Goal: Task Accomplishment & Management: Manage account settings

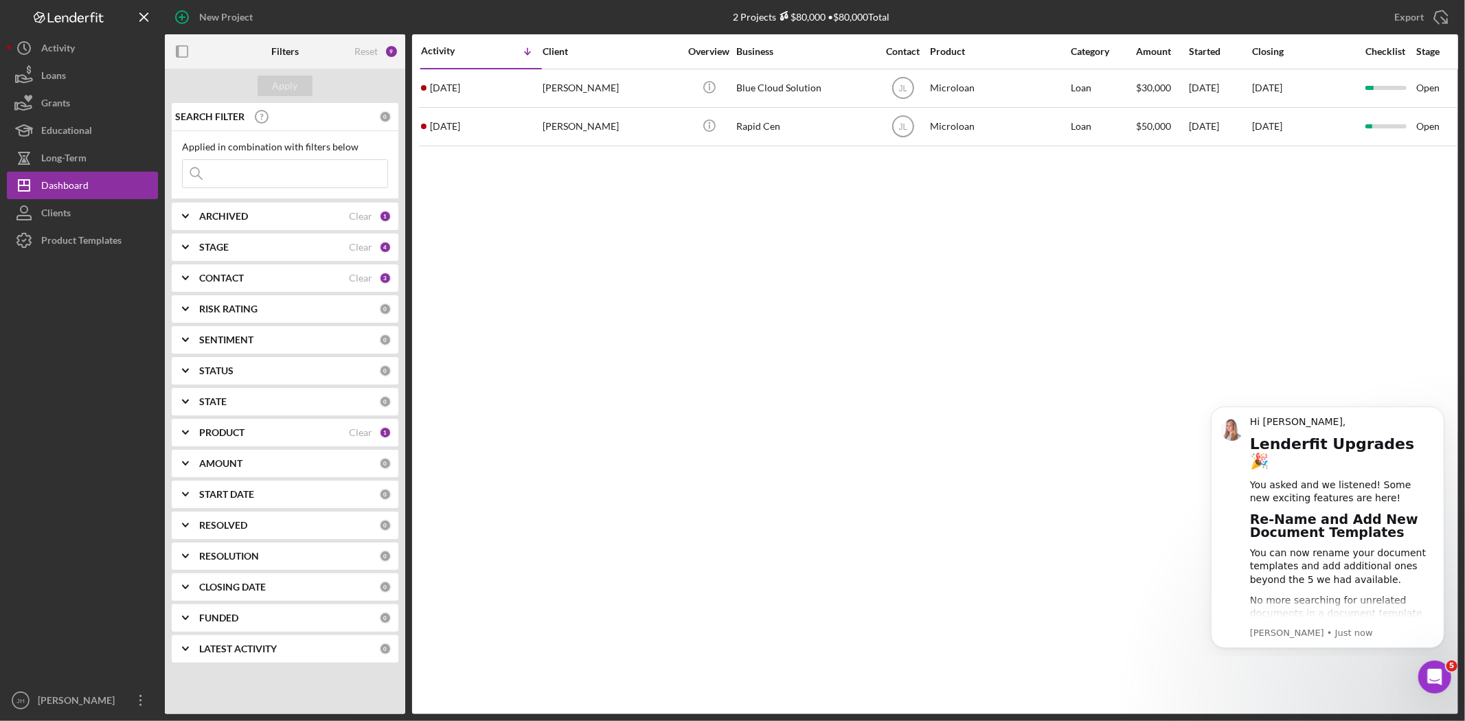
click at [970, 532] on div "Activity Icon/Table Sort Arrow Client Overview Business Contact Product Categor…" at bounding box center [935, 374] width 1046 height 680
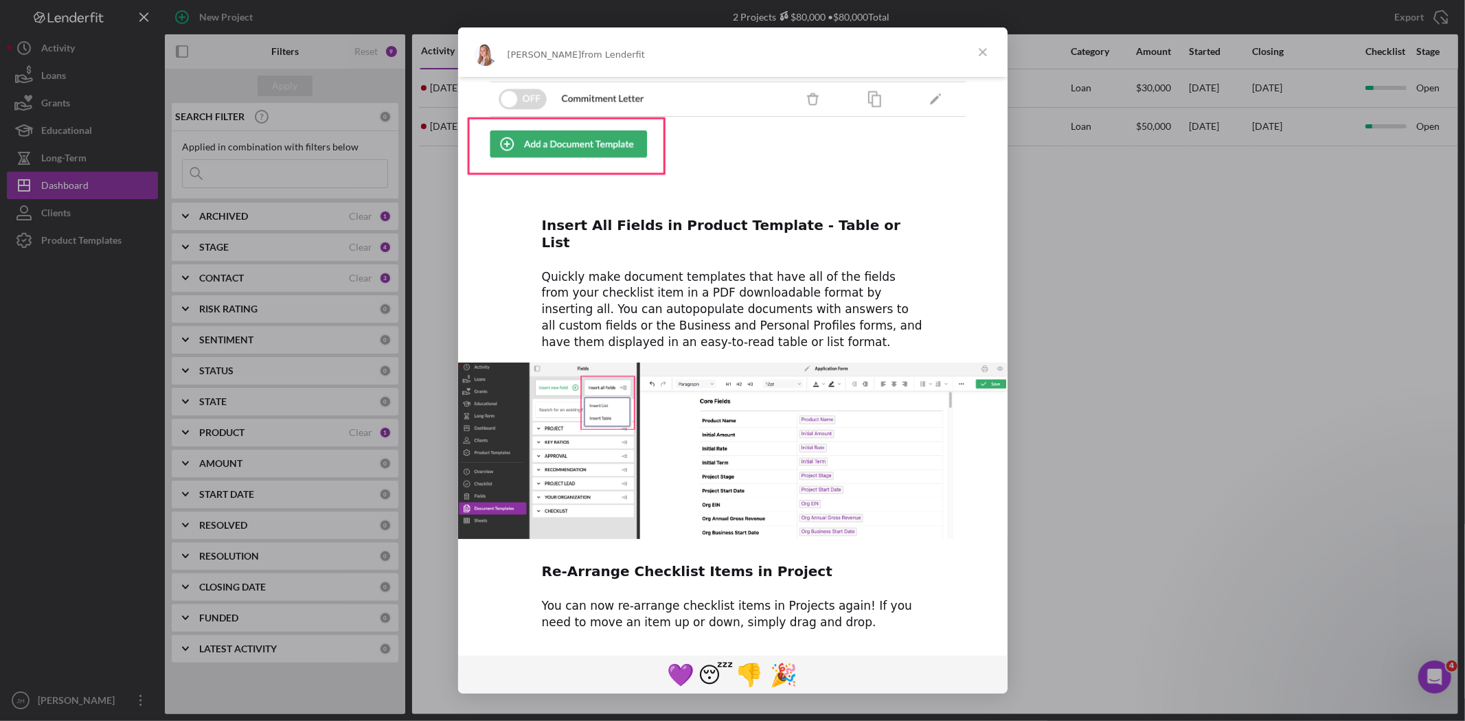
scroll to position [497, 0]
click at [977, 52] on span "Close" at bounding box center [982, 51] width 49 height 49
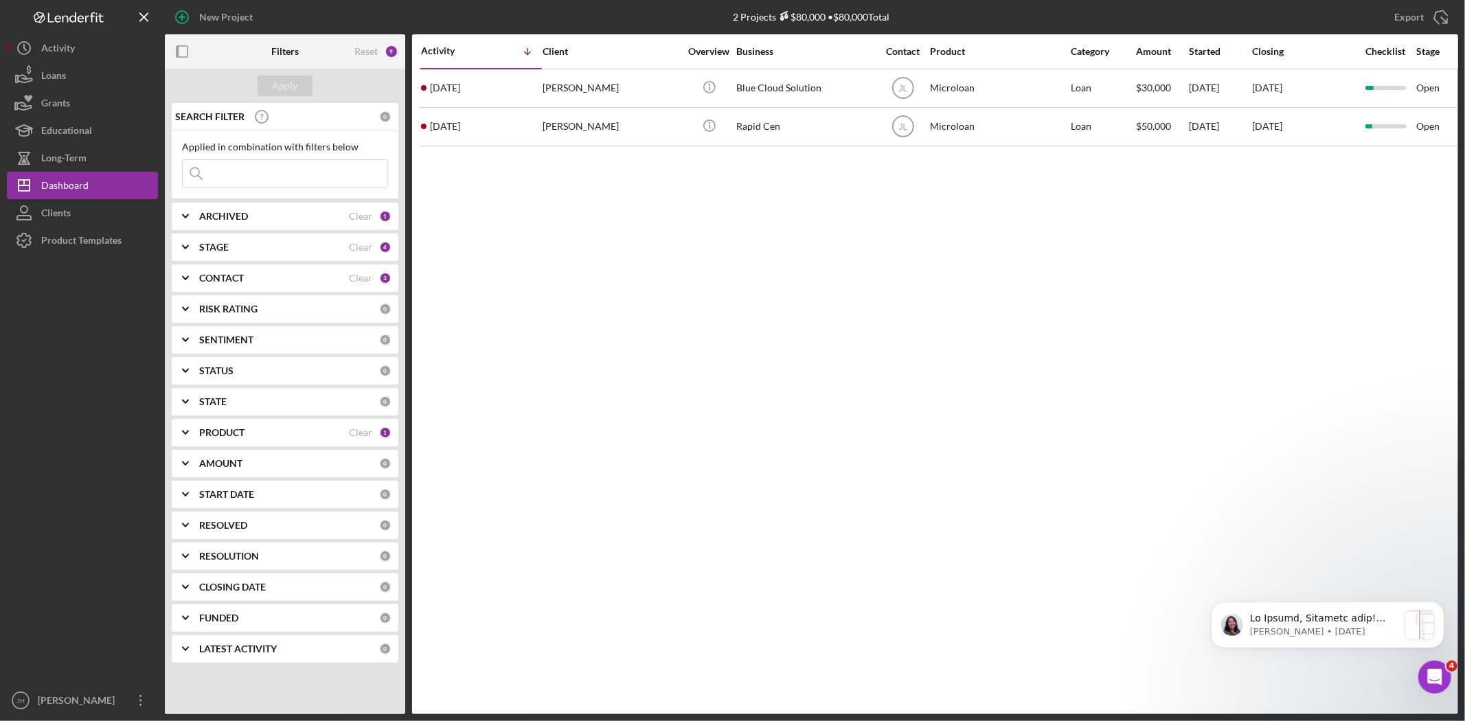
scroll to position [0, 0]
click at [292, 299] on div "RISK RATING 0" at bounding box center [295, 308] width 192 height 27
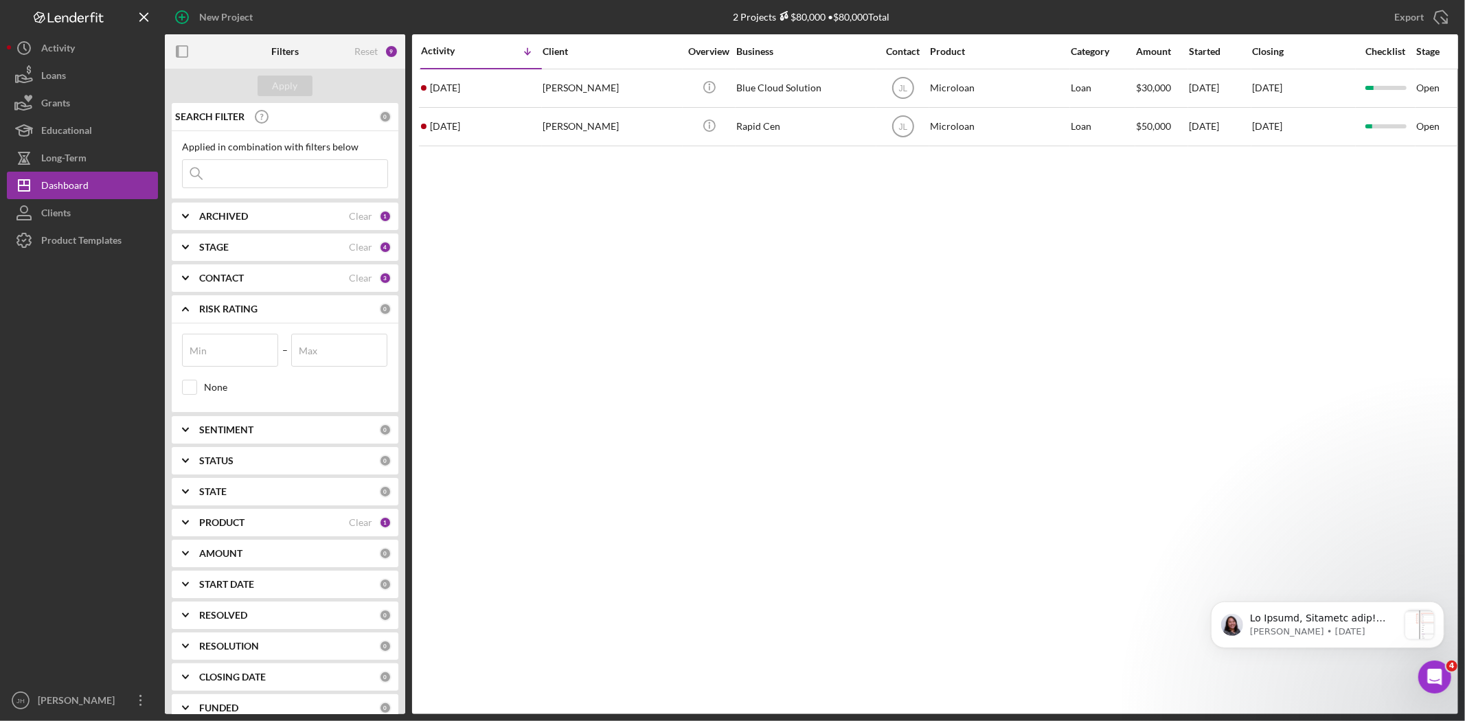
click at [295, 280] on div "CONTACT" at bounding box center [274, 278] width 150 height 11
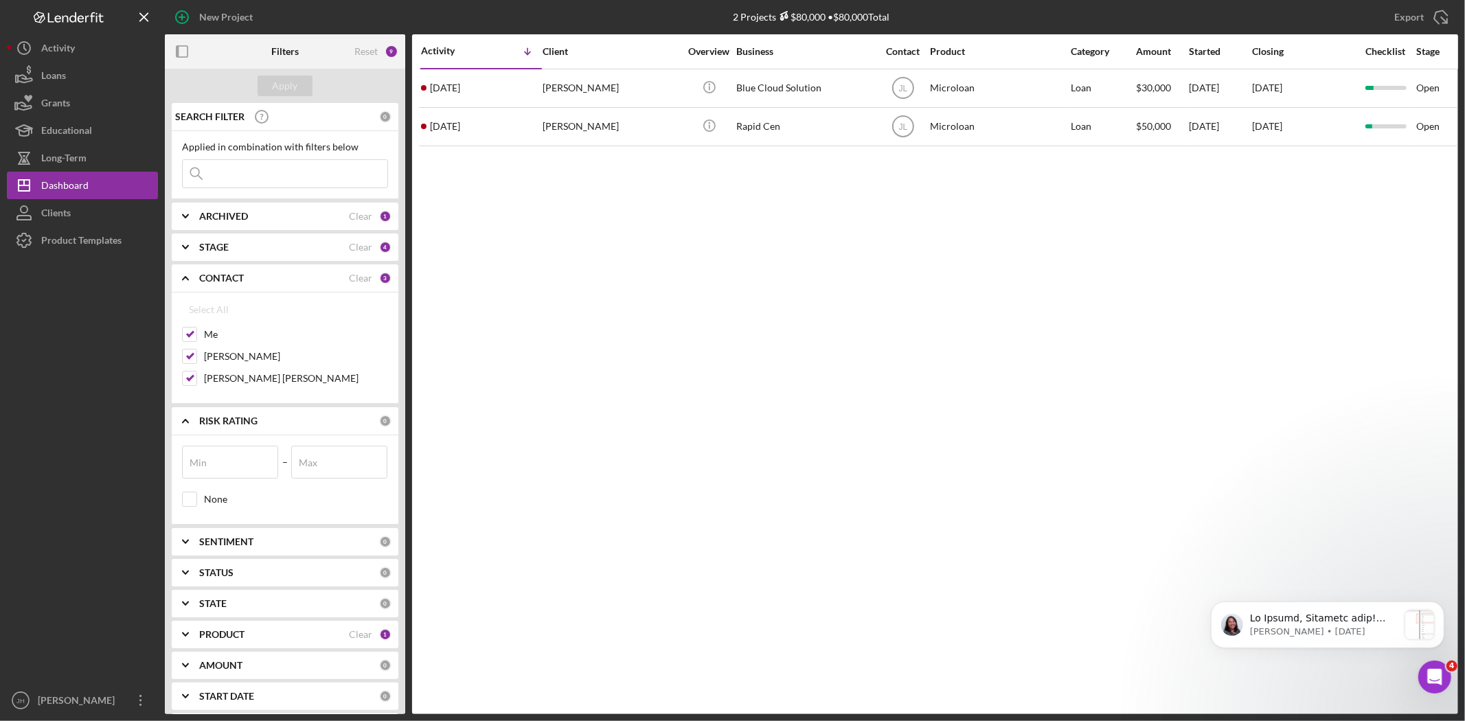
click at [308, 255] on div "STAGE Clear 4" at bounding box center [295, 246] width 192 height 27
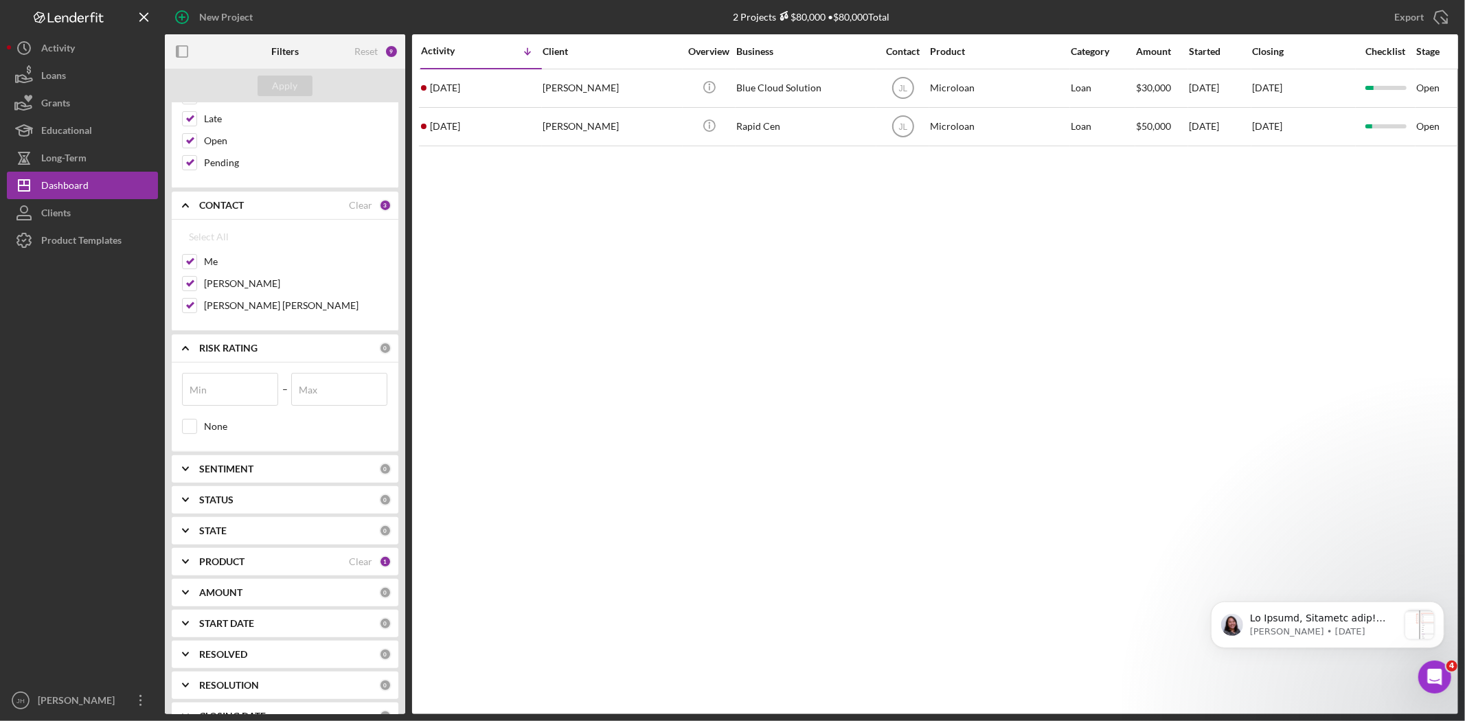
click at [268, 564] on div "PRODUCT" at bounding box center [274, 561] width 150 height 11
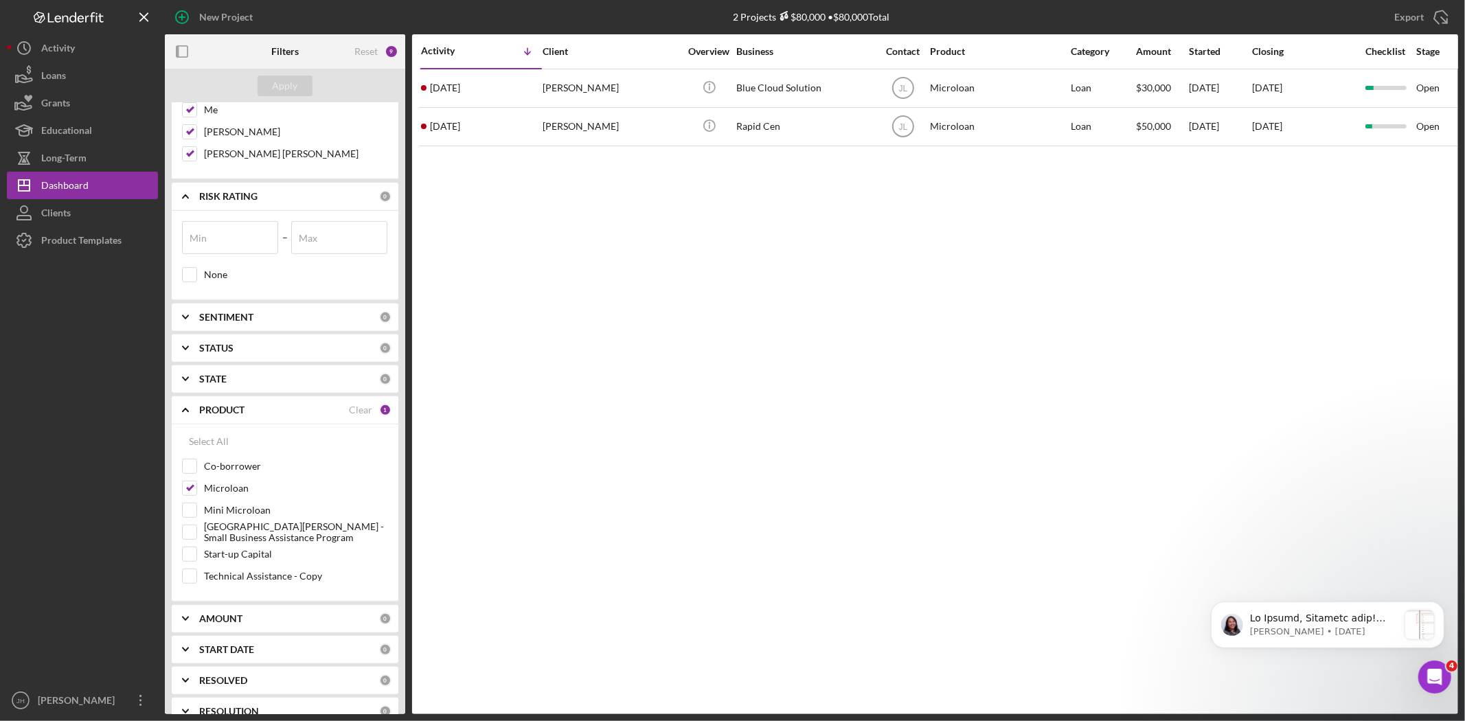
scroll to position [381, 0]
click at [236, 486] on label "Microloan" at bounding box center [296, 488] width 184 height 14
click at [196, 486] on input "Microloan" at bounding box center [190, 488] width 14 height 14
checkbox input "false"
click at [235, 525] on label "Monterey Park - Small Business Assistance Program" at bounding box center [296, 532] width 184 height 14
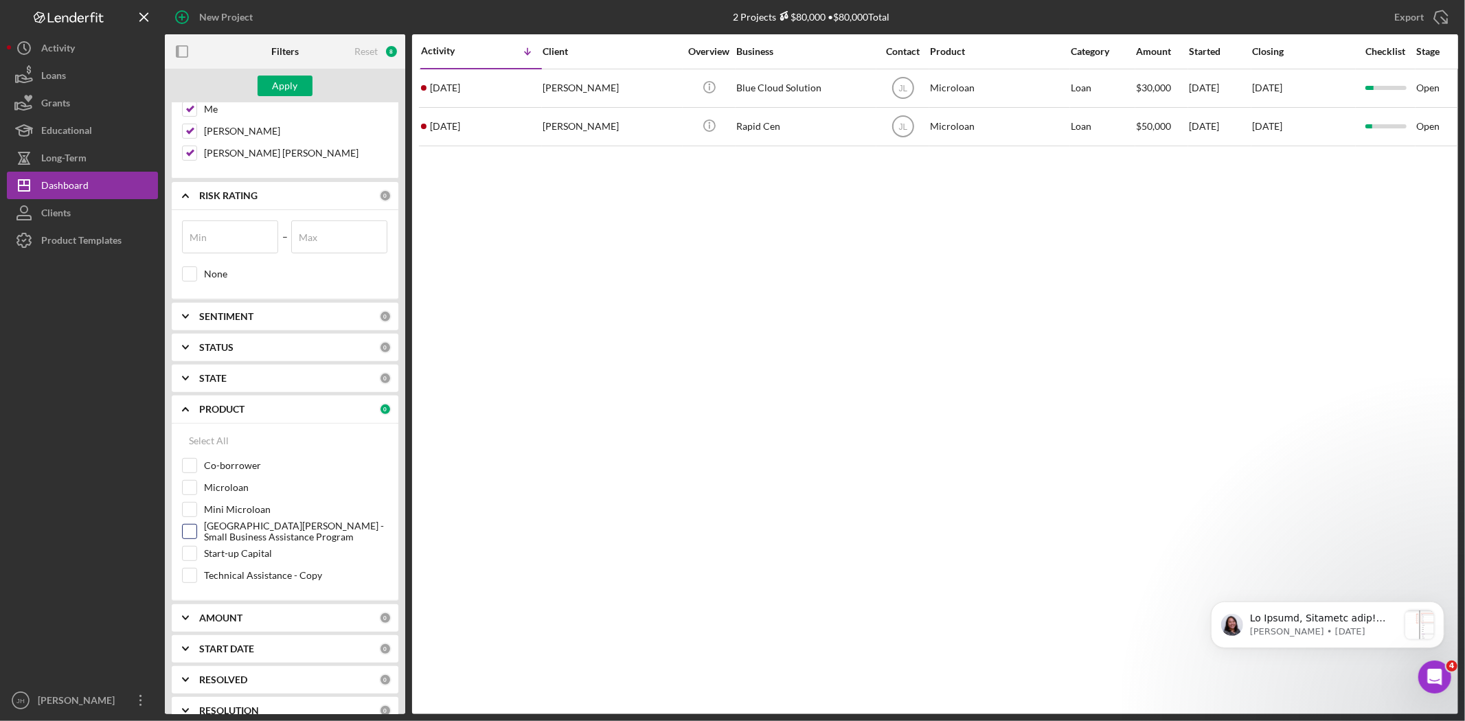
click at [196, 525] on input "Monterey Park - Small Business Assistance Program" at bounding box center [190, 532] width 14 height 14
checkbox input "true"
click at [295, 84] on div "Apply" at bounding box center [285, 86] width 25 height 21
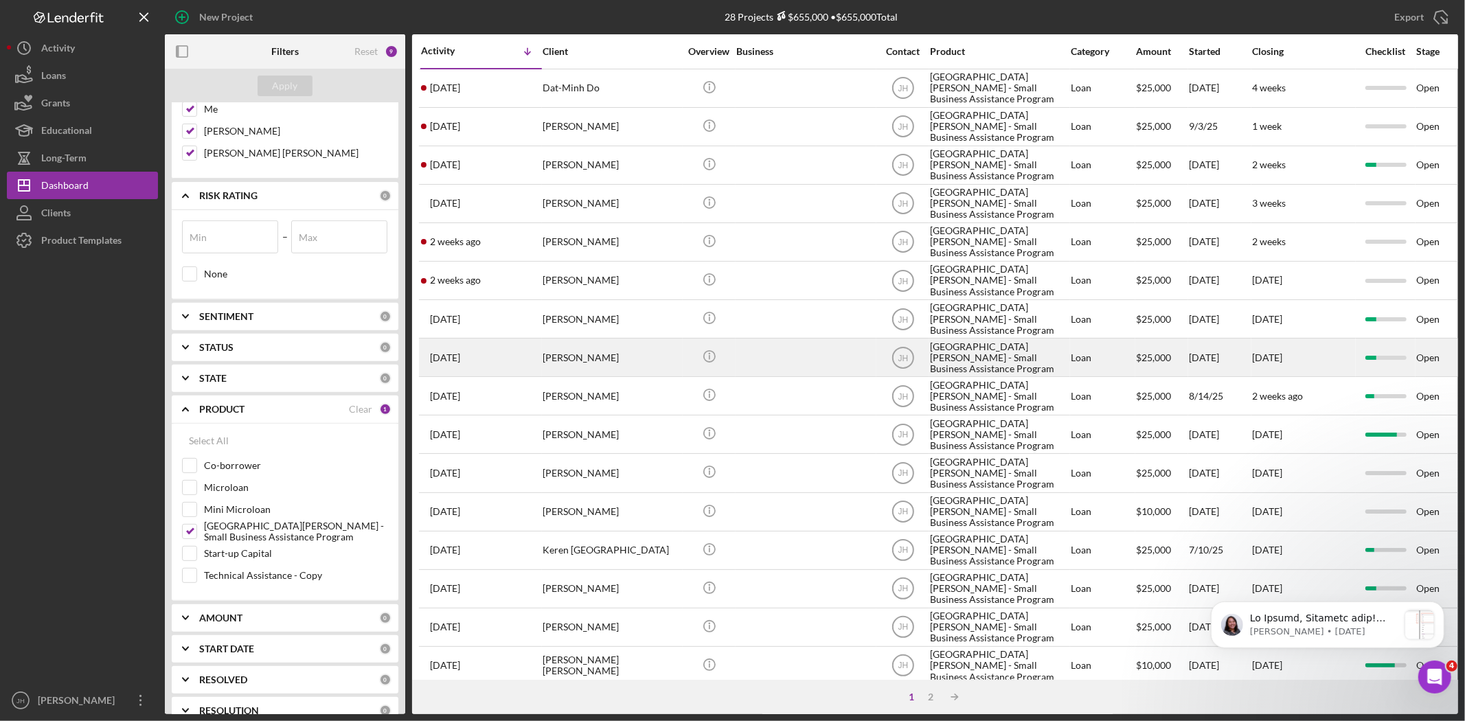
click at [634, 374] on div "Sotaro Masuda" at bounding box center [610, 357] width 137 height 36
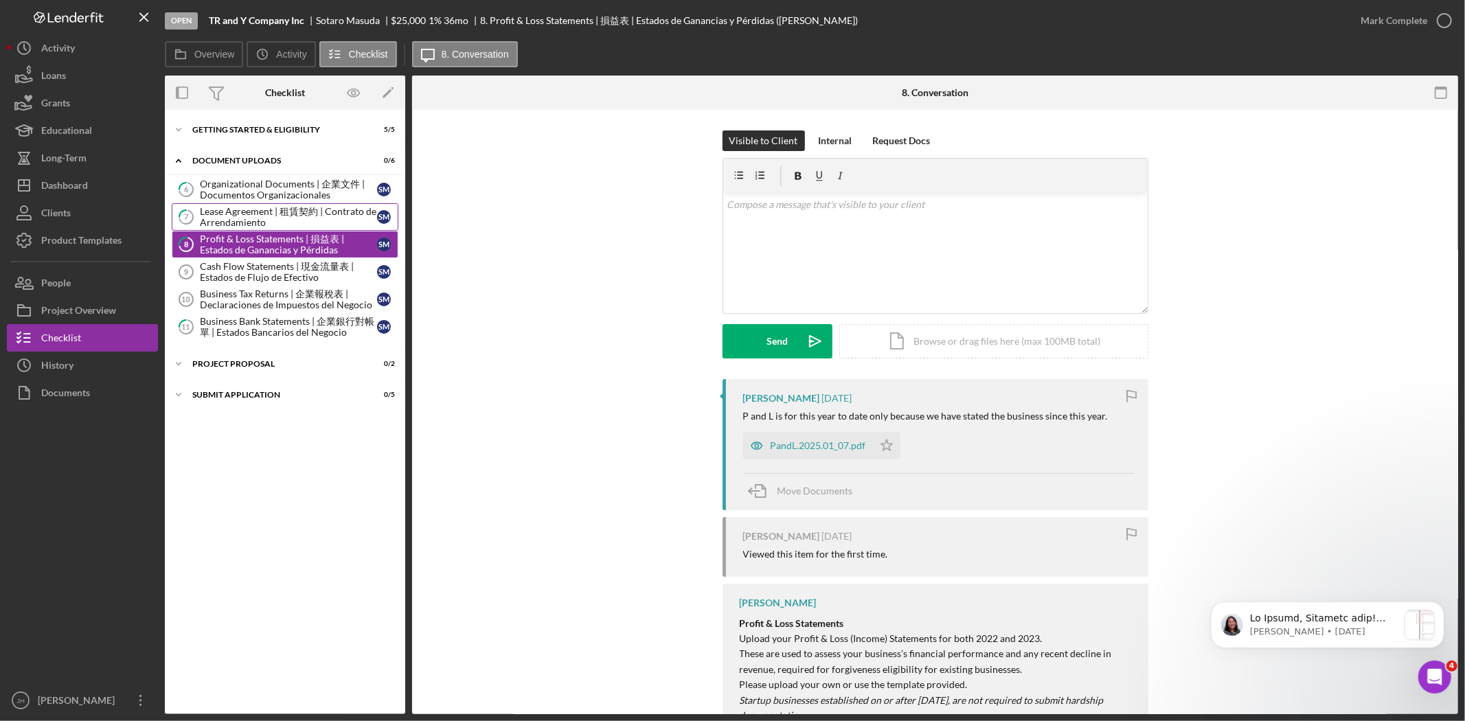
click at [295, 208] on div "Lease Agreement | 租賃契約 | Contrato de Arrendamiento" at bounding box center [288, 217] width 177 height 22
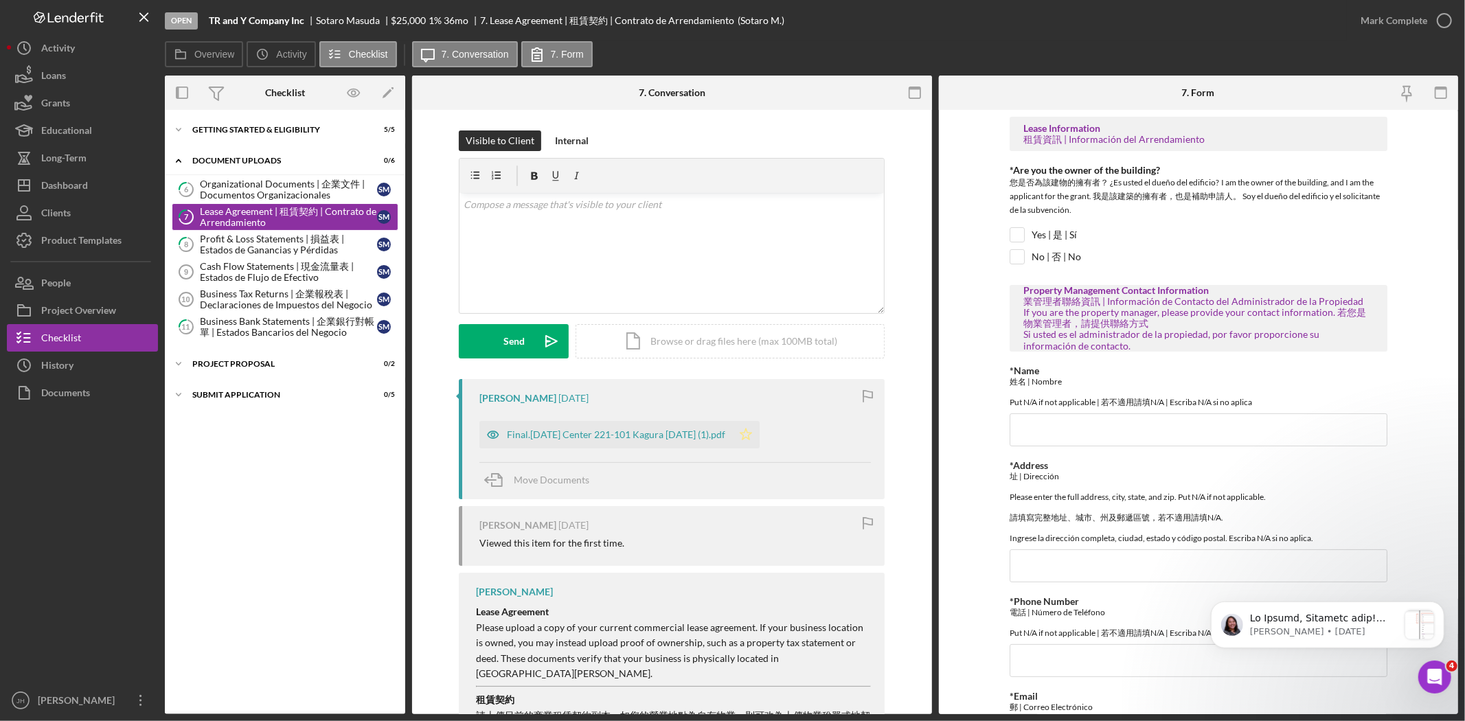
click at [650, 438] on div "Final.2007 Mar Center 221-101 Kagura 10-6-2023 (1).pdf" at bounding box center [616, 434] width 218 height 11
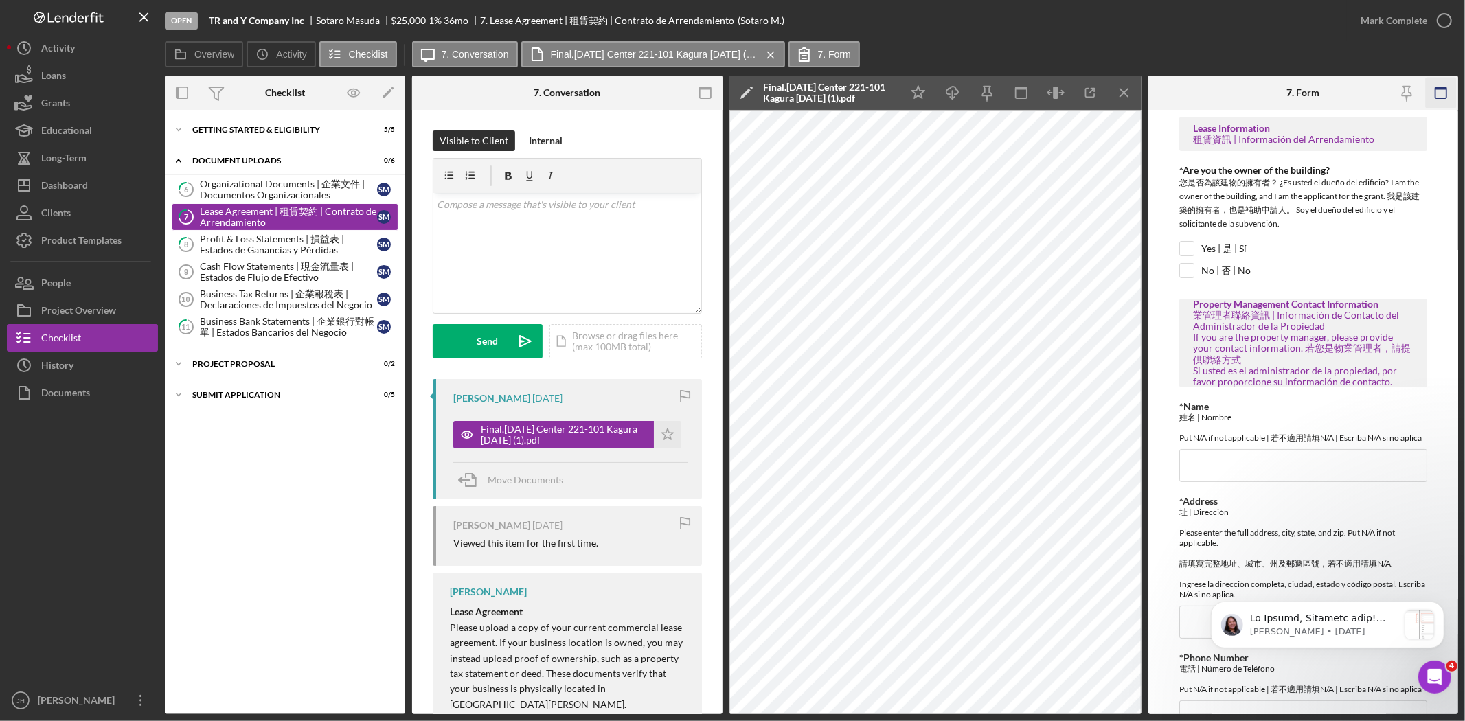
click at [1438, 91] on icon "button" at bounding box center [1441, 93] width 31 height 31
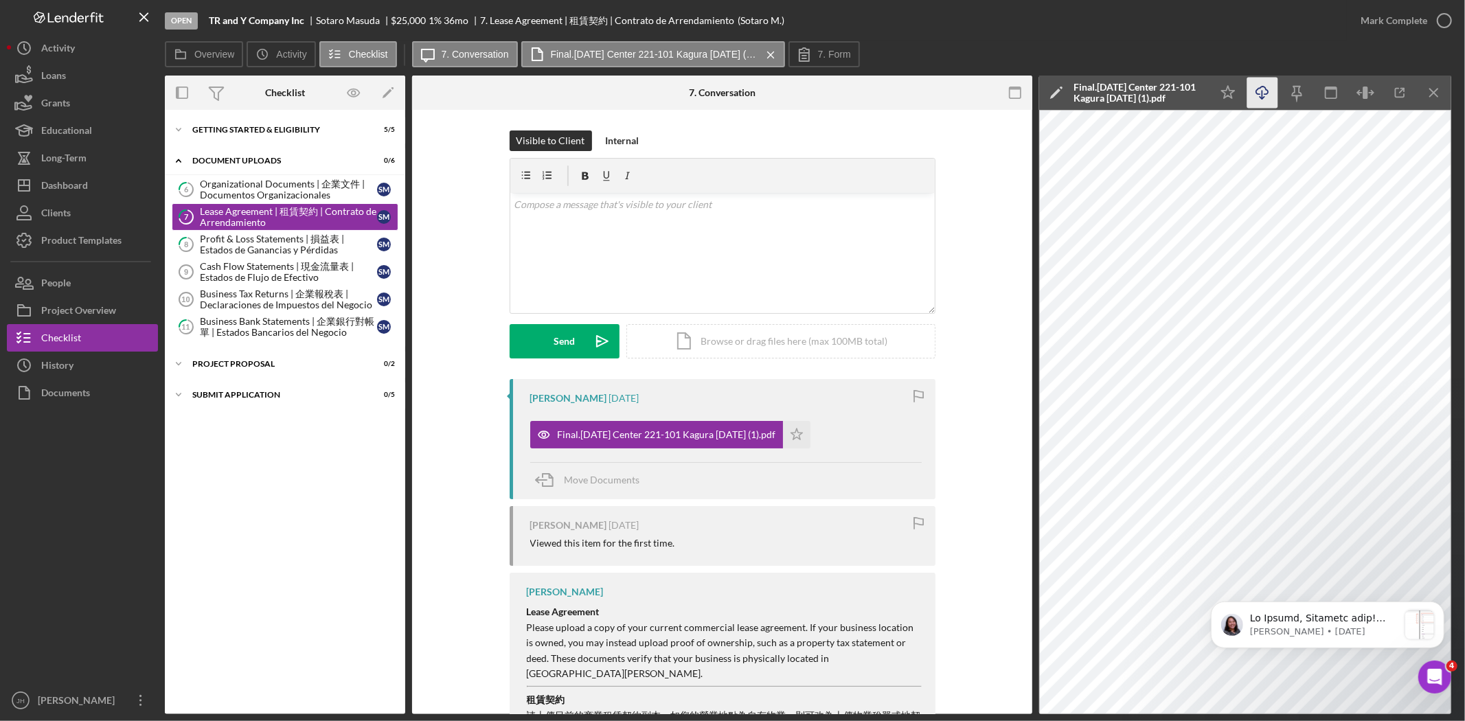
click at [1257, 91] on icon "button" at bounding box center [1262, 91] width 12 height 8
click at [286, 129] on div "Getting Started & Eligibility" at bounding box center [290, 130] width 196 height 8
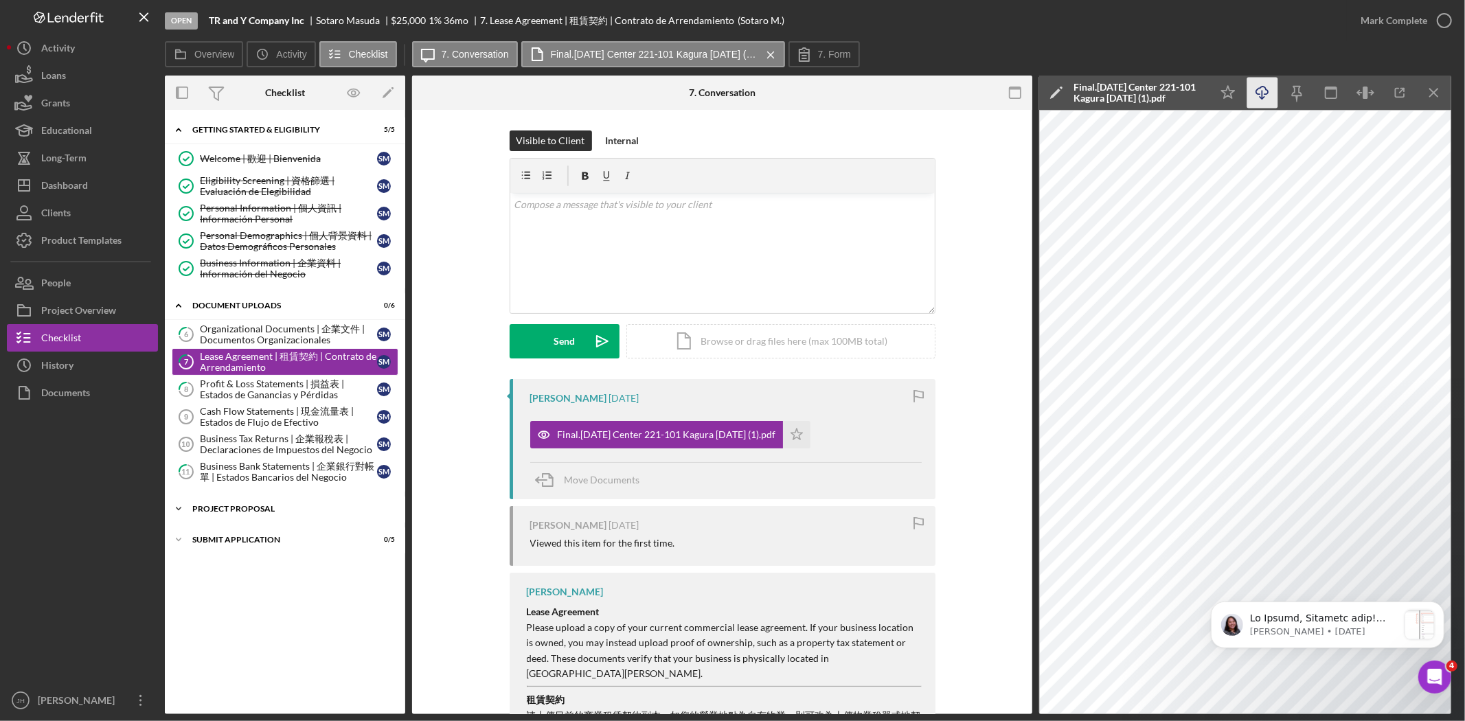
click at [348, 513] on div "Project Proposal" at bounding box center [290, 509] width 196 height 8
click at [331, 536] on div "Project Proposal | 项目說明 | Propuesta del Proyecto" at bounding box center [288, 538] width 177 height 22
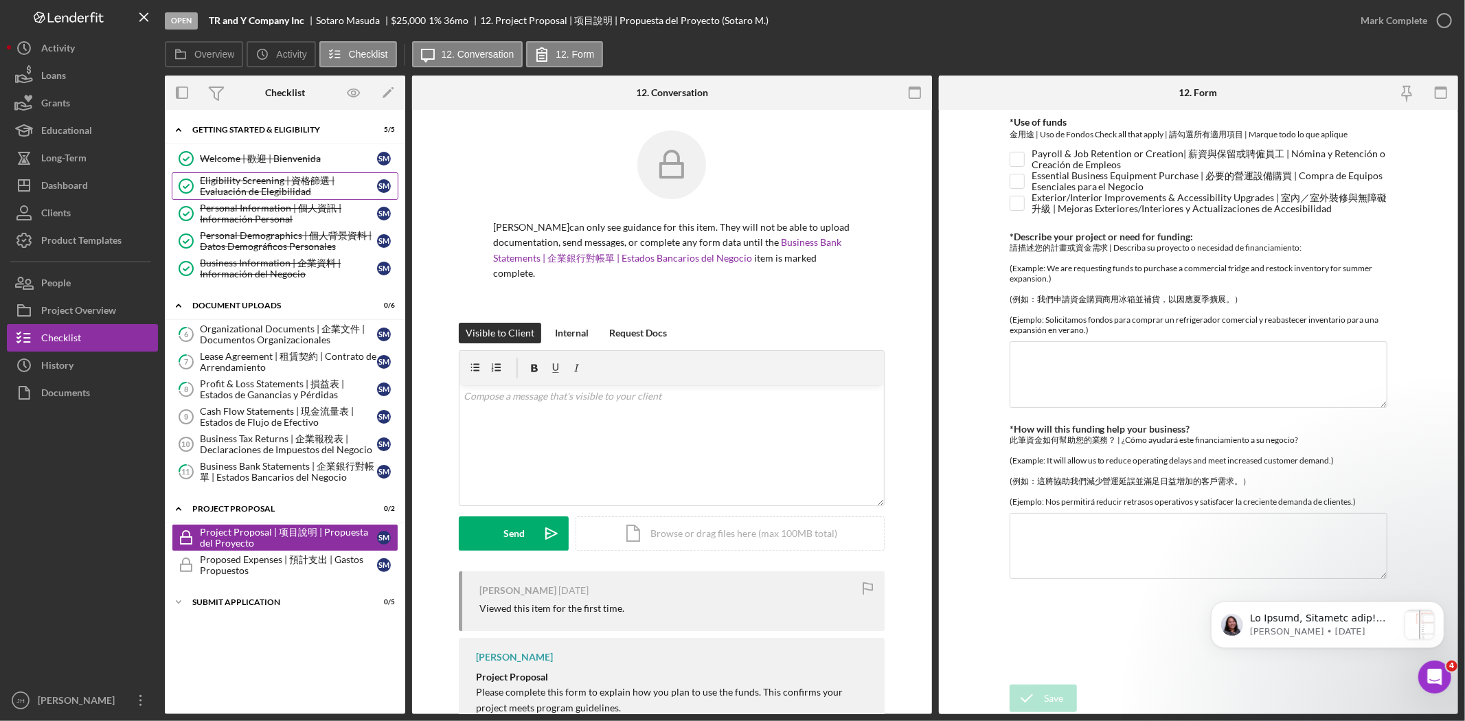
click at [268, 179] on div "Eligibility Screening | 資格篩選 | Evaluación de Elegibilidad" at bounding box center [288, 186] width 177 height 22
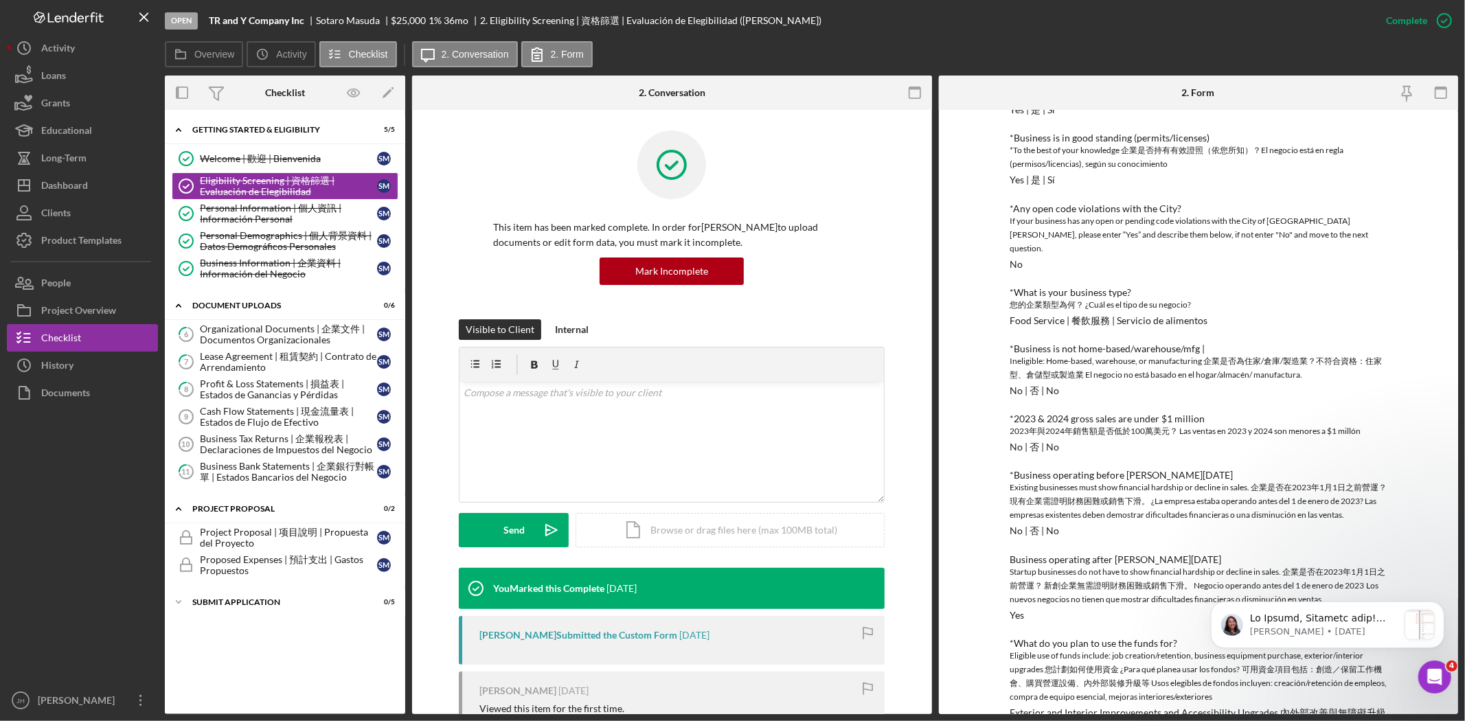
scroll to position [180, 0]
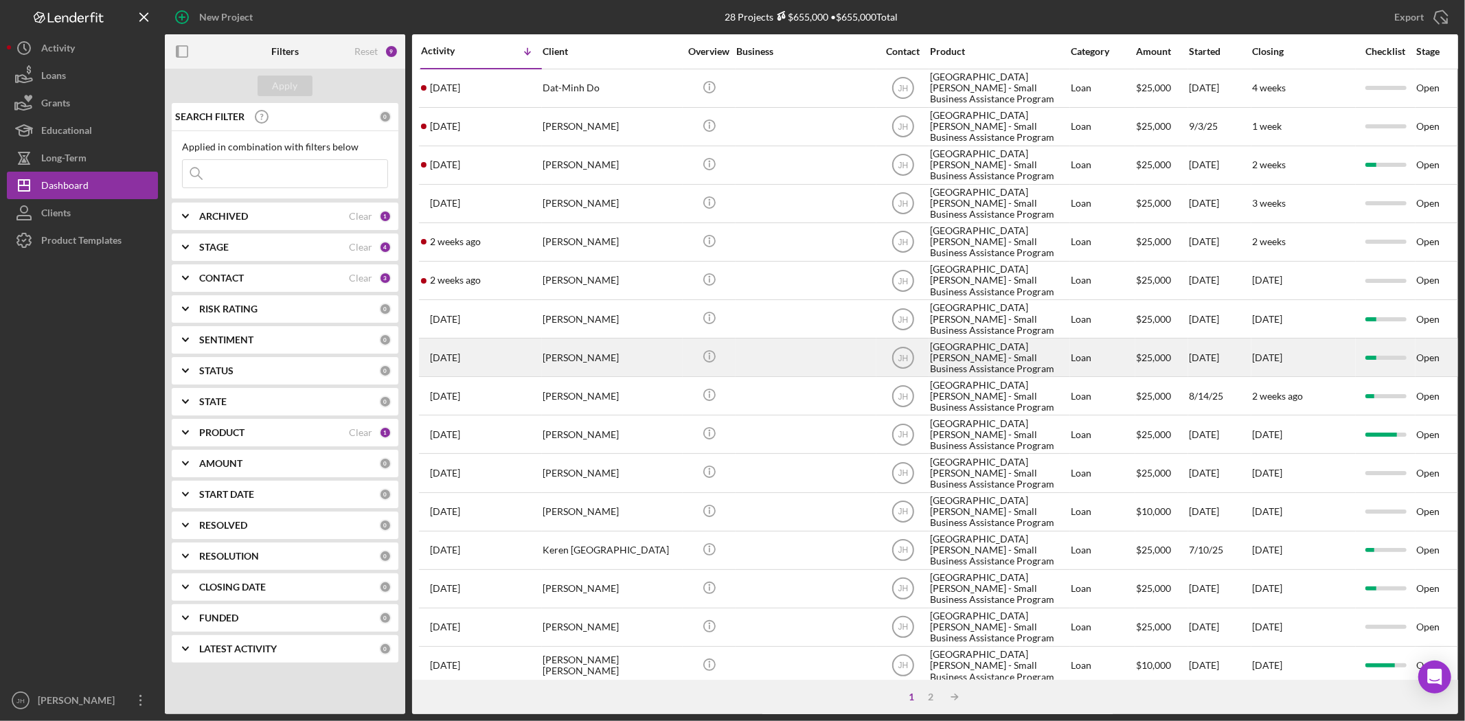
click at [607, 354] on div "[PERSON_NAME]" at bounding box center [610, 357] width 137 height 36
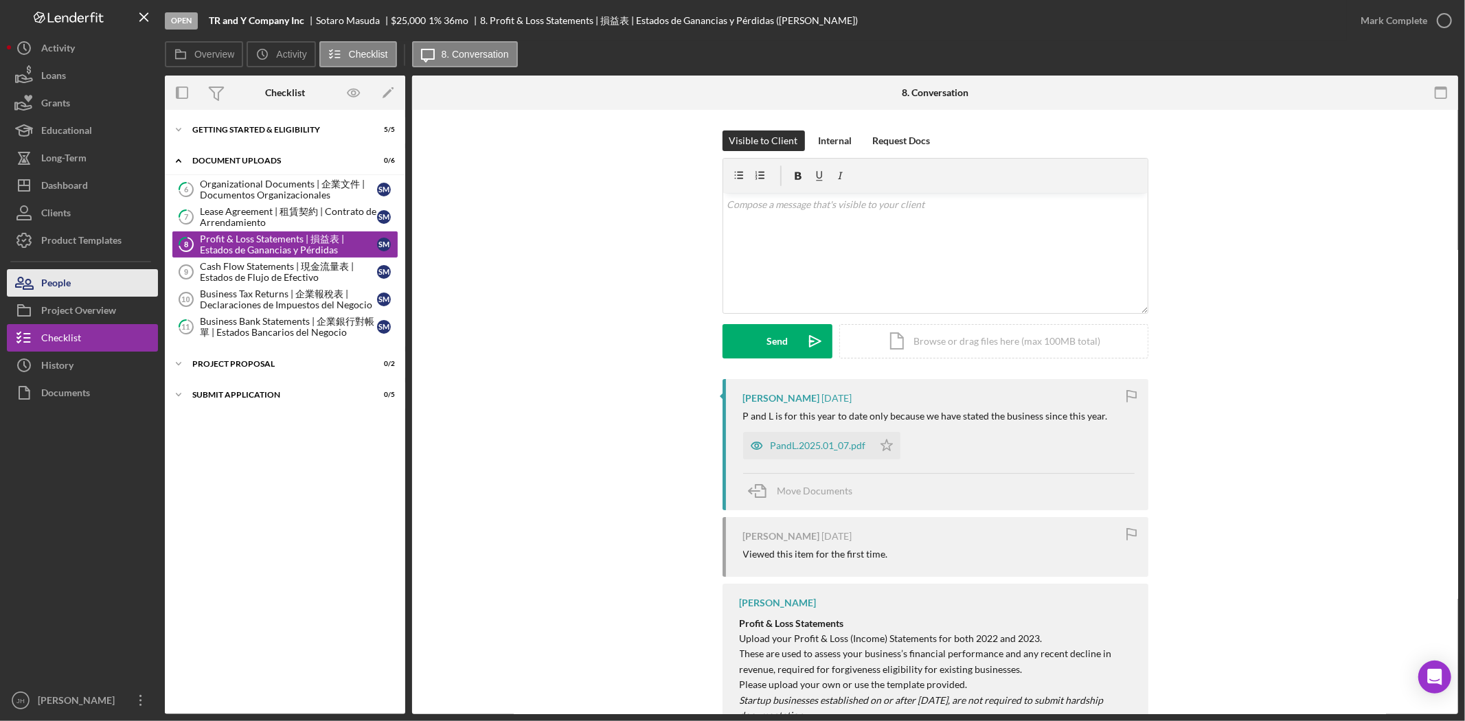
click at [74, 280] on button "People" at bounding box center [82, 282] width 151 height 27
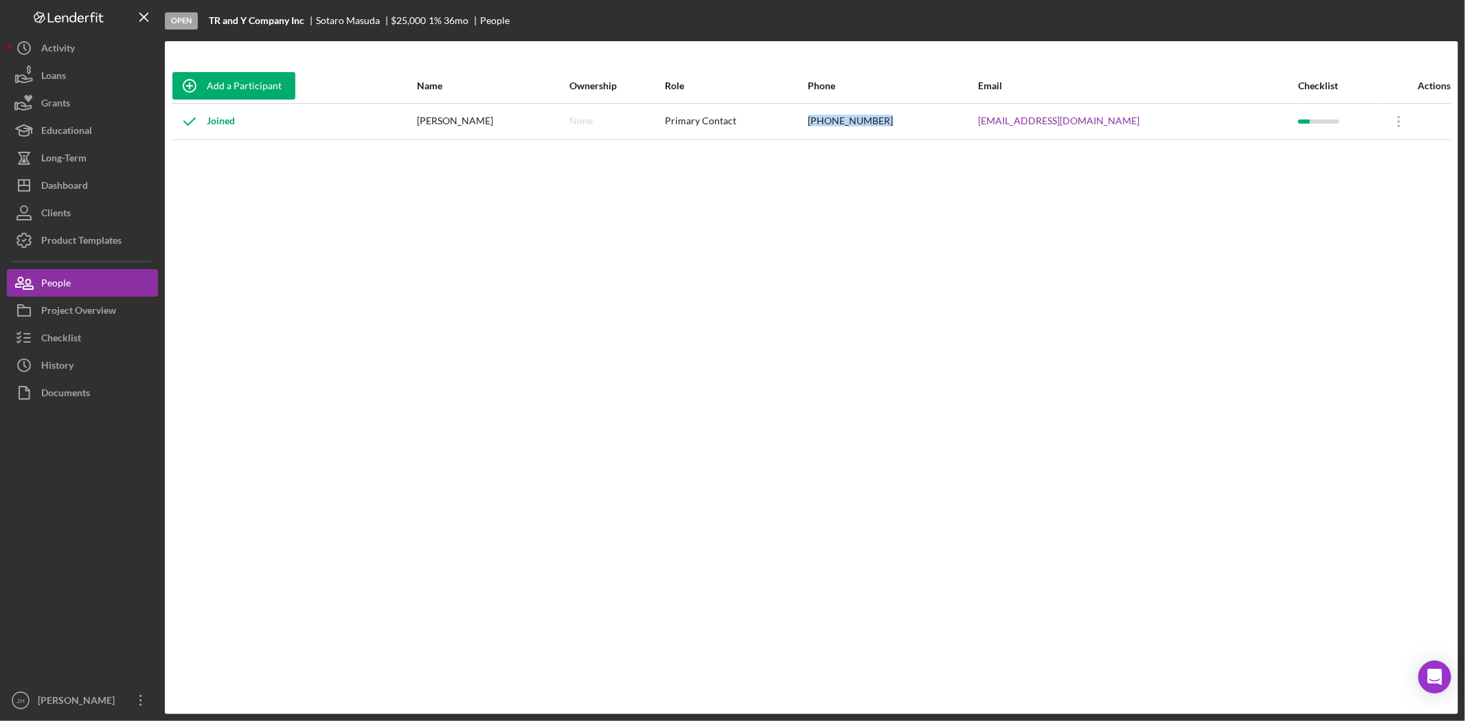
drag, startPoint x: 917, startPoint y: 122, endPoint x: 840, endPoint y: 122, distance: 77.6
click at [840, 122] on tr "Joined Sotaro Masuda None Primary Contact (626) 975-5327 montereypark@kagurausa…" at bounding box center [811, 121] width 1279 height 36
copy tr "(626) 975-5327"
drag, startPoint x: 433, startPoint y: 119, endPoint x: 482, endPoint y: 124, distance: 49.1
click at [482, 124] on tr "Joined Sotaro Masuda None Primary Contact (626) 975-5327 montereypark@kagurausa…" at bounding box center [811, 121] width 1279 height 36
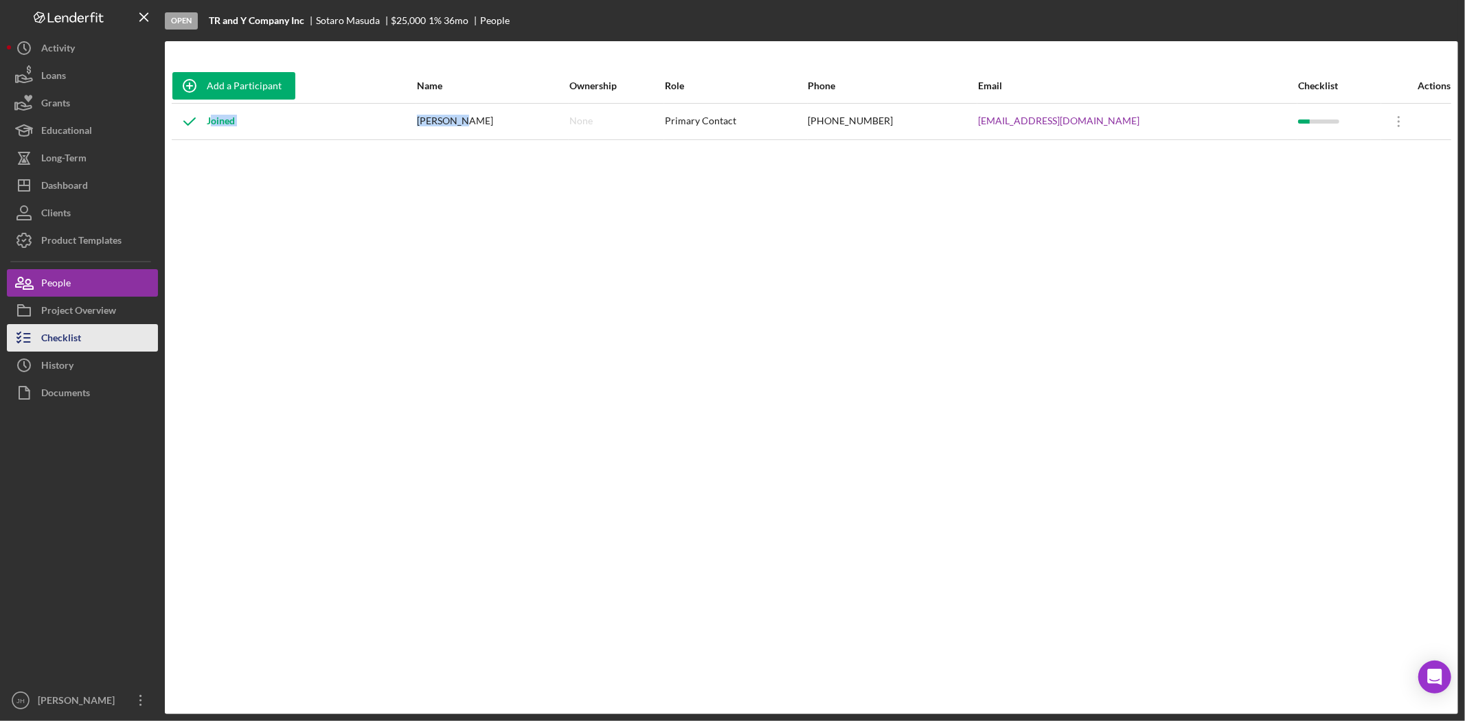
click at [108, 337] on button "Checklist" at bounding box center [82, 337] width 151 height 27
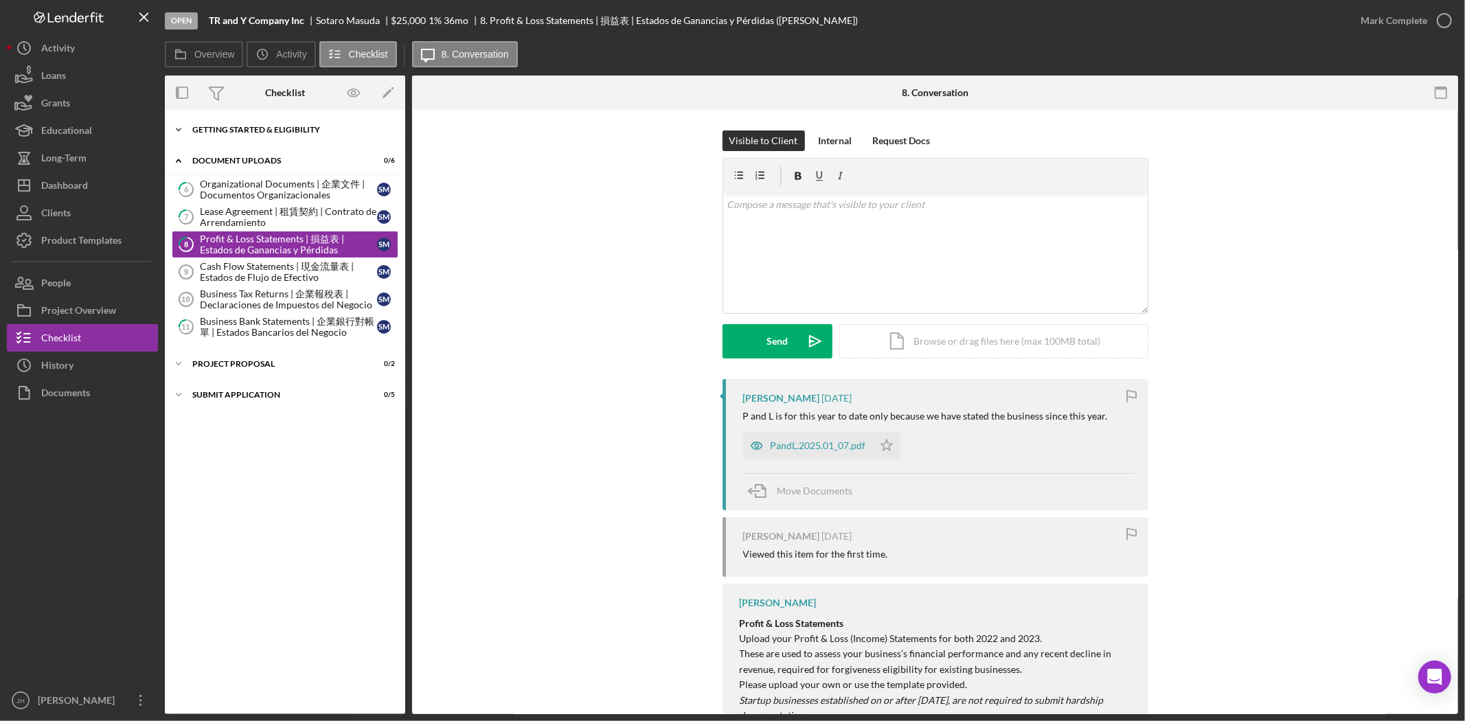
click at [286, 139] on div "Icon/Expander Getting Started & Eligibility 5 / 5" at bounding box center [285, 129] width 240 height 27
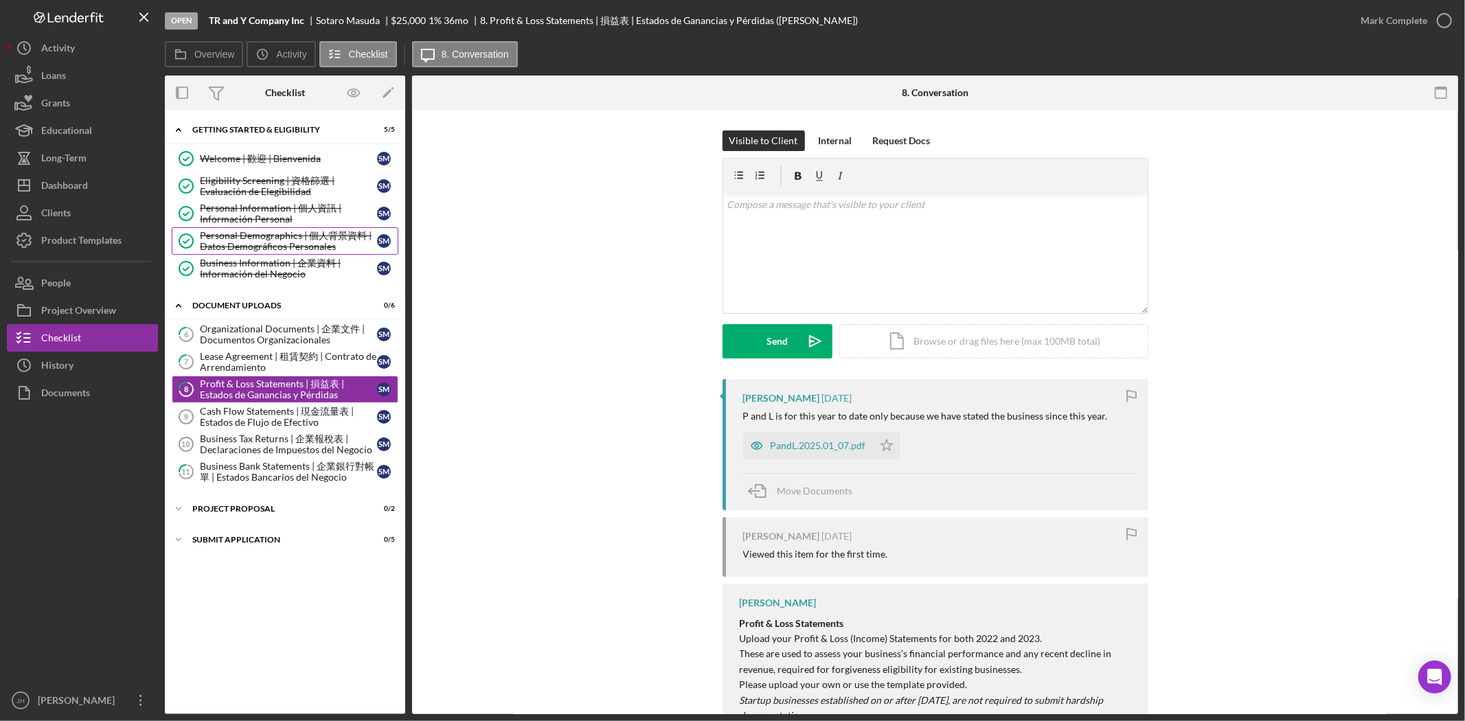
click at [264, 252] on div "Personal Demographics | 個人背景資料 | Datos Demográficos Personales" at bounding box center [288, 241] width 177 height 22
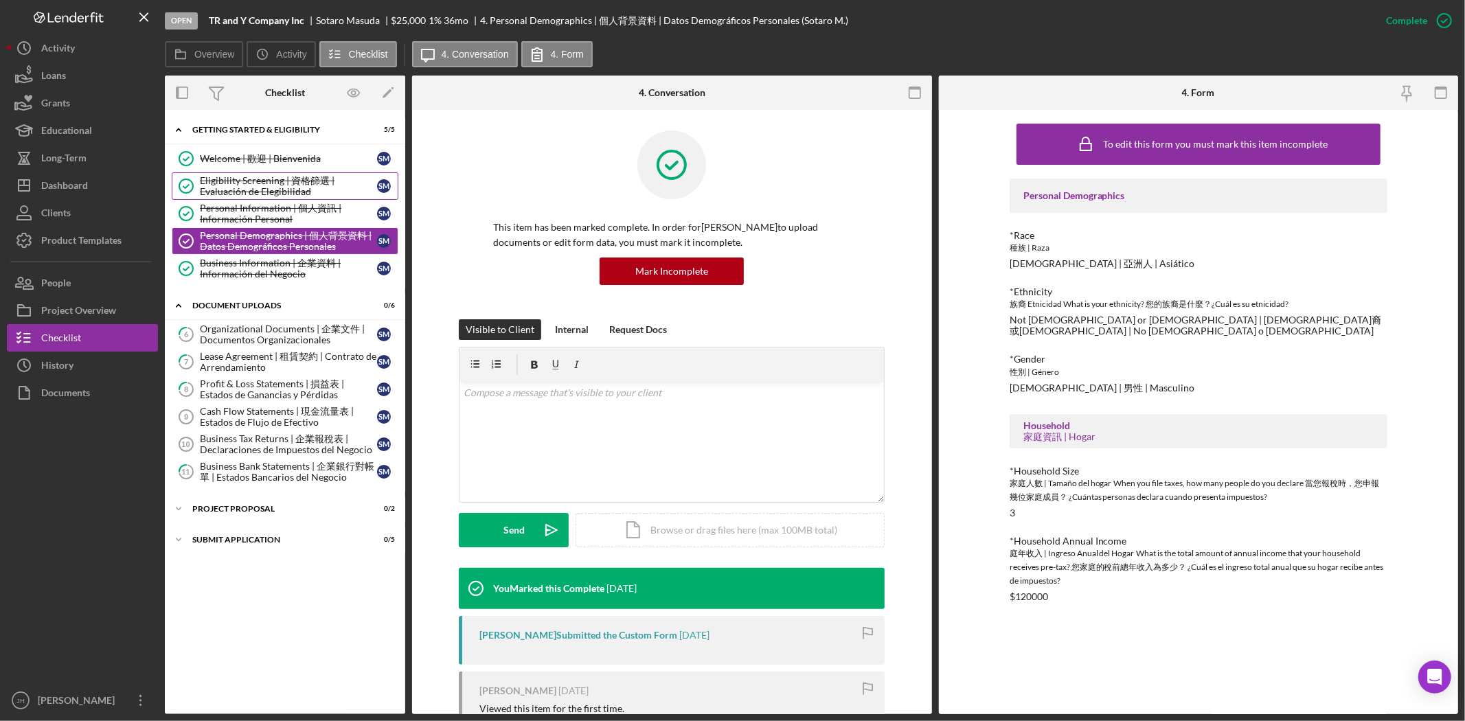
click at [249, 187] on div "Eligibility Screening | 資格篩選 | Evaluación de Elegibilidad" at bounding box center [288, 186] width 177 height 22
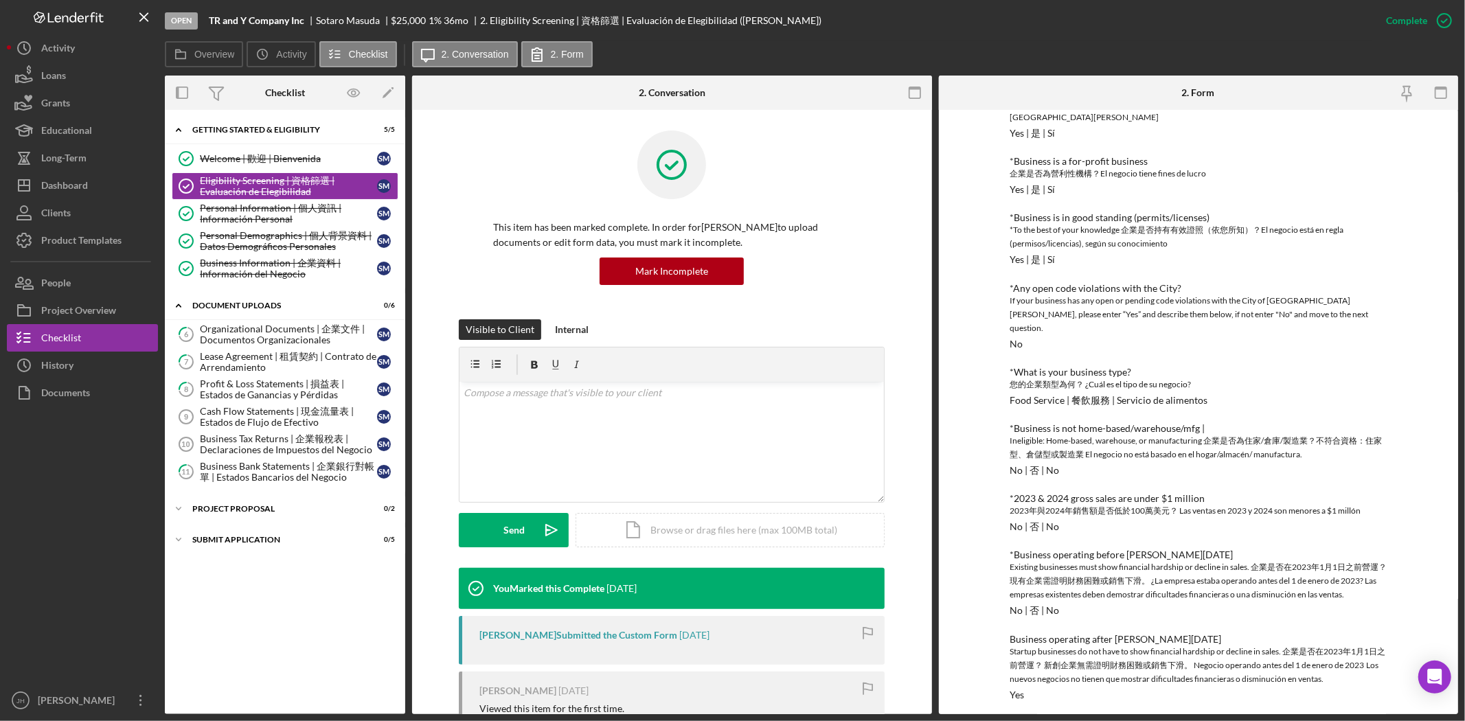
scroll to position [180, 0]
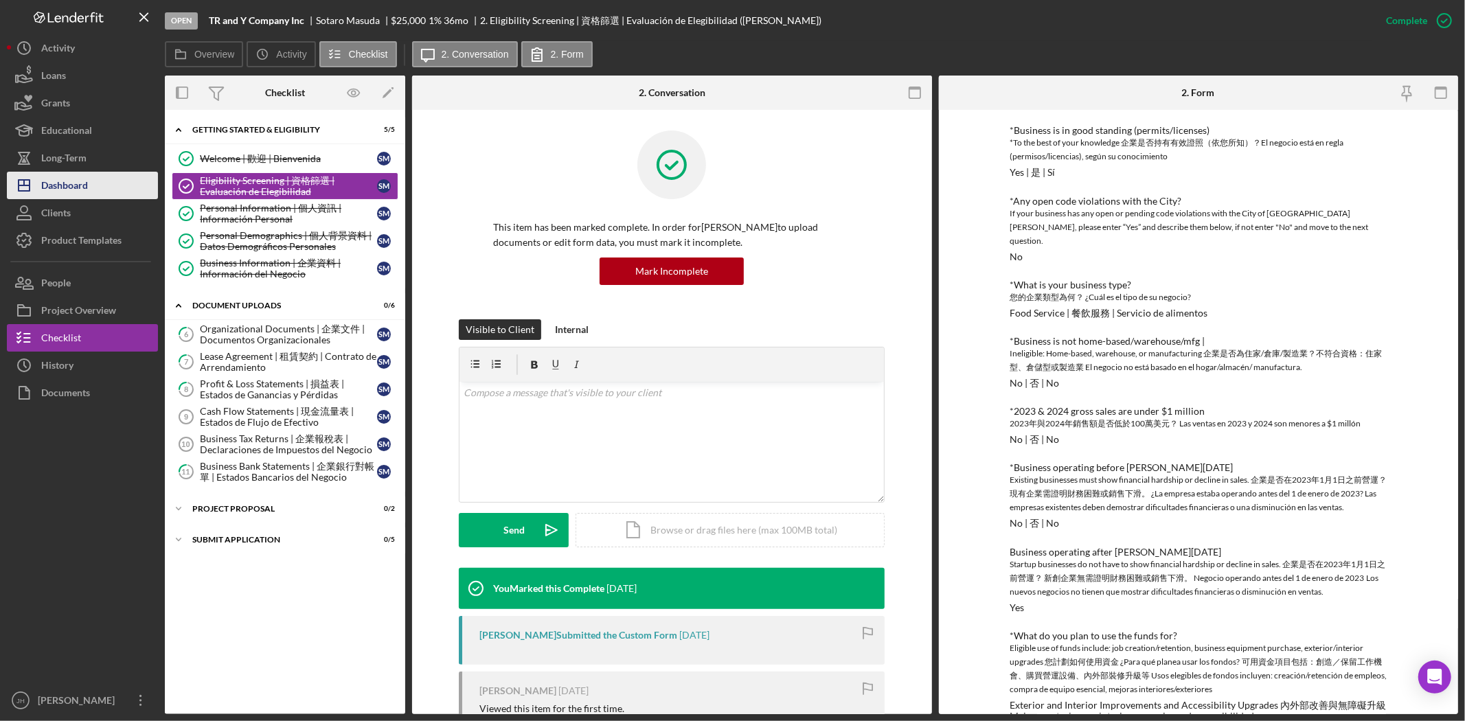
click at [78, 188] on div "Dashboard" at bounding box center [64, 187] width 47 height 31
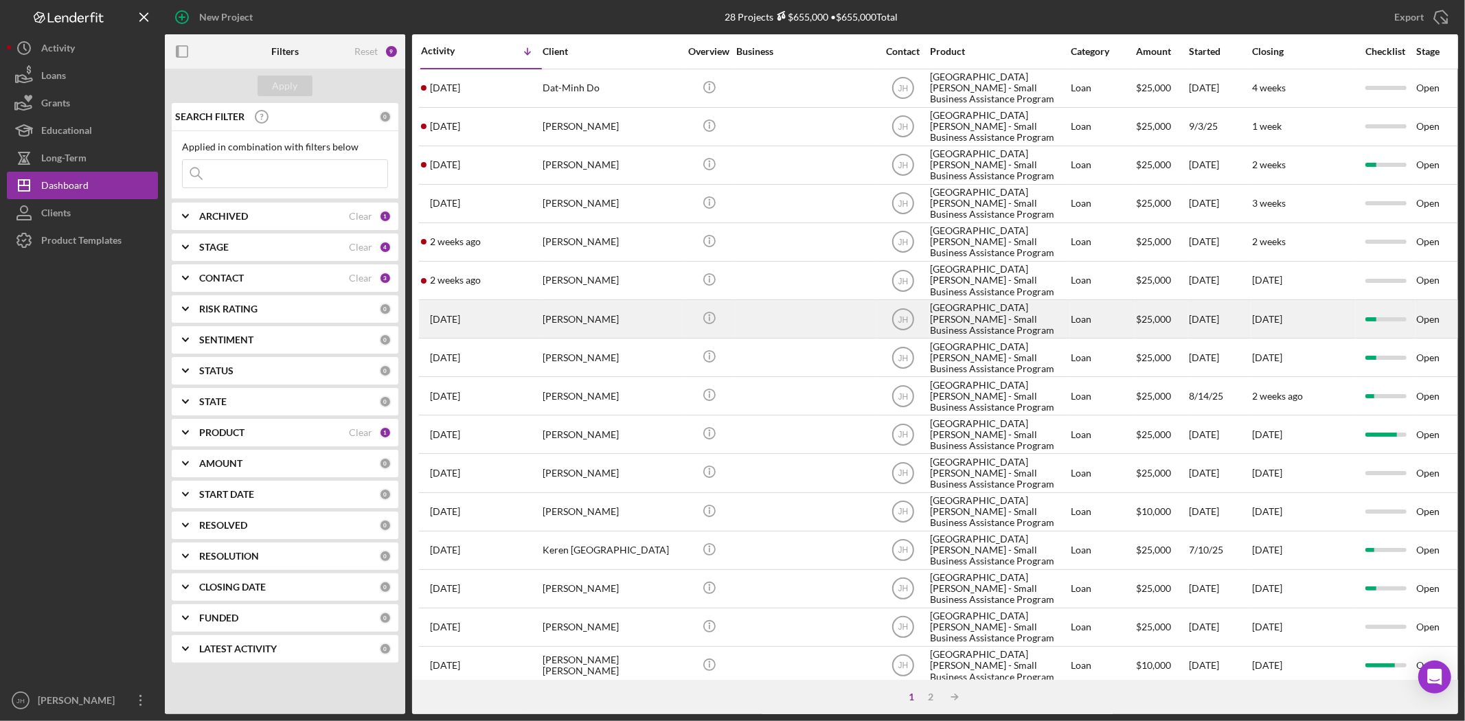
click at [633, 333] on div "[PERSON_NAME]" at bounding box center [610, 319] width 137 height 36
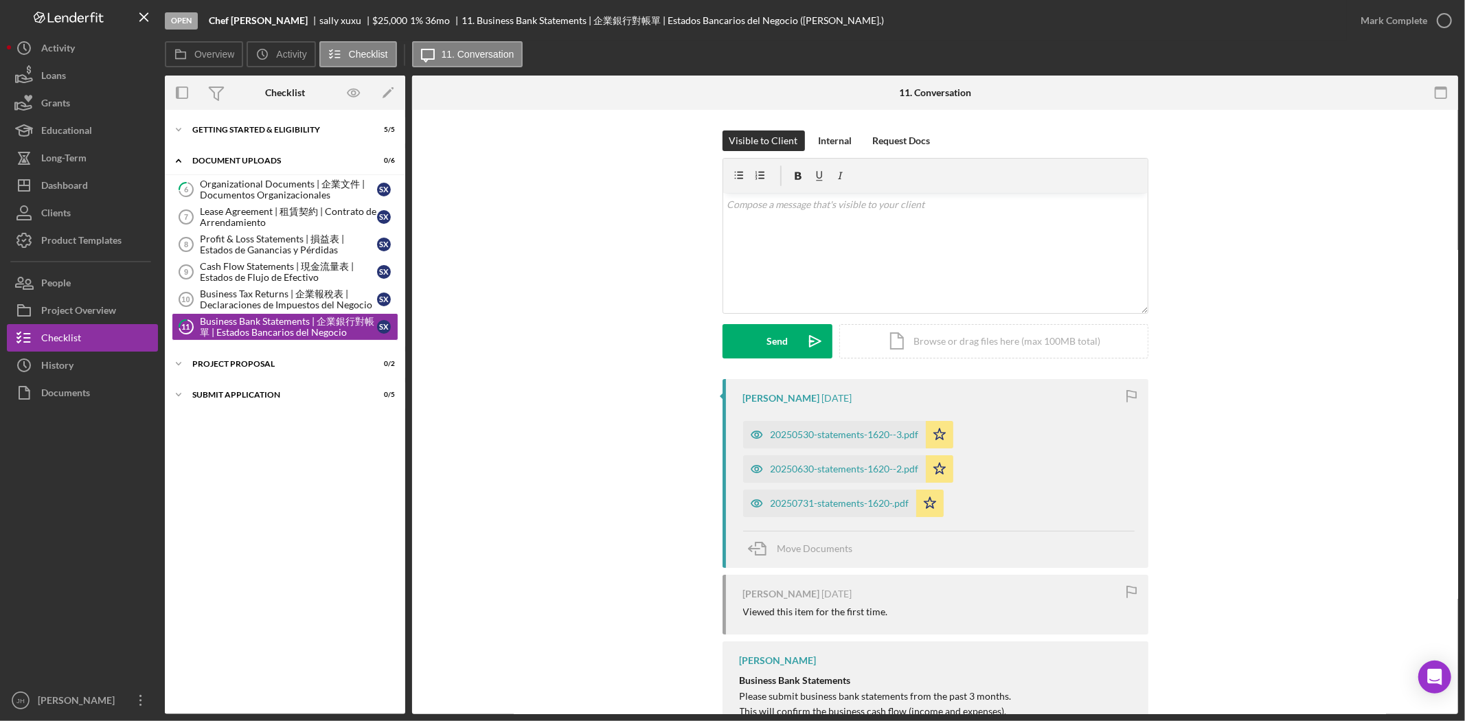
click at [832, 429] on div "20250530-statements-1620--3.pdf" at bounding box center [844, 434] width 148 height 11
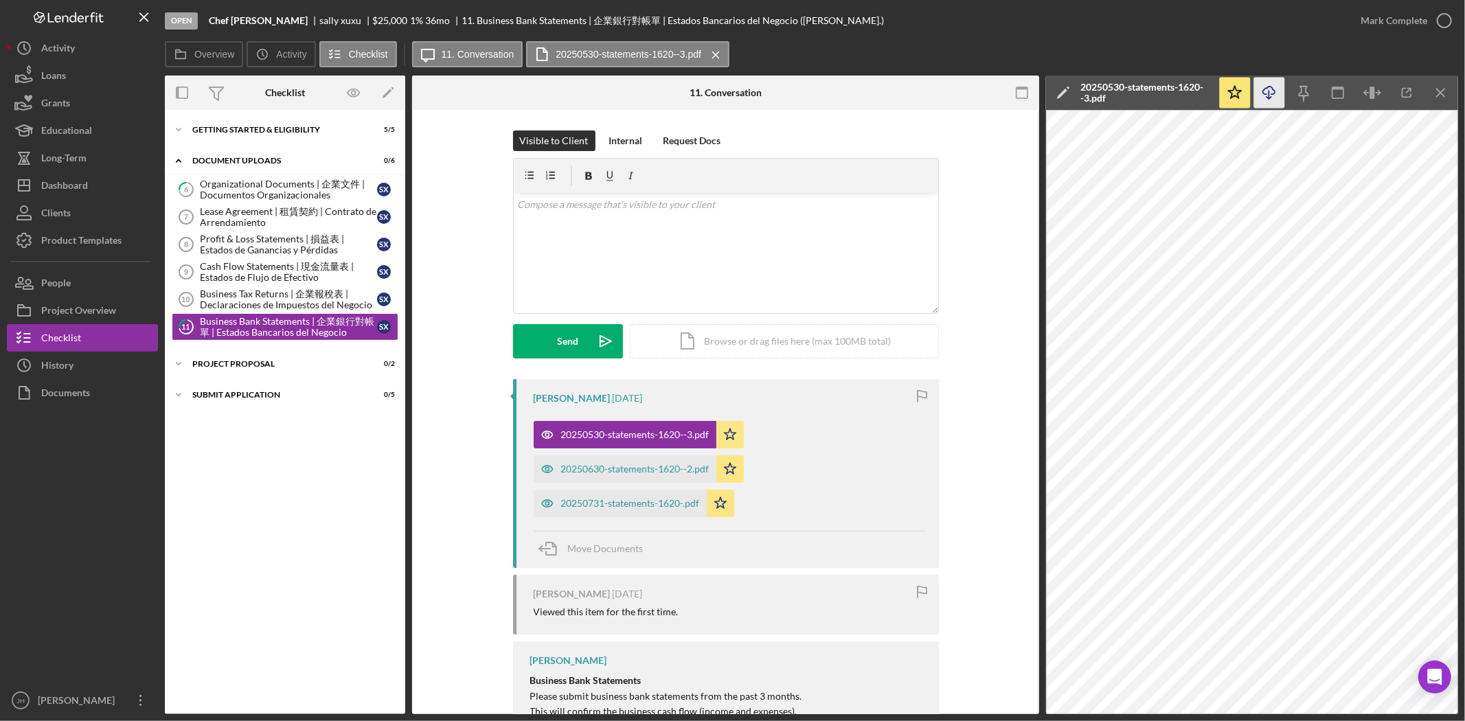
click at [1264, 105] on icon "Icon/Download" at bounding box center [1269, 93] width 31 height 31
click at [641, 469] on div "20250630-statements-1620--2.pdf" at bounding box center [635, 469] width 148 height 11
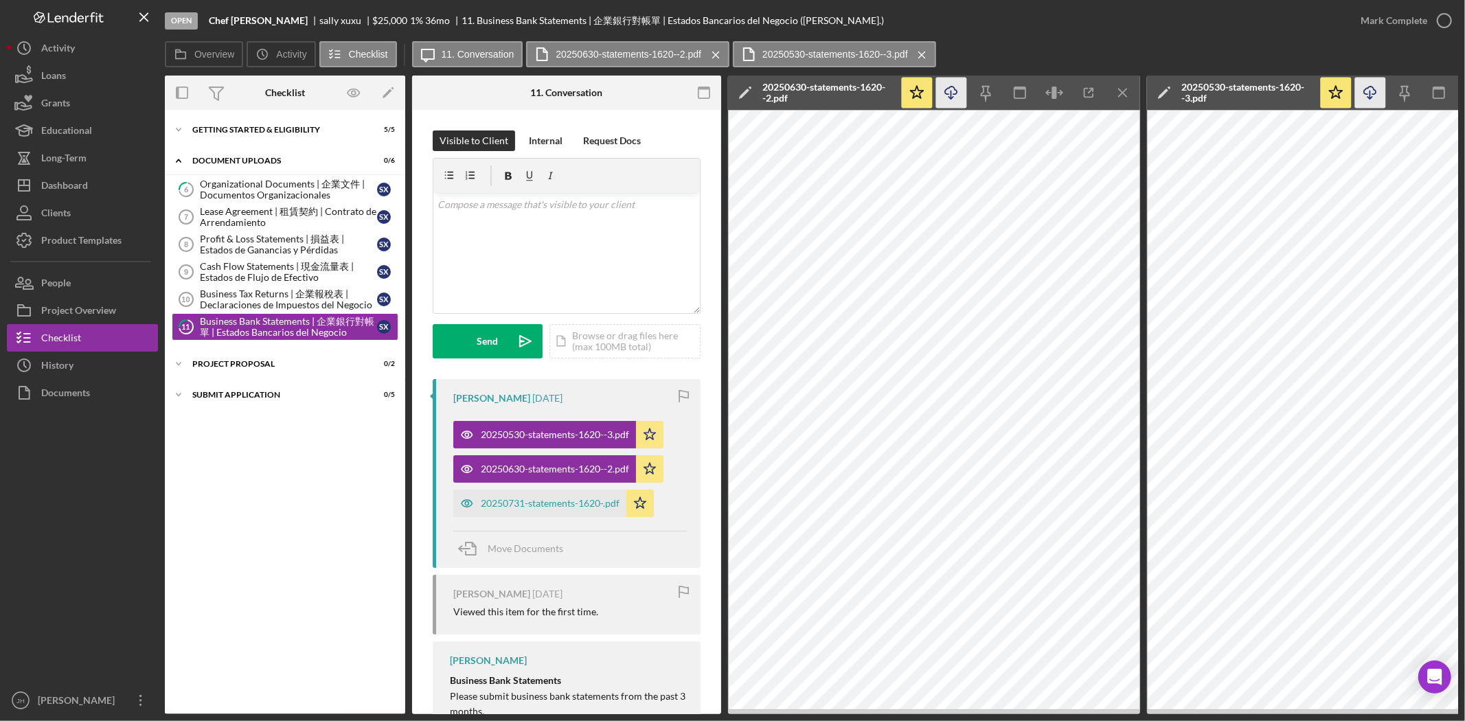
click at [946, 93] on icon "button" at bounding box center [951, 91] width 12 height 8
click at [547, 498] on div "20250731-statements-1620-.pdf" at bounding box center [550, 503] width 139 height 11
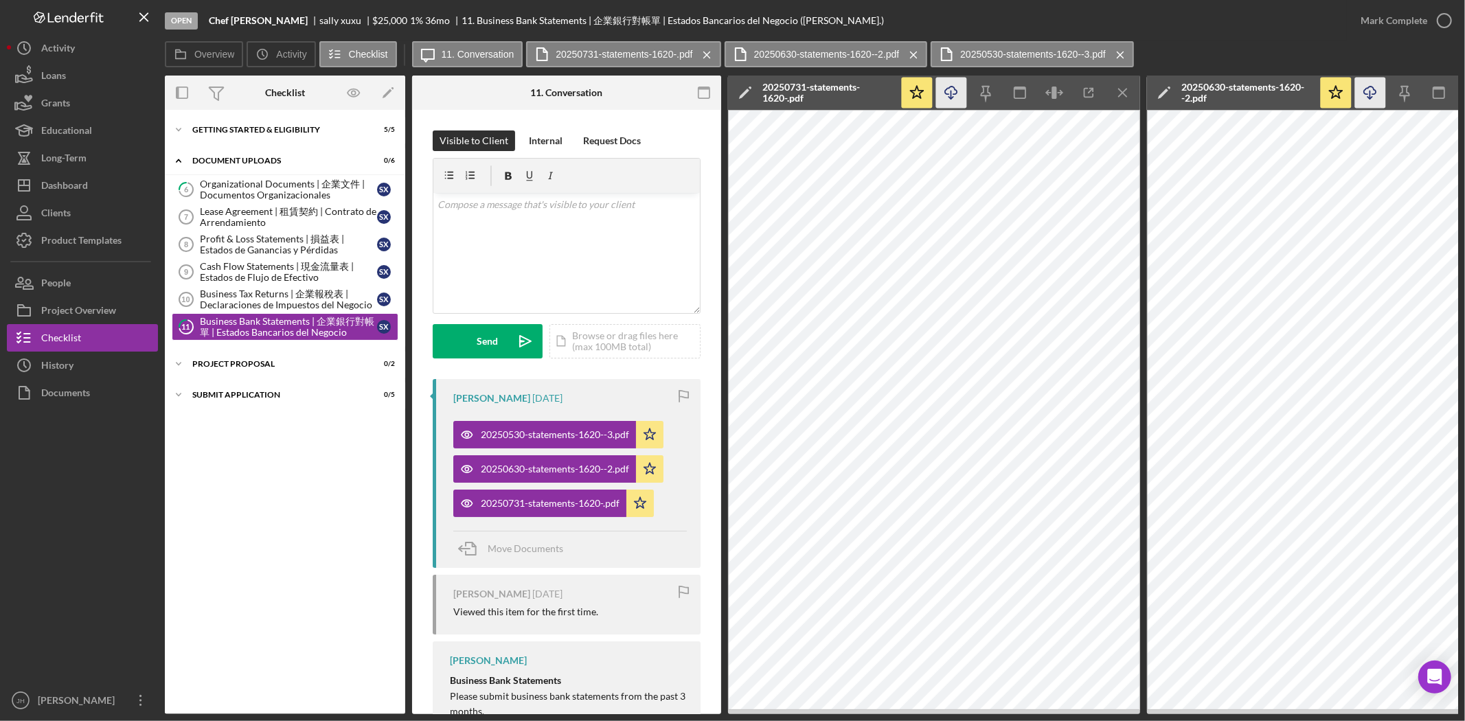
click at [959, 98] on icon "Icon/Download" at bounding box center [951, 93] width 31 height 31
click at [271, 173] on div "Icon/Expander Document Uploads 0 / 6" at bounding box center [285, 161] width 240 height 28
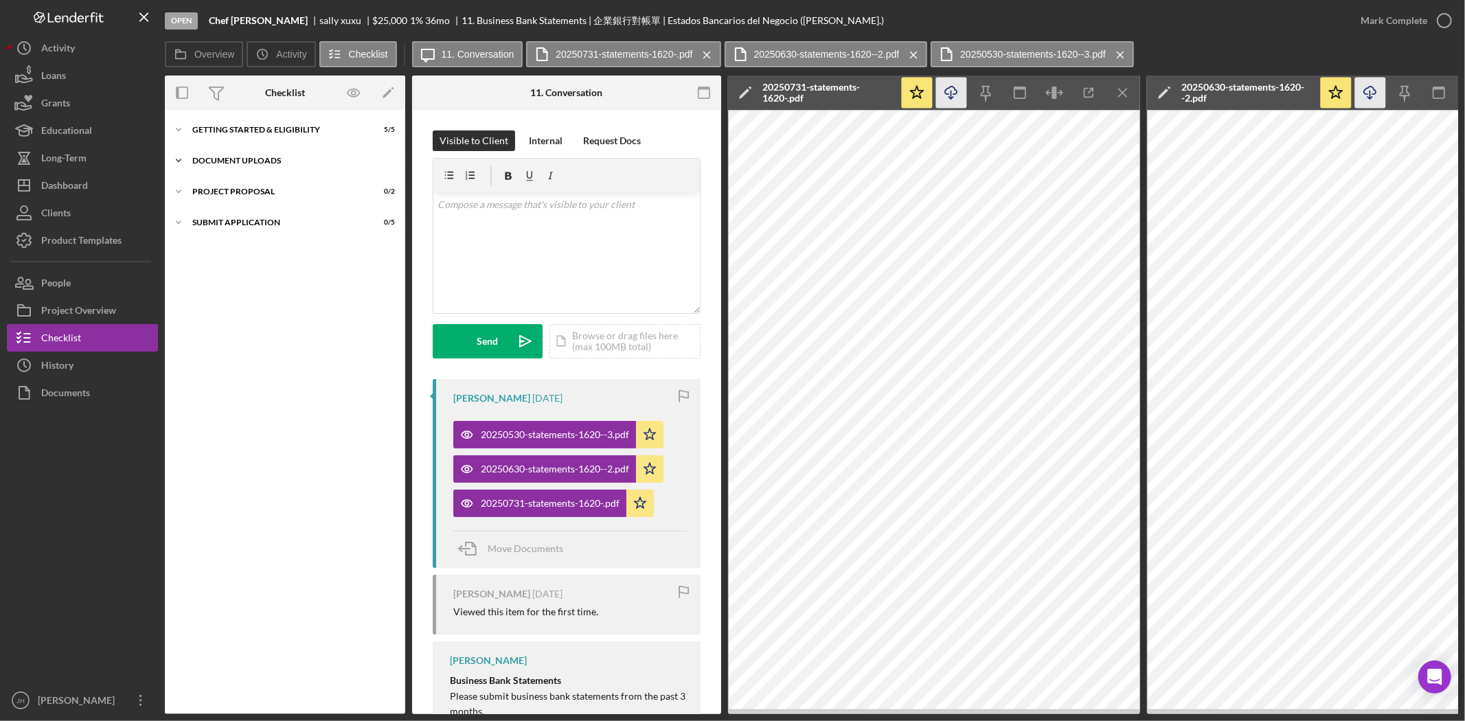
click at [271, 173] on div "Icon/Expander Document Uploads 0 / 6" at bounding box center [285, 160] width 240 height 27
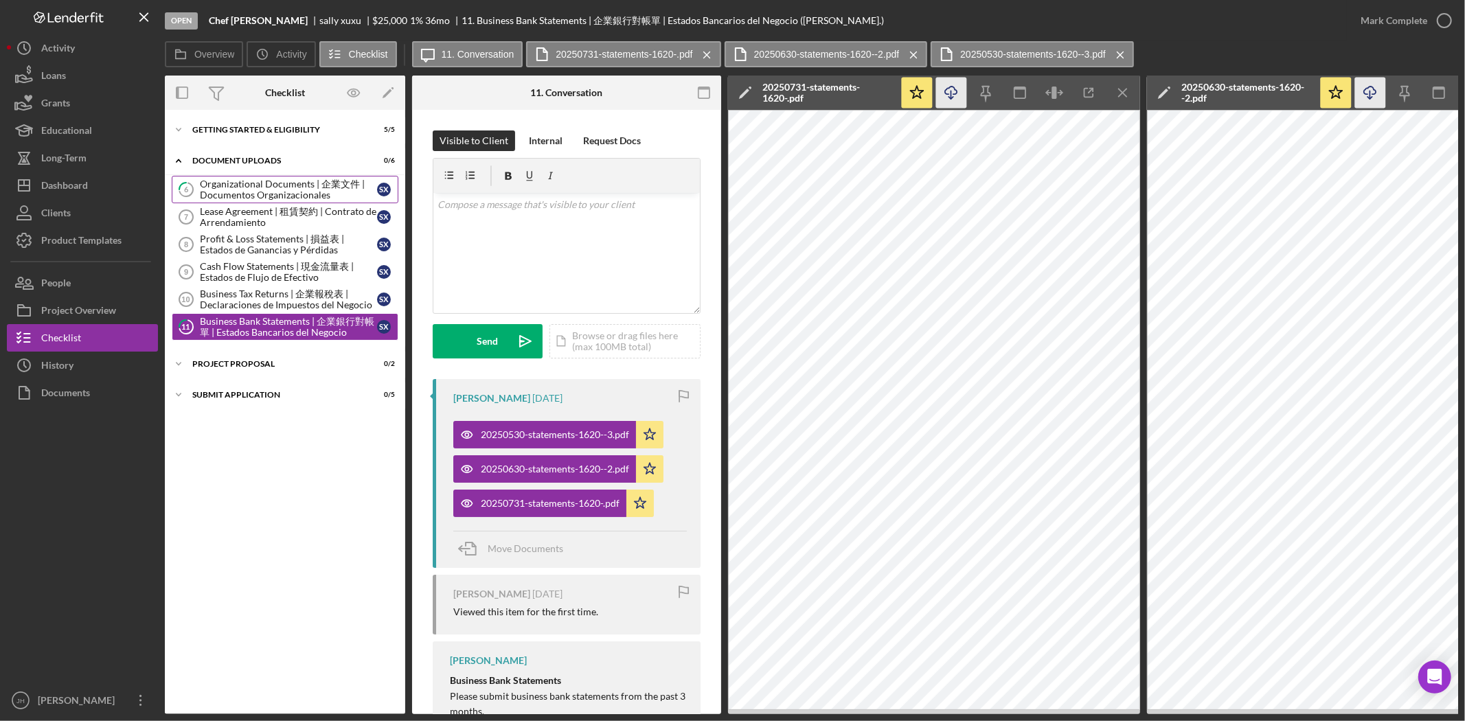
click at [277, 192] on div "Organizational Documents | 企業文件 | Documentos Organizacionales" at bounding box center [288, 190] width 177 height 22
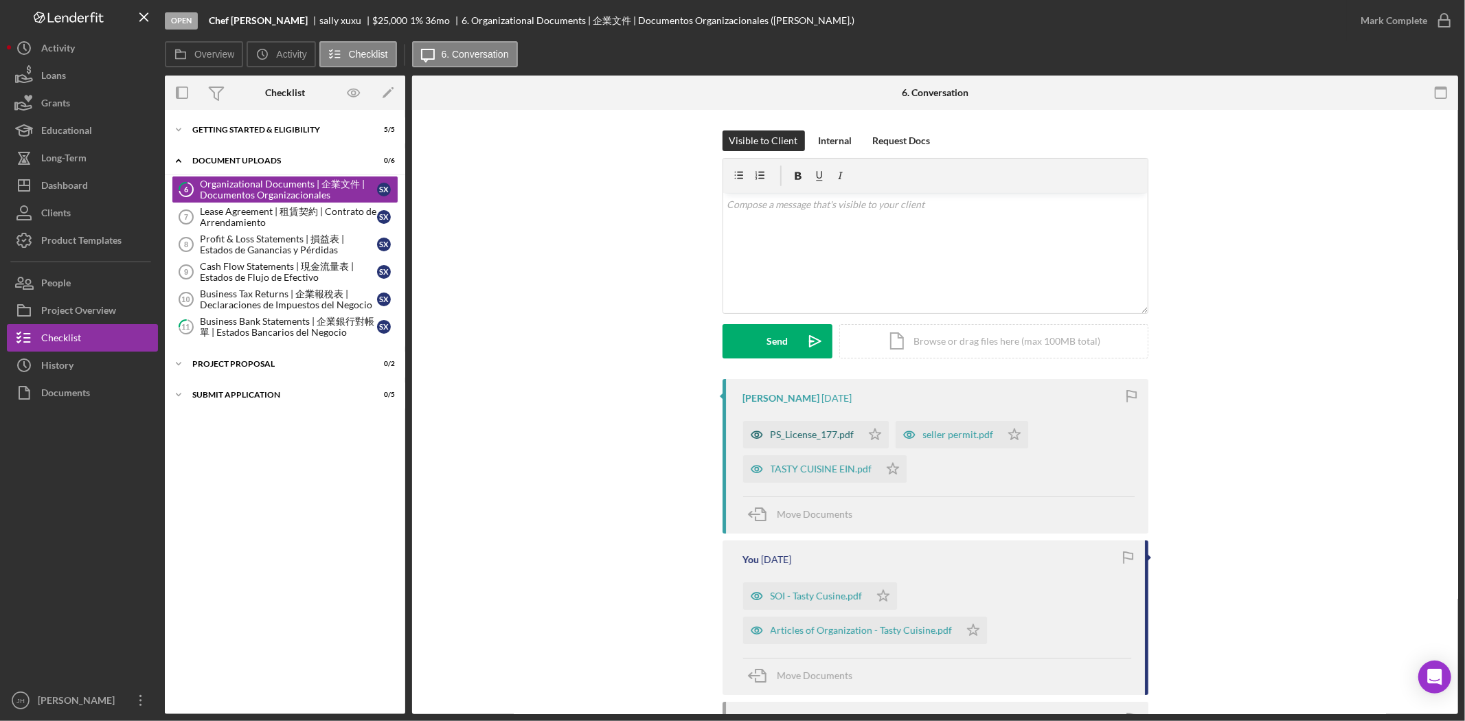
click at [825, 437] on div "PS_License_177.pdf" at bounding box center [812, 434] width 84 height 11
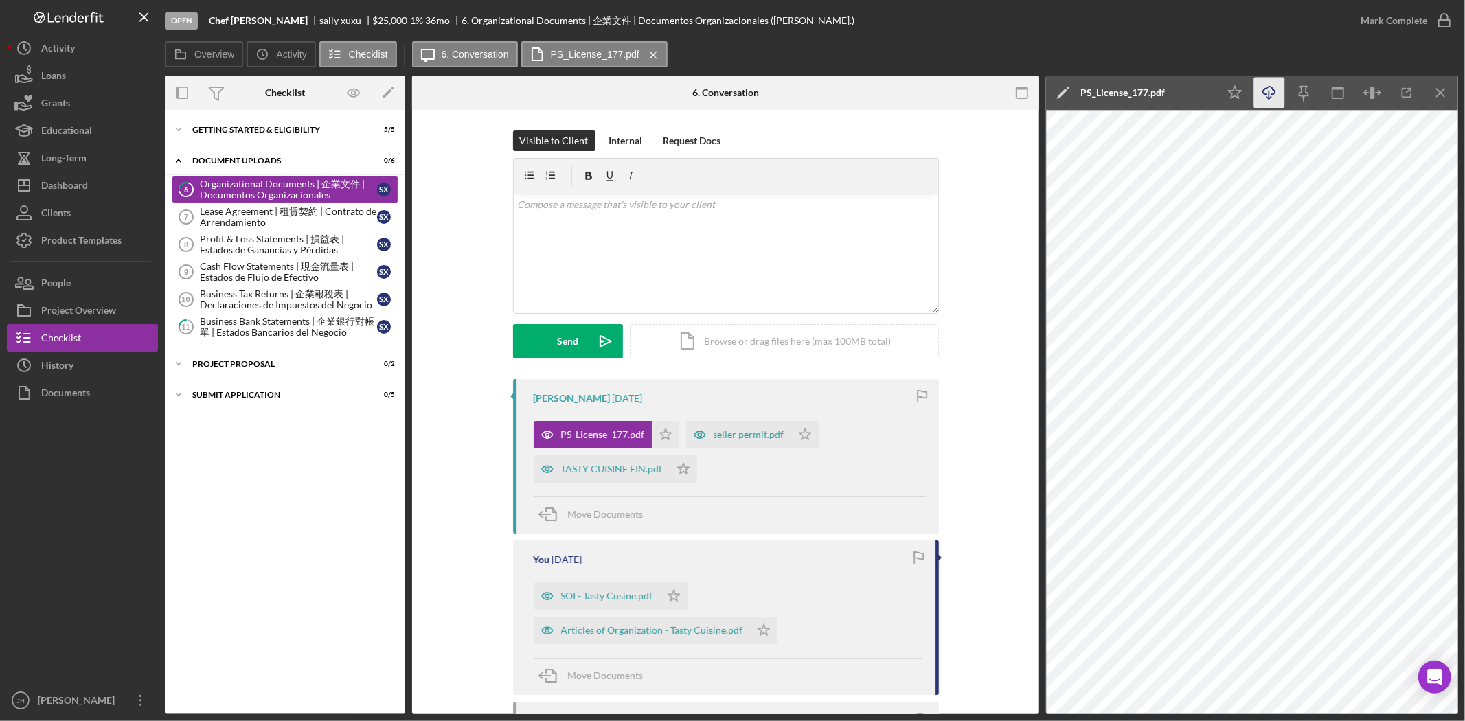
click at [1271, 94] on icon "button" at bounding box center [1269, 91] width 12 height 8
click at [720, 439] on div "seller permit.pdf" at bounding box center [748, 434] width 71 height 11
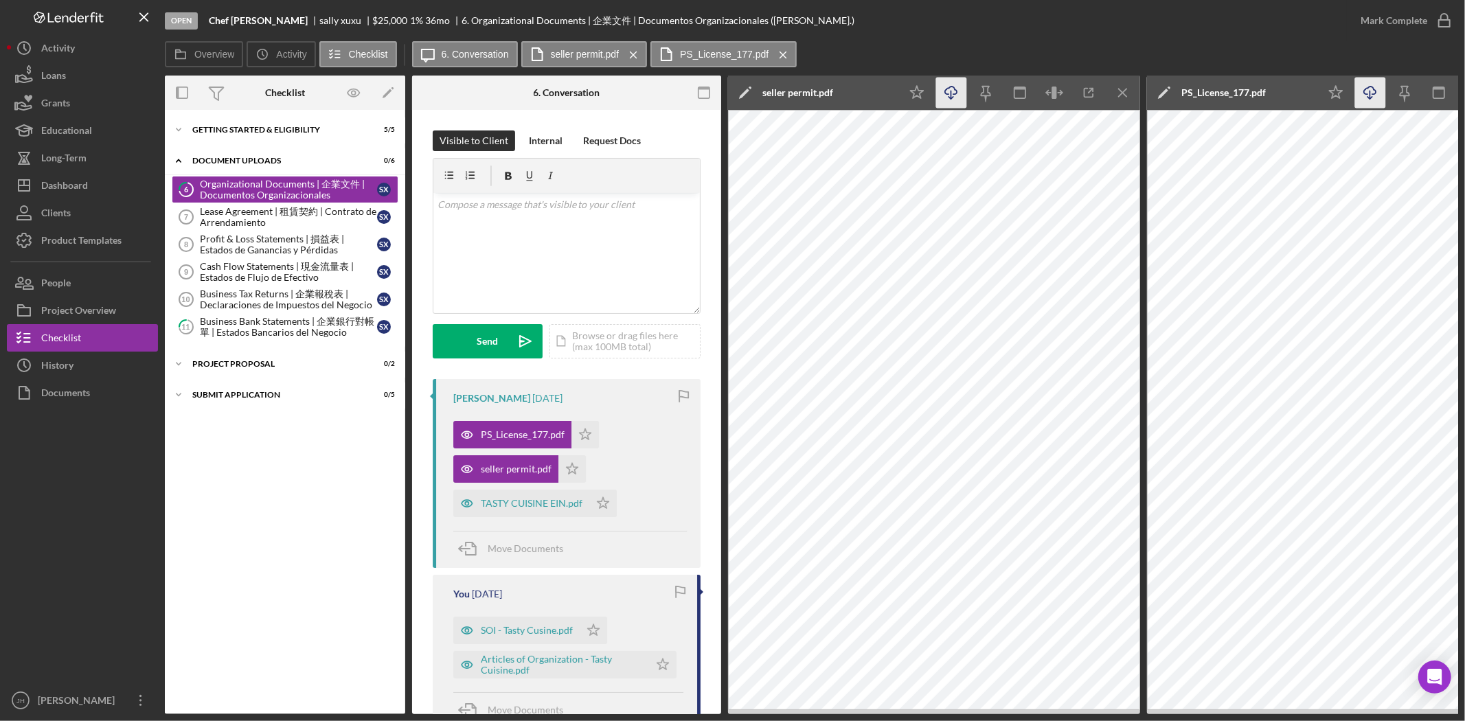
click at [956, 98] on icon "Icon/Download" at bounding box center [951, 93] width 31 height 31
click at [515, 488] on div "TASTY CUISINE EIN.pdf Icon/Star" at bounding box center [538, 500] width 170 height 34
click at [518, 500] on div "TASTY CUISINE EIN.pdf" at bounding box center [532, 503] width 102 height 11
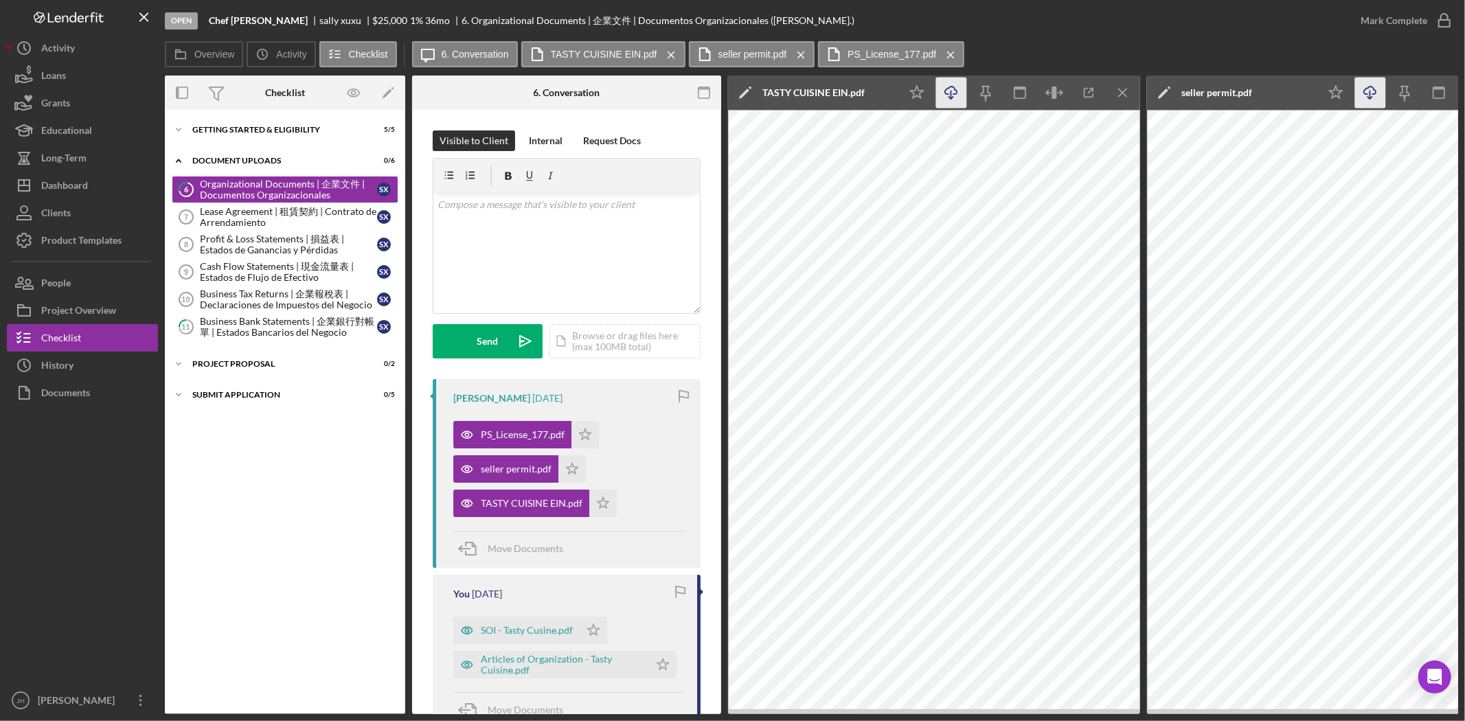
click at [952, 97] on icon "Icon/Download" at bounding box center [951, 93] width 31 height 31
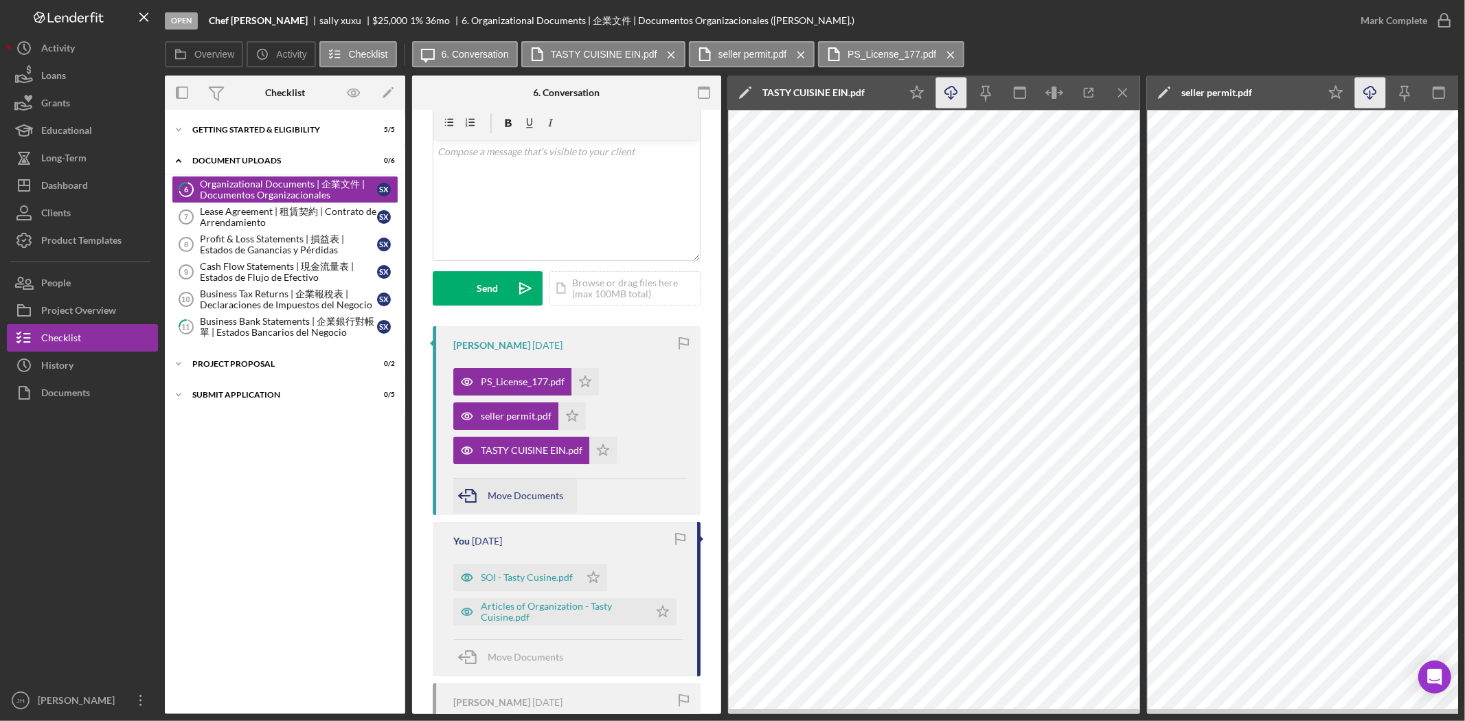
scroll to position [76, 0]
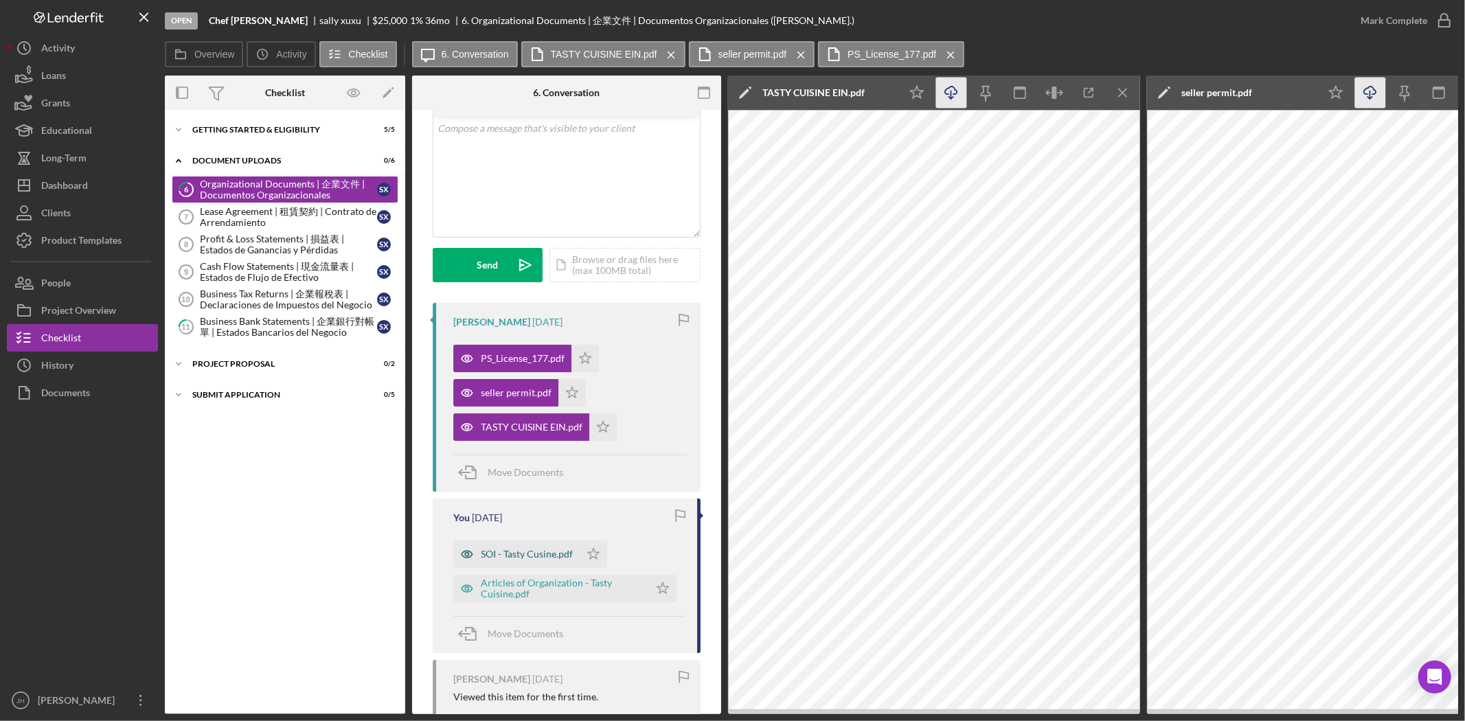
click at [529, 558] on div "SOI - Tasty Cusine.pdf" at bounding box center [527, 554] width 92 height 11
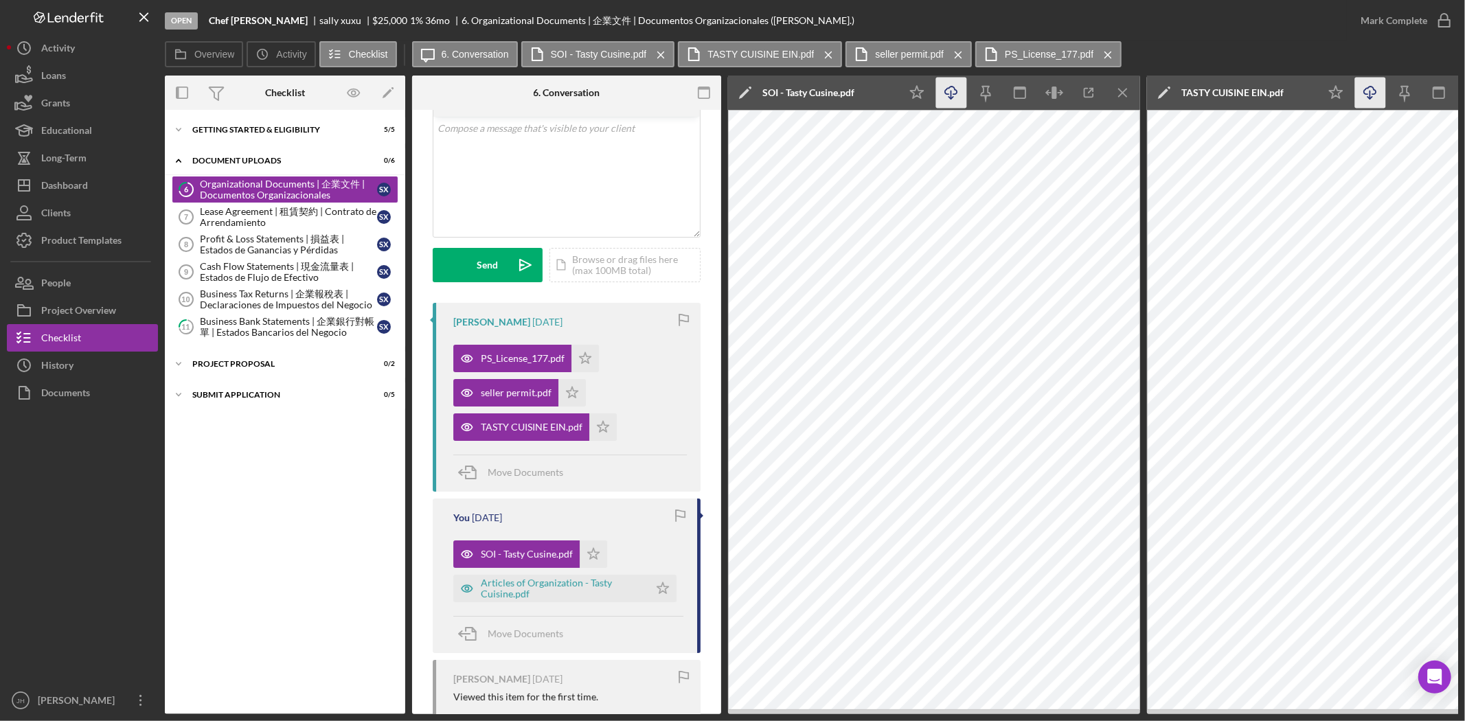
click at [949, 101] on icon "Icon/Download" at bounding box center [951, 93] width 31 height 31
click at [540, 589] on div "Articles of Organization - Tasty Cuisine.pdf" at bounding box center [561, 589] width 161 height 22
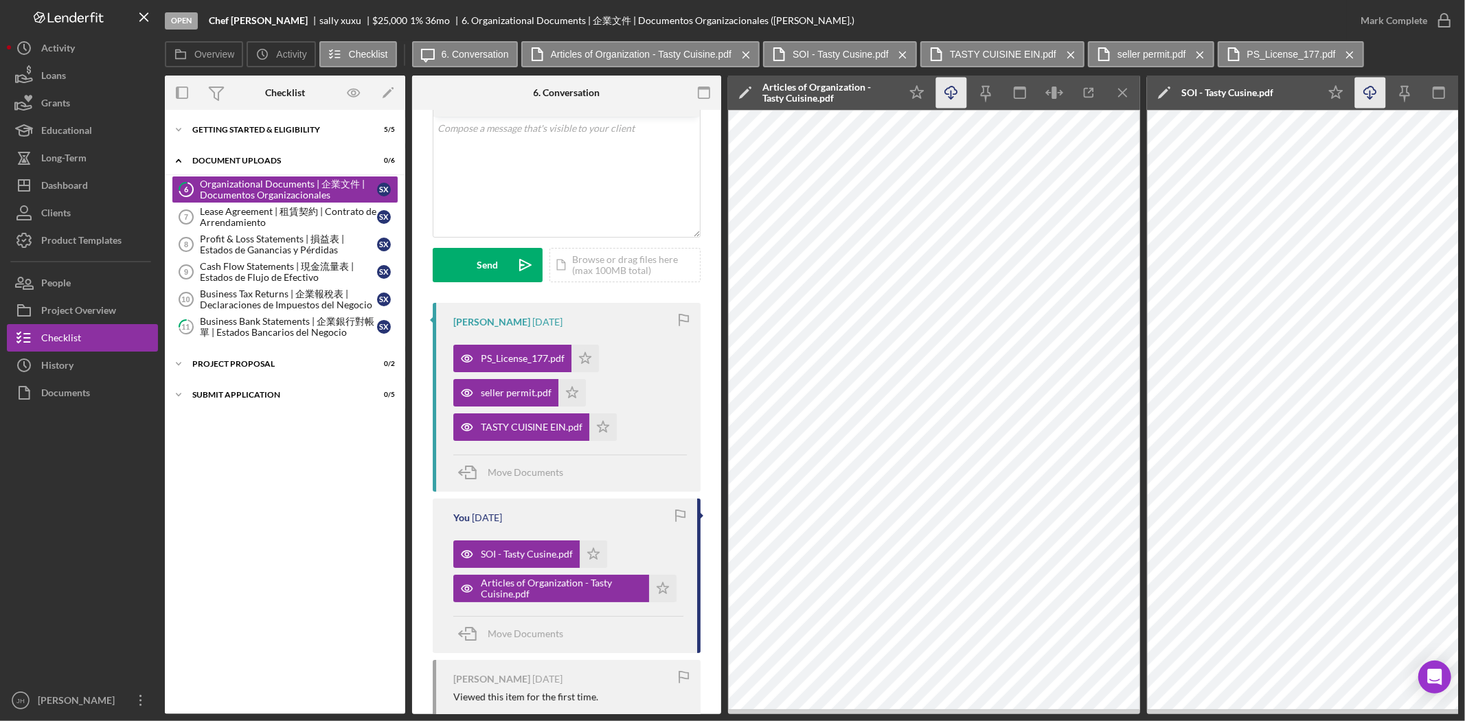
click at [963, 98] on icon "Icon/Download" at bounding box center [951, 93] width 31 height 31
click at [271, 218] on div "Lease Agreement | 租賃契約 | Contrato de Arrendamiento" at bounding box center [288, 217] width 177 height 22
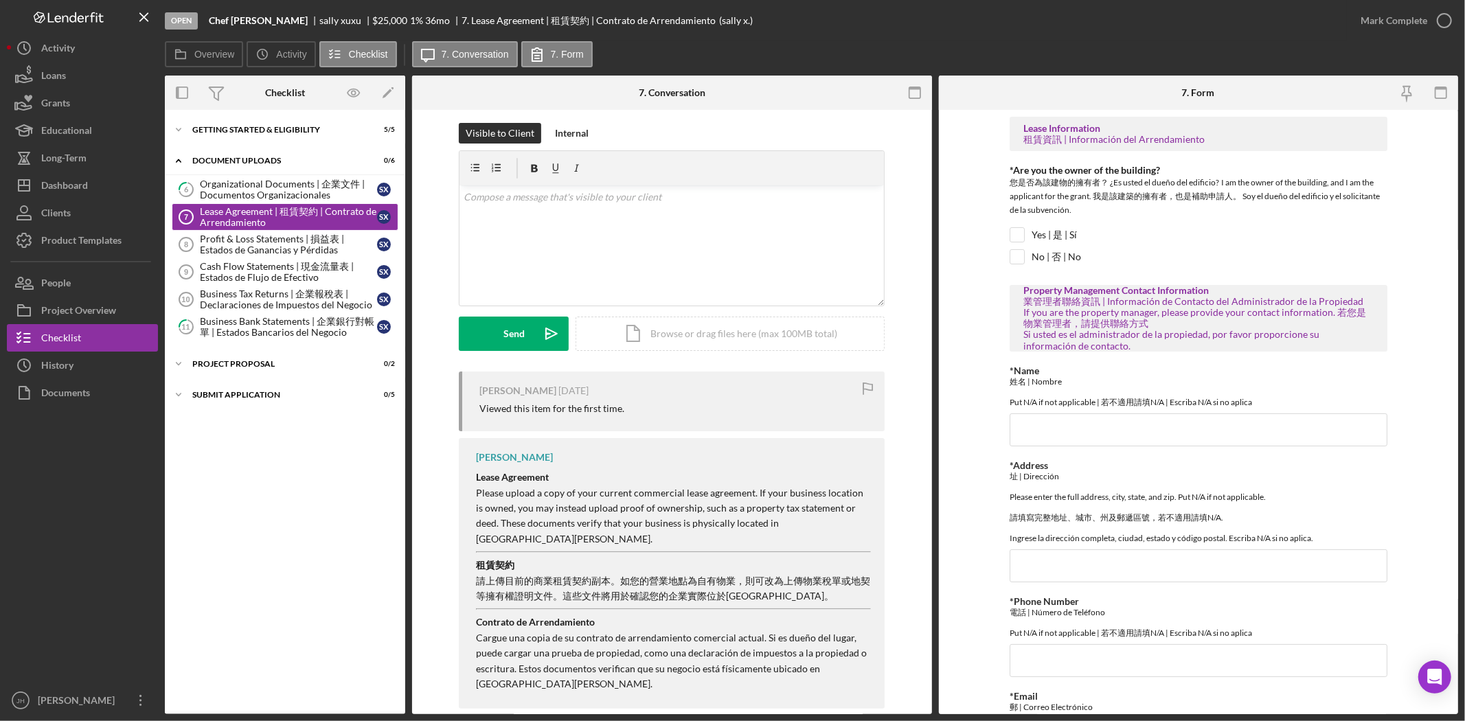
scroll to position [14, 0]
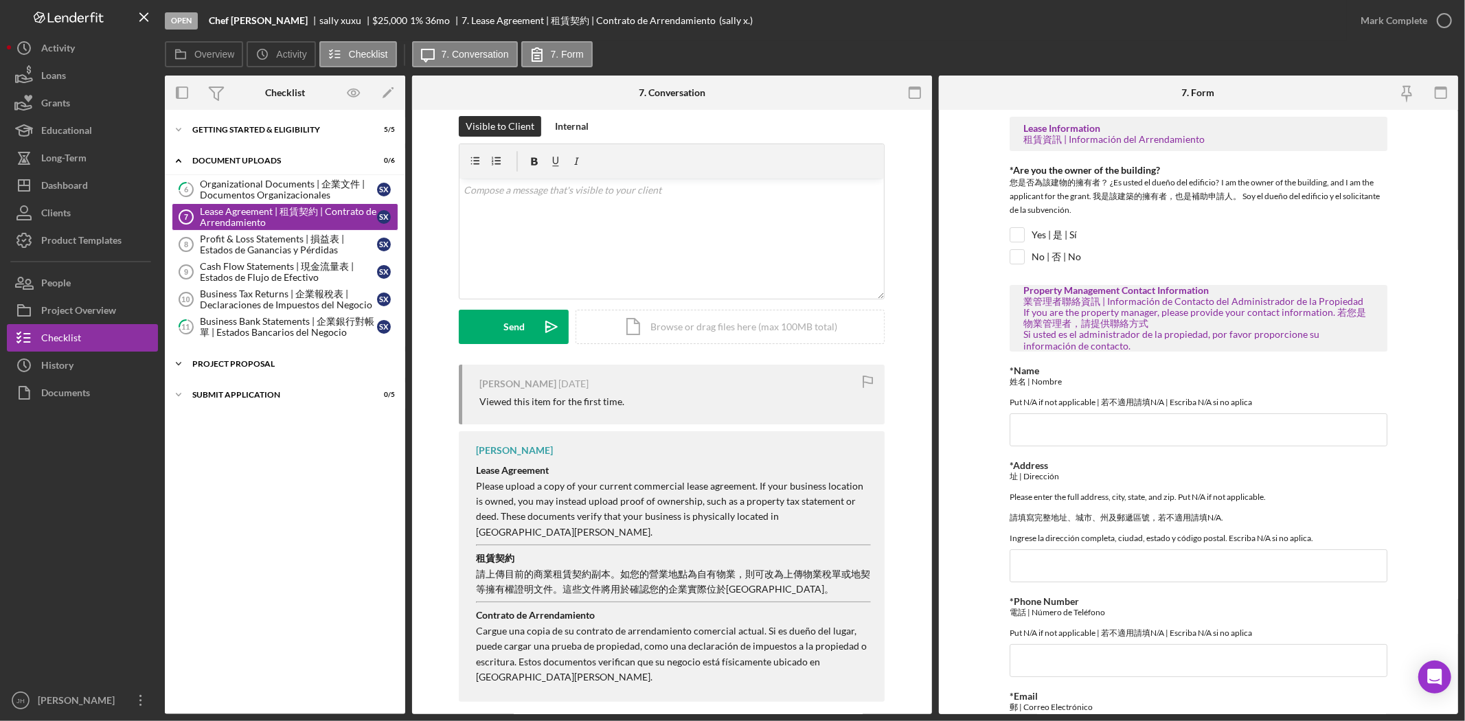
click at [249, 367] on div "Project Proposal" at bounding box center [290, 364] width 196 height 8
click at [265, 452] on div "Icon/Expander Submit Application 0 / 5" at bounding box center [285, 457] width 240 height 27
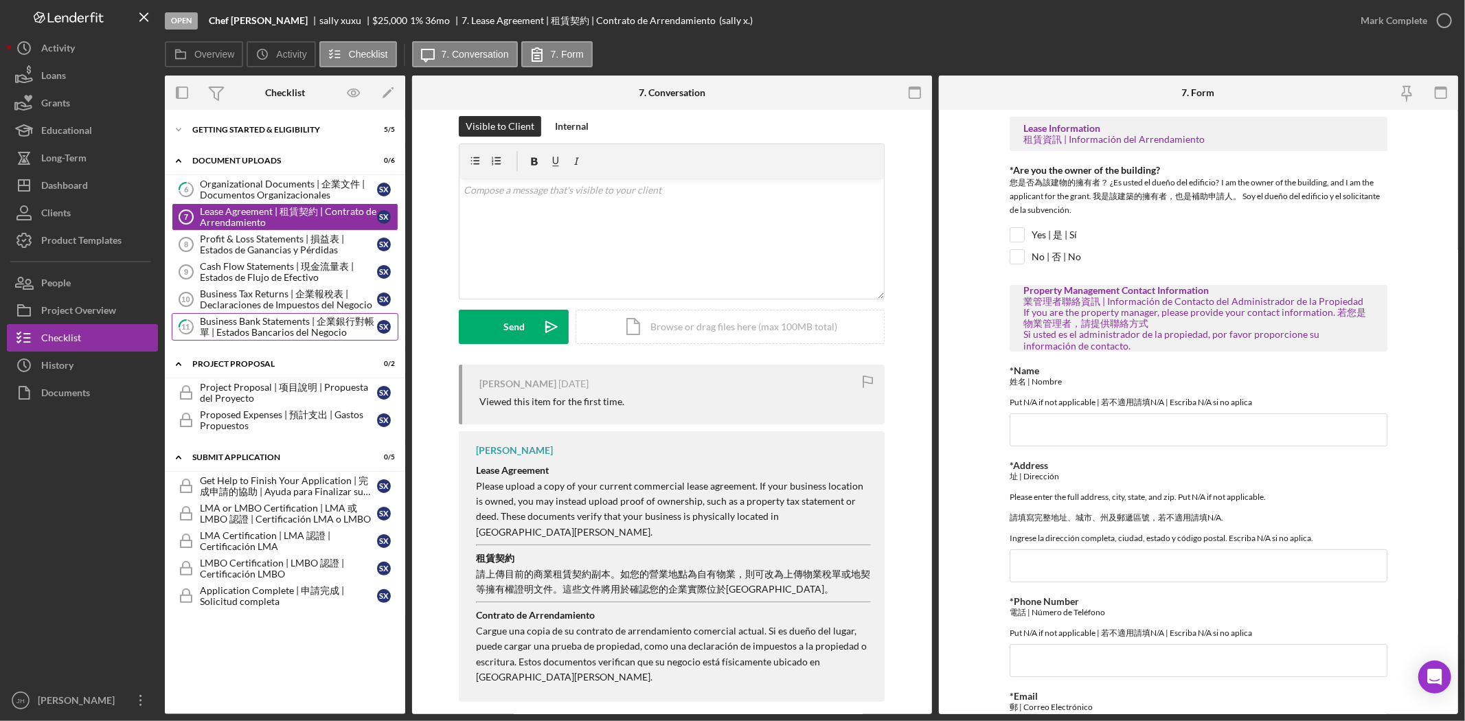
click at [278, 324] on div "Business Bank Statements | 企業銀行對帳單 | Estados Bancarios del Negocio" at bounding box center [288, 327] width 177 height 22
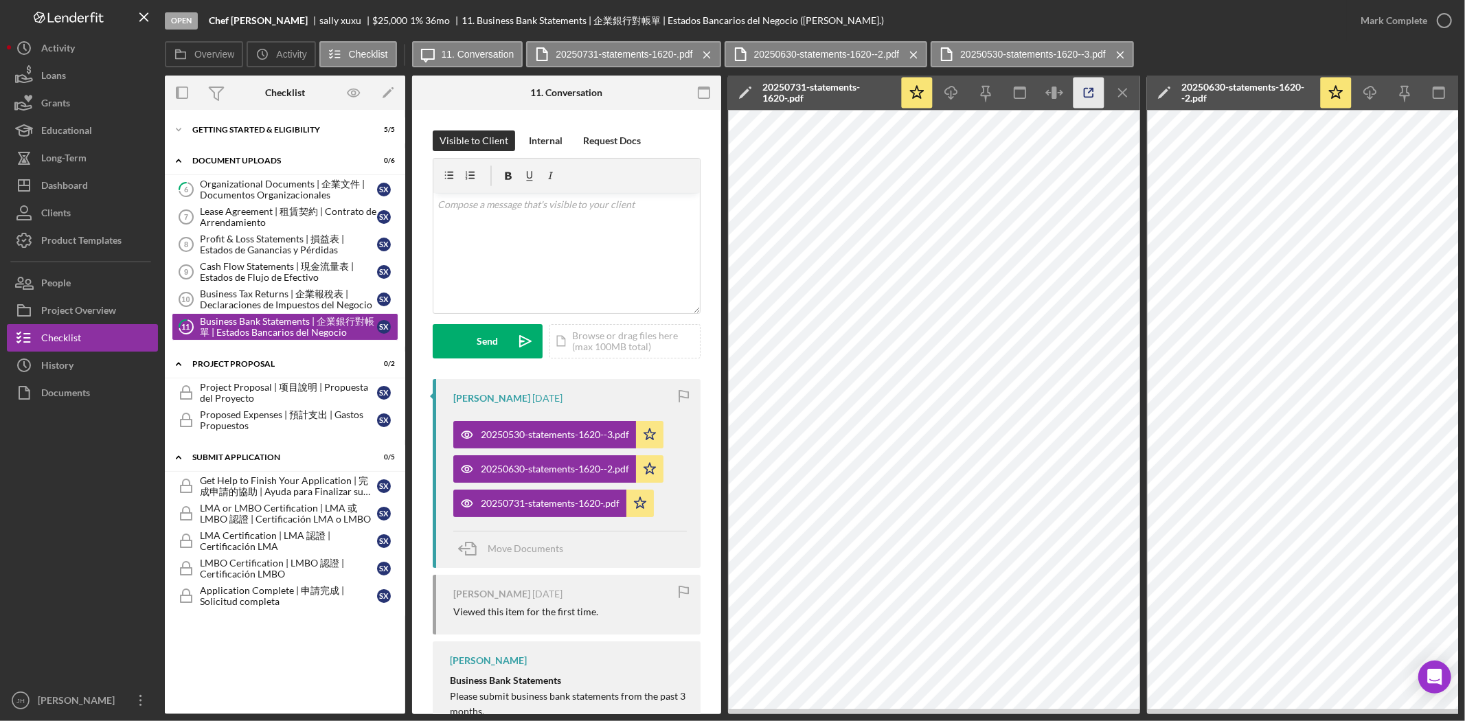
click at [1087, 97] on icon "button" at bounding box center [1088, 93] width 9 height 9
click at [1115, 95] on icon "Icon/Menu Close" at bounding box center [1123, 93] width 31 height 31
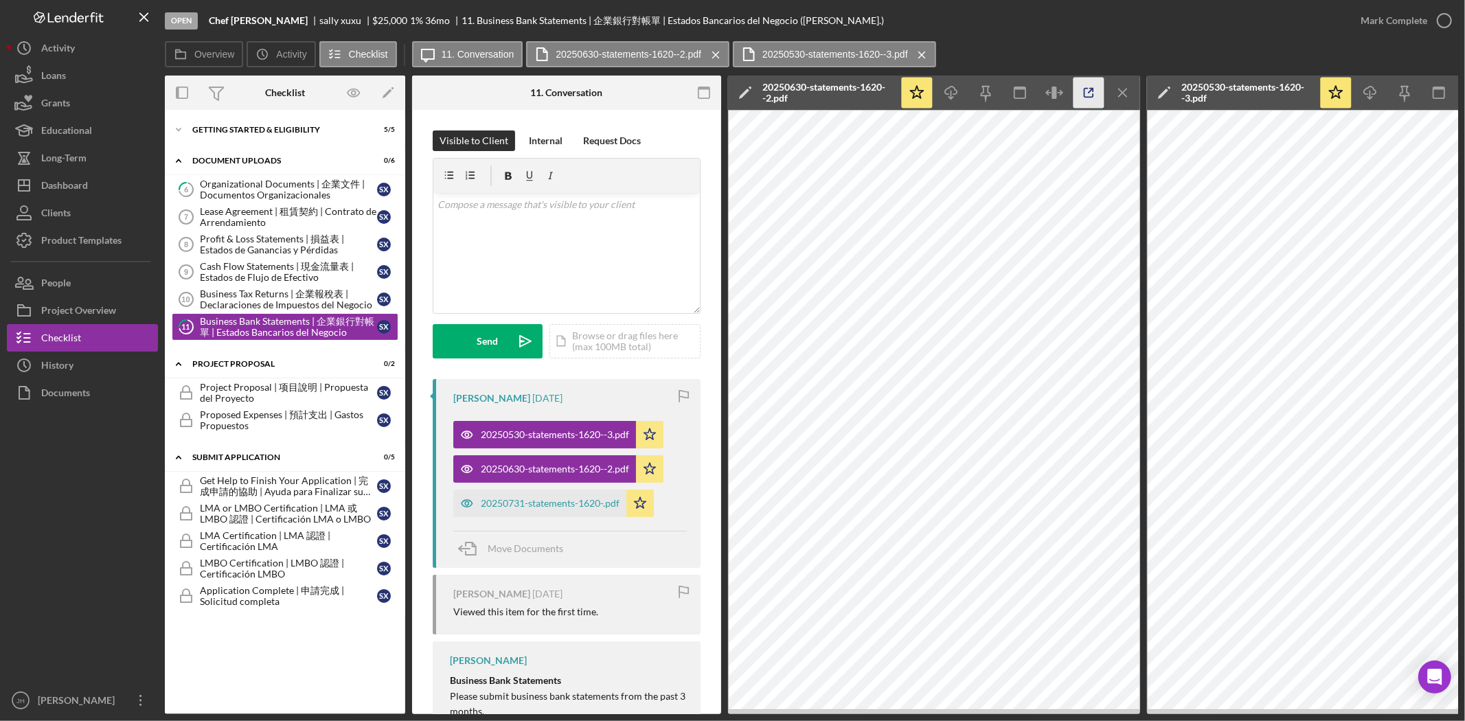
click at [1081, 92] on icon "button" at bounding box center [1088, 93] width 31 height 31
click at [593, 503] on div "20250731-statements-1620-.pdf" at bounding box center [550, 503] width 139 height 11
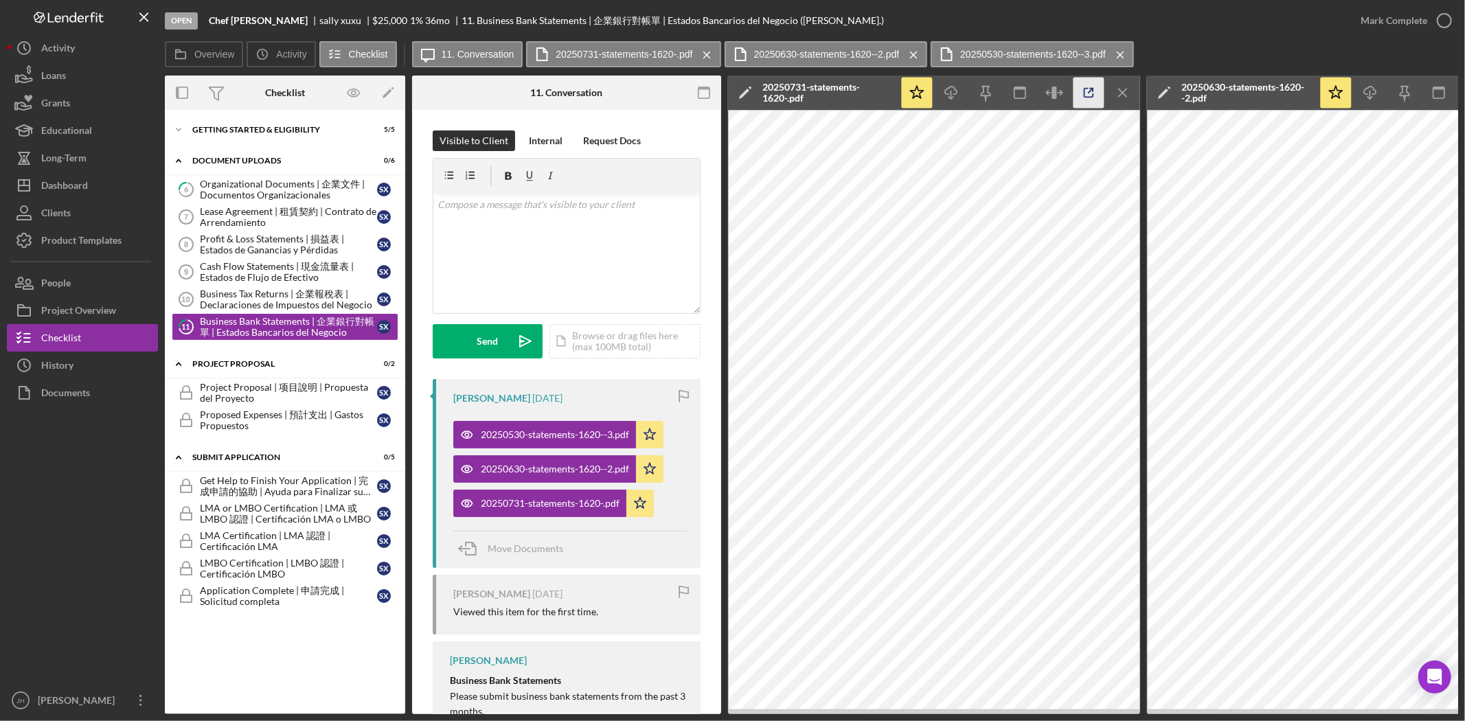
click at [1078, 89] on icon "button" at bounding box center [1088, 93] width 31 height 31
click at [104, 176] on button "Icon/Dashboard Dashboard" at bounding box center [82, 185] width 151 height 27
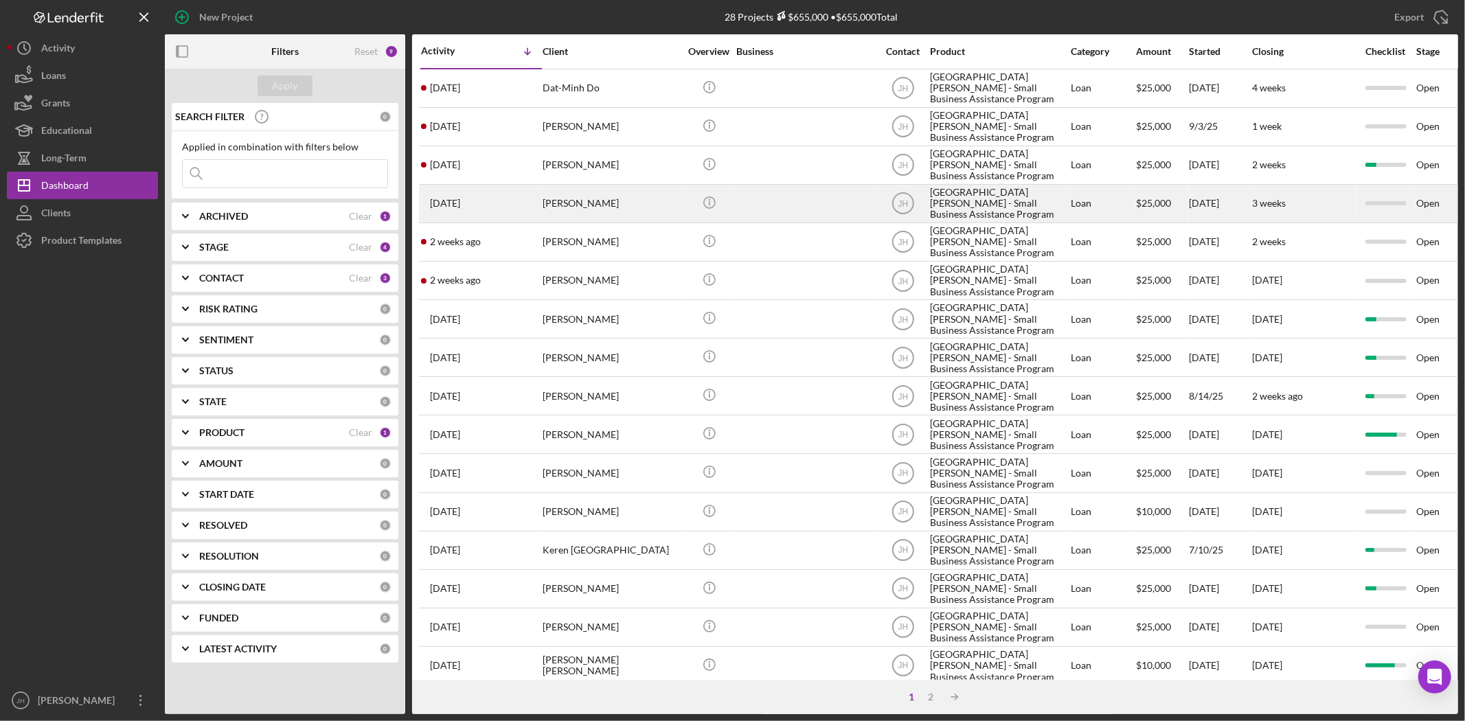
click at [795, 215] on div at bounding box center [804, 203] width 137 height 36
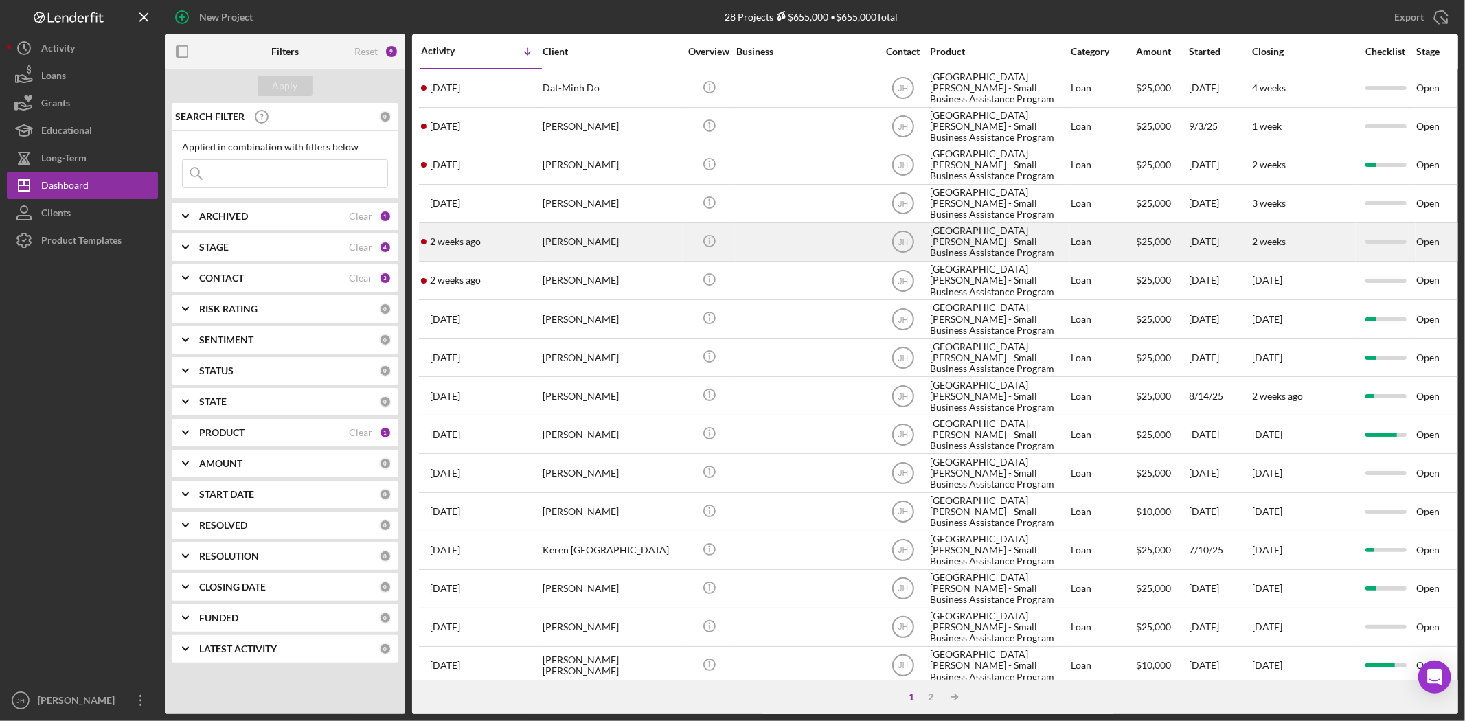
click at [569, 242] on div "Mulan Yeh" at bounding box center [610, 242] width 137 height 36
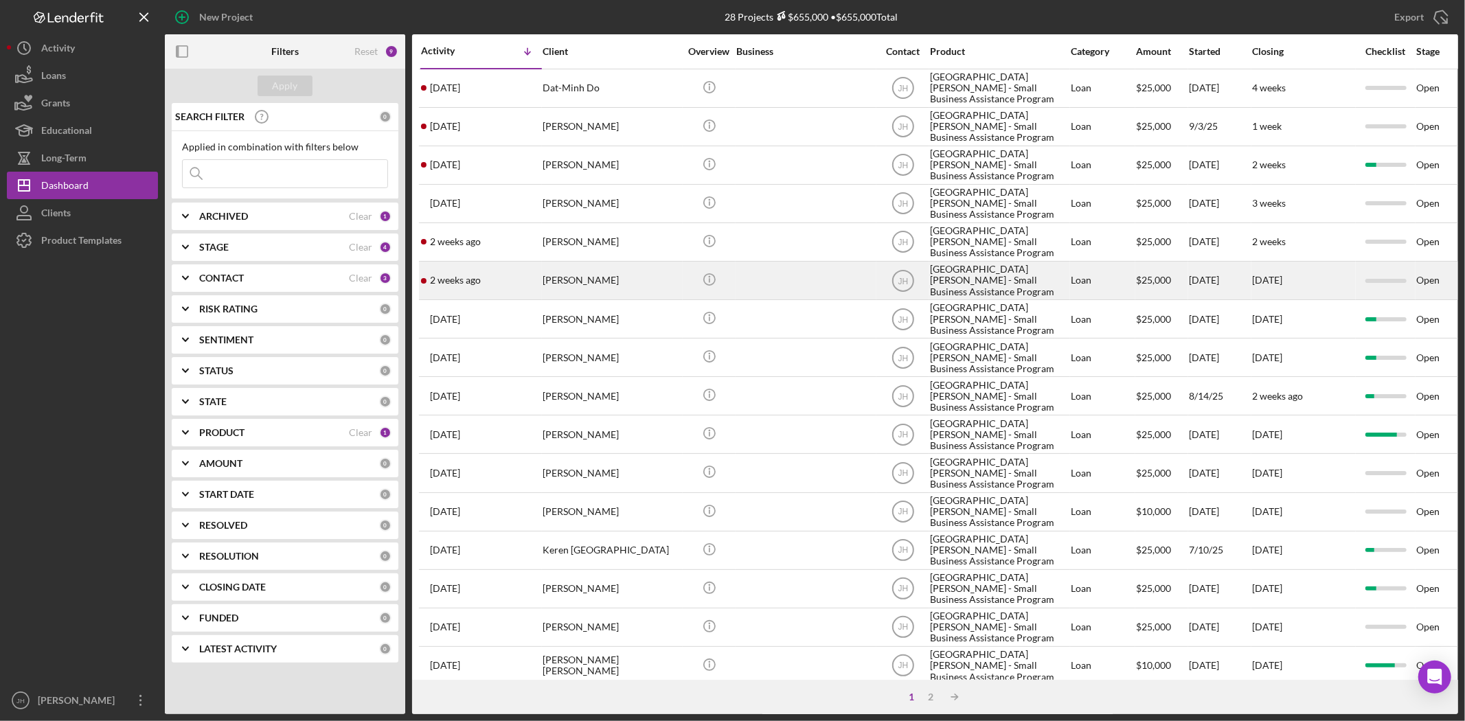
click at [587, 278] on div "Momo Wu" at bounding box center [610, 280] width 137 height 36
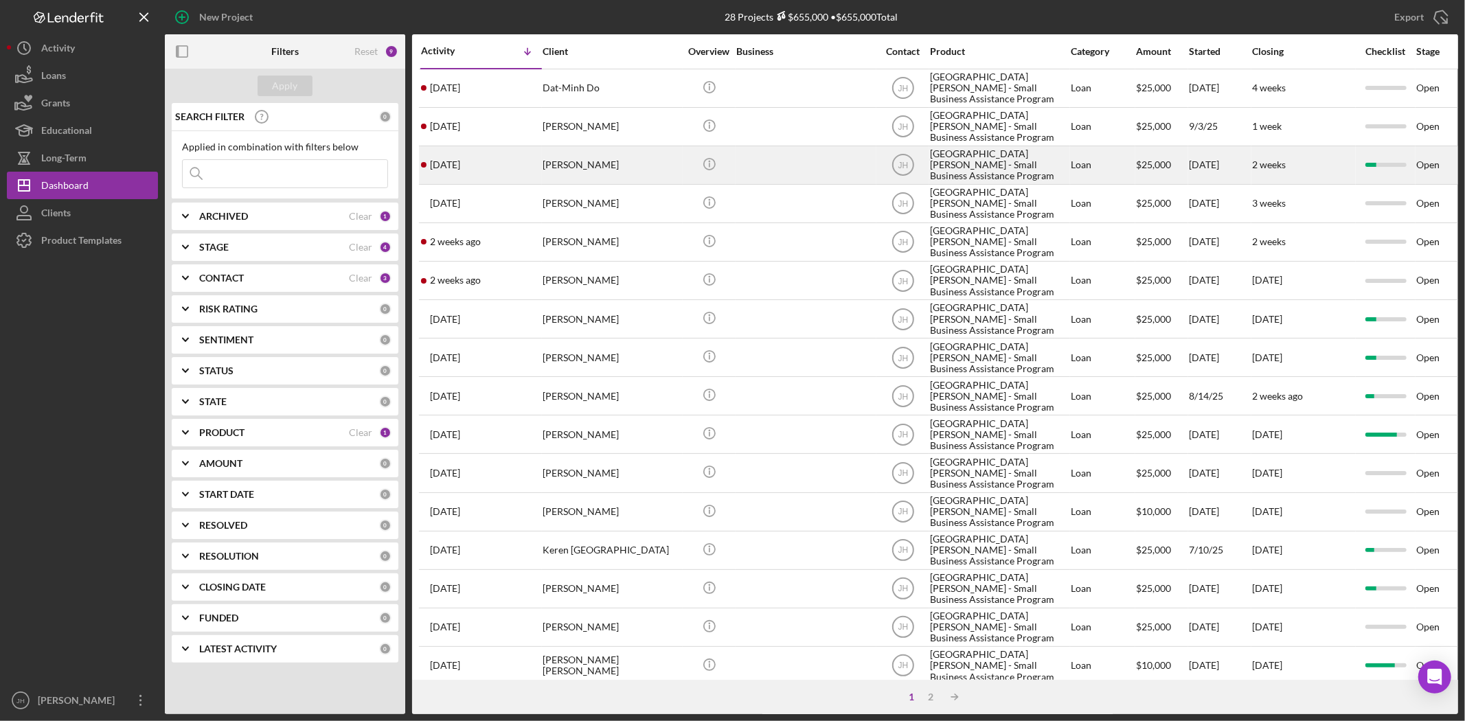
click at [600, 163] on div "Yan yeh" at bounding box center [610, 165] width 137 height 36
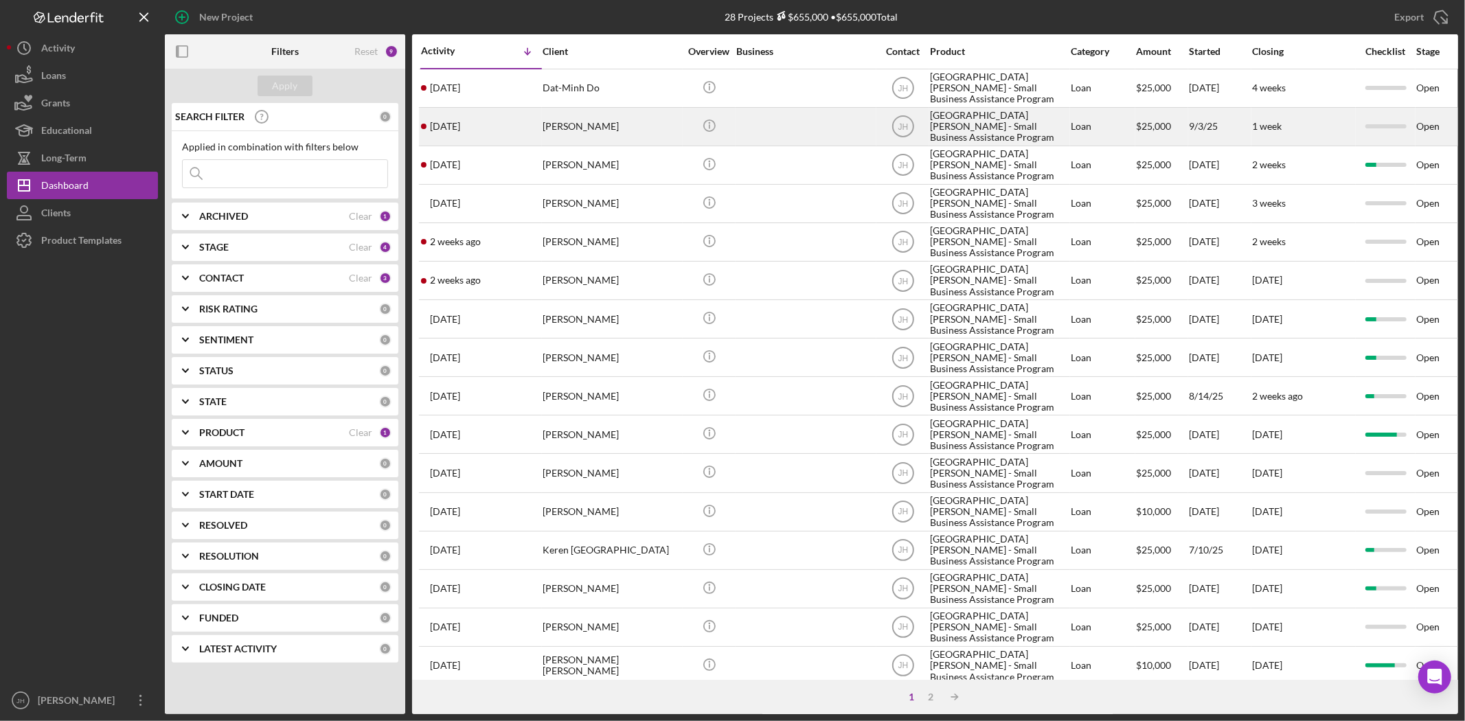
click at [656, 129] on div "Nancy Phan" at bounding box center [610, 126] width 137 height 36
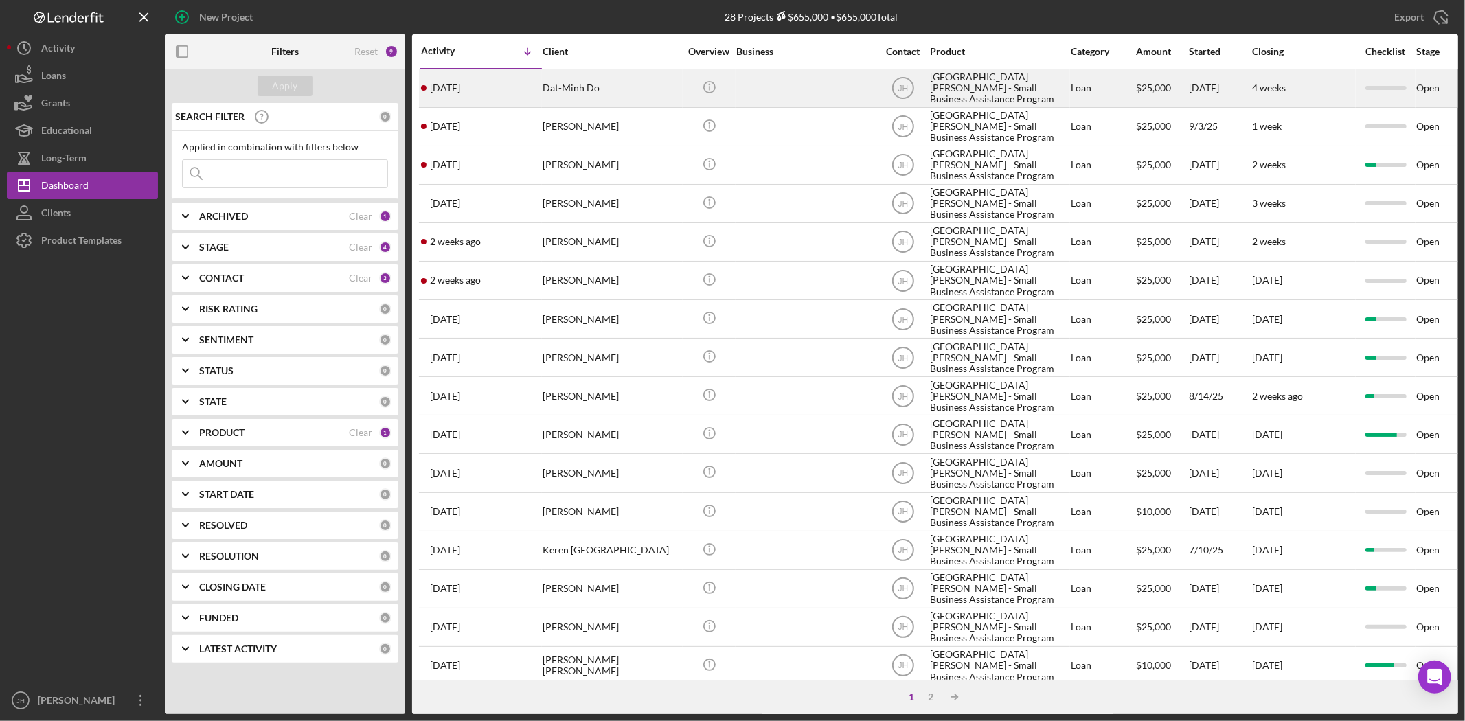
click at [448, 78] on div "4 days ago Dat-Minh Do" at bounding box center [481, 88] width 120 height 36
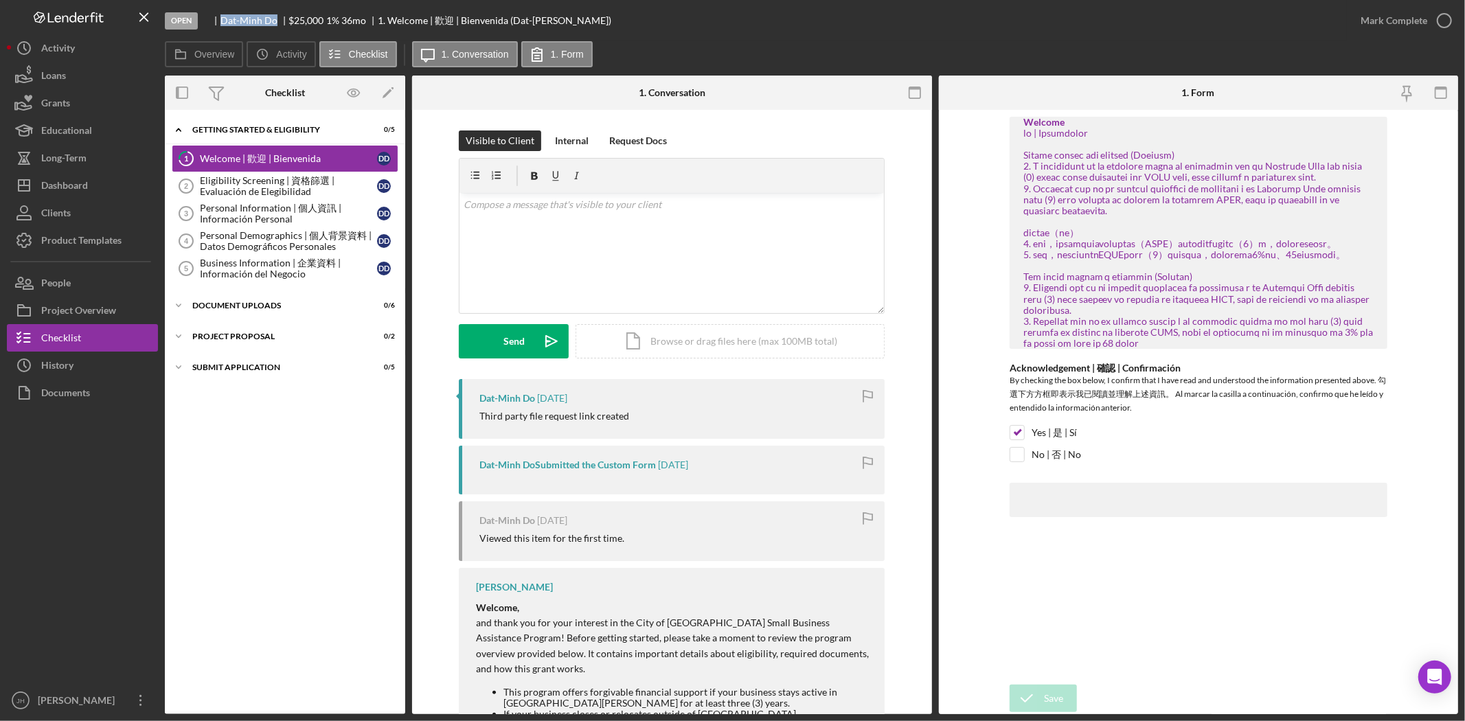
drag, startPoint x: 222, startPoint y: 21, endPoint x: 273, endPoint y: 19, distance: 51.5
click at [273, 19] on div "Dat-Minh Do" at bounding box center [254, 20] width 69 height 11
copy div "Dat-Minh Do"
click at [117, 172] on button "Icon/Dashboard Dashboard" at bounding box center [82, 185] width 151 height 27
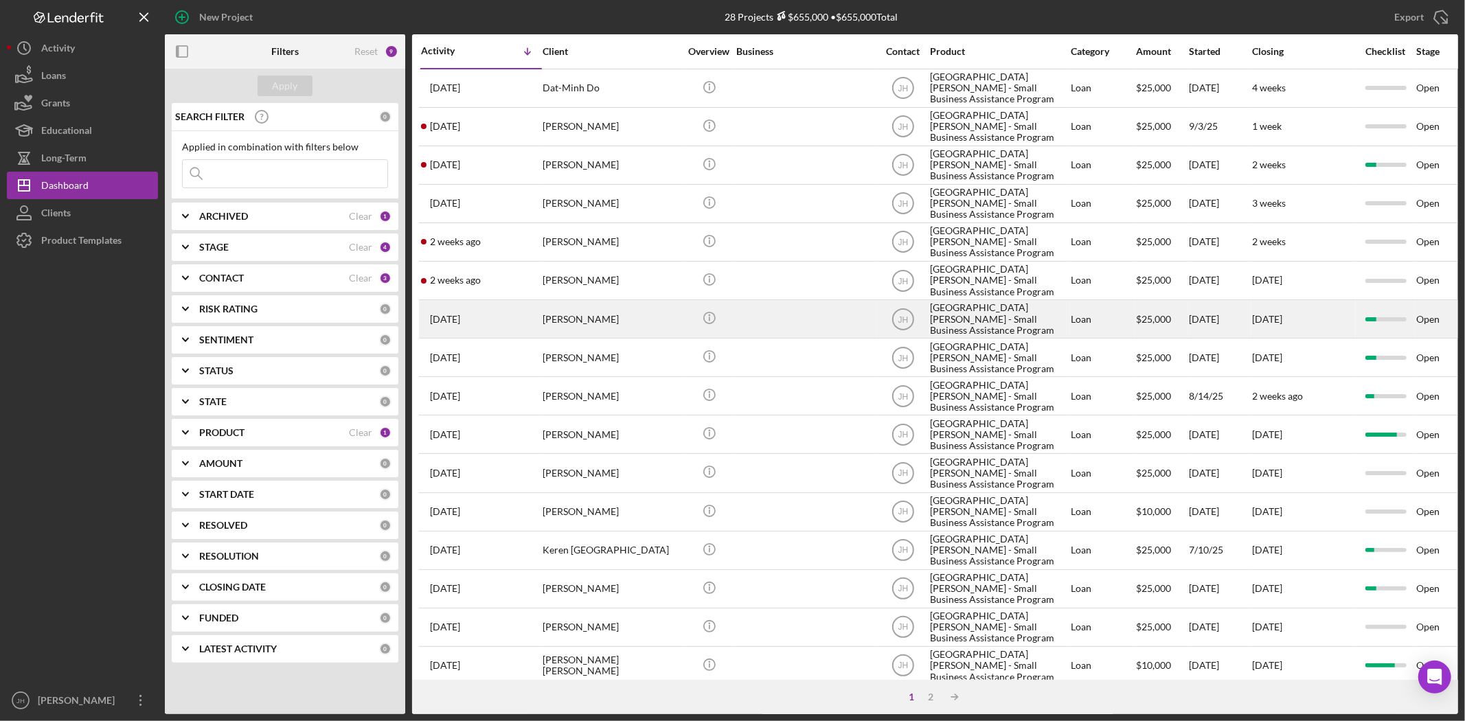
click at [595, 314] on div "[PERSON_NAME]" at bounding box center [610, 319] width 137 height 36
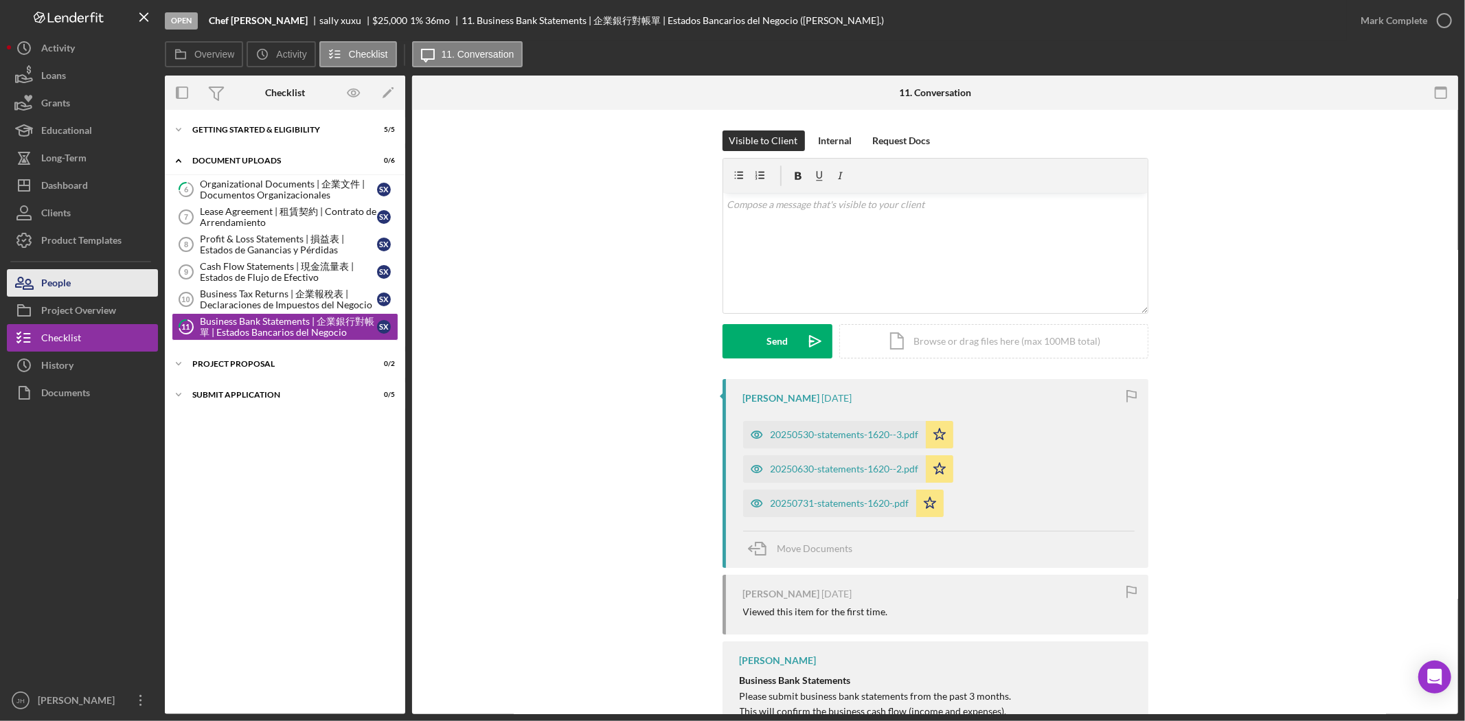
click at [95, 284] on button "People" at bounding box center [82, 282] width 151 height 27
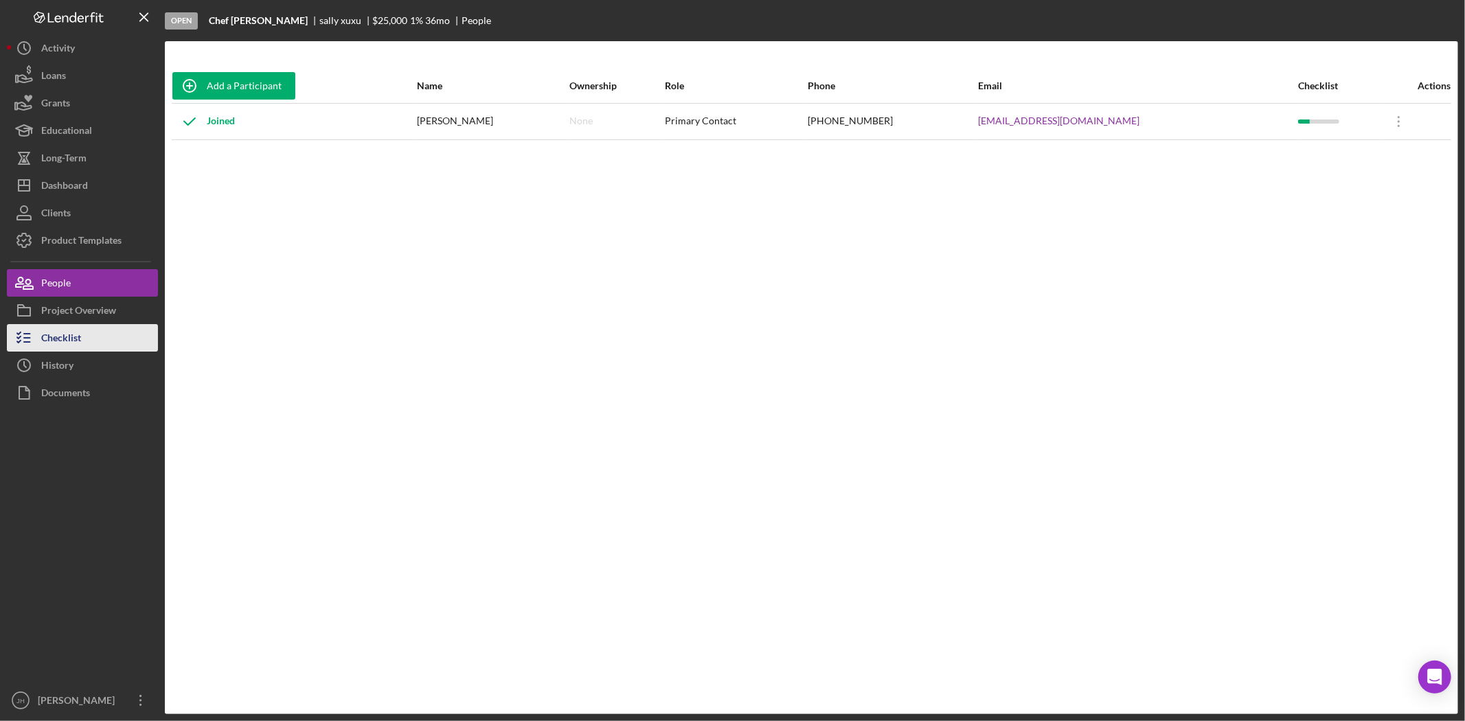
click at [113, 332] on button "Checklist" at bounding box center [82, 337] width 151 height 27
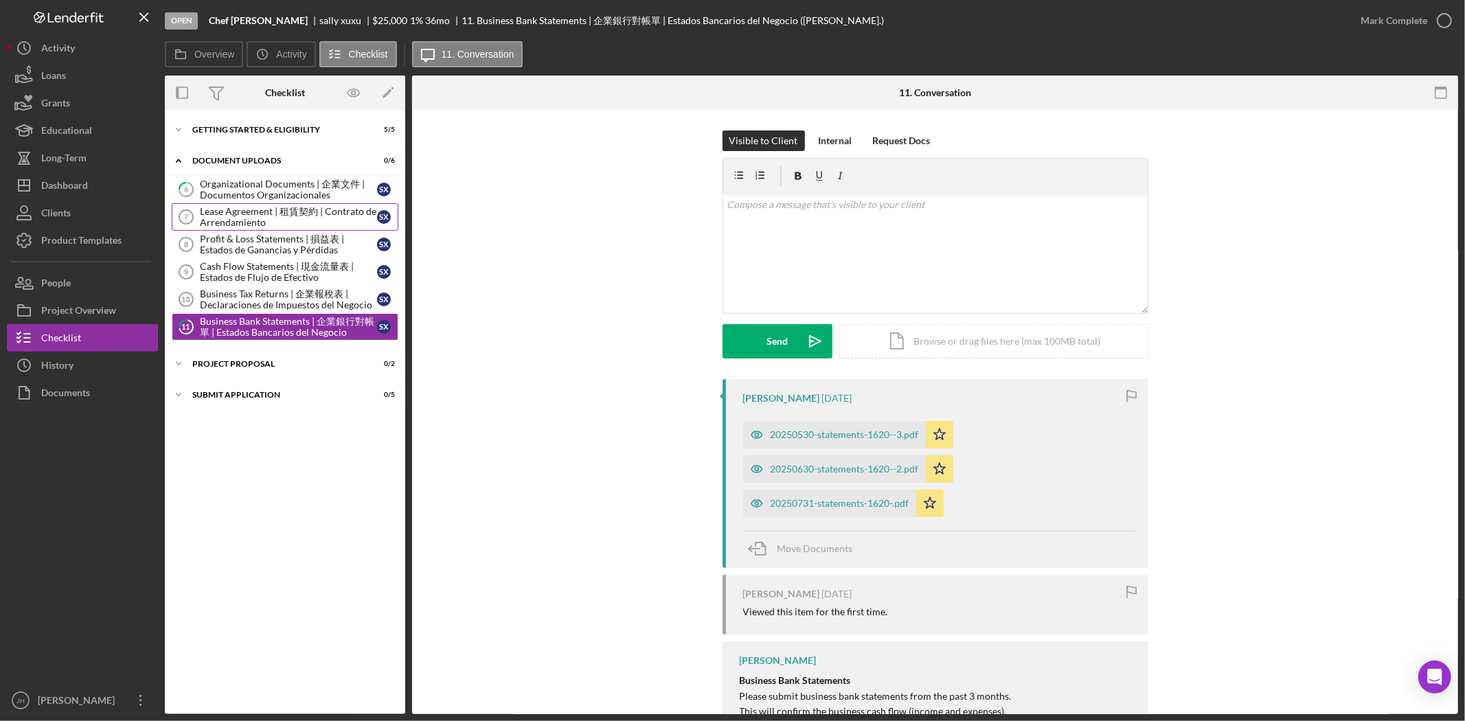
click at [317, 213] on div "Lease Agreement | 租賃契約 | Contrato de Arrendamiento" at bounding box center [288, 217] width 177 height 22
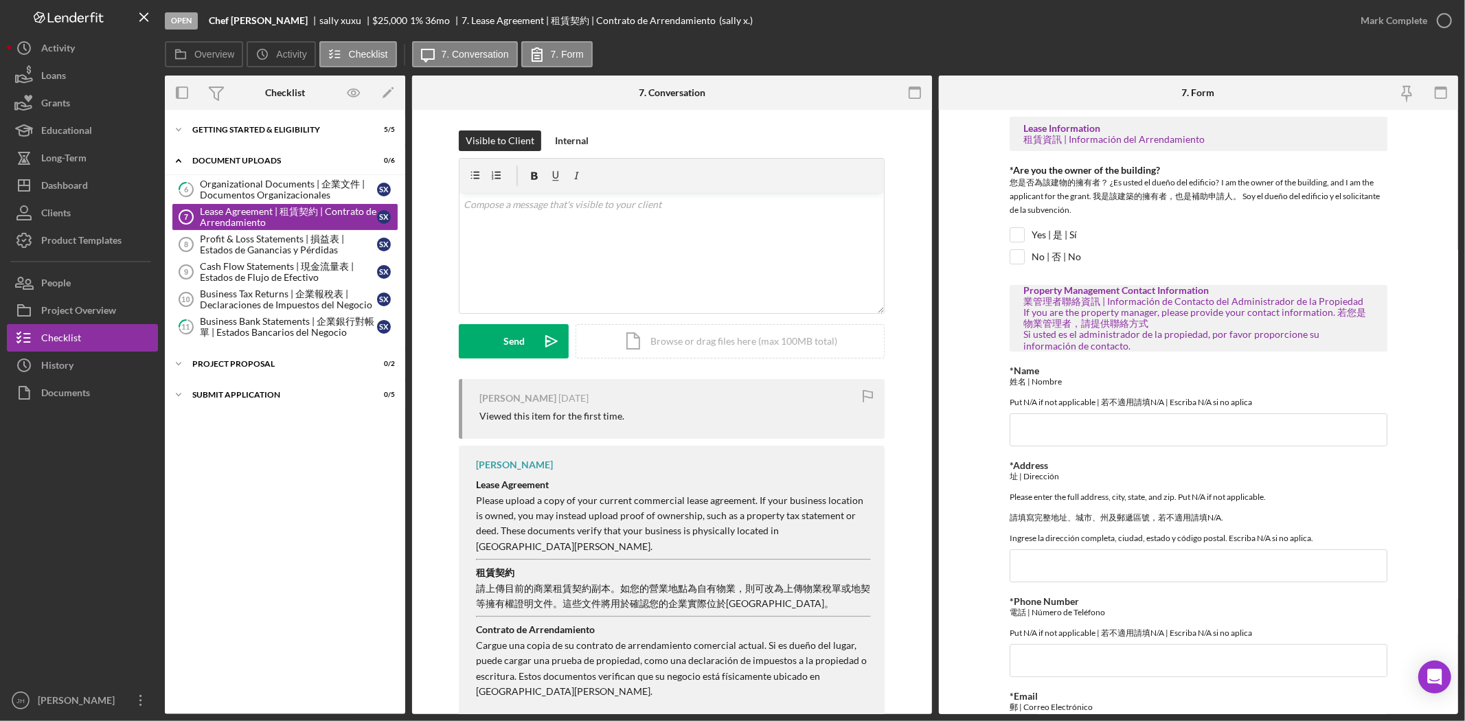
scroll to position [14, 0]
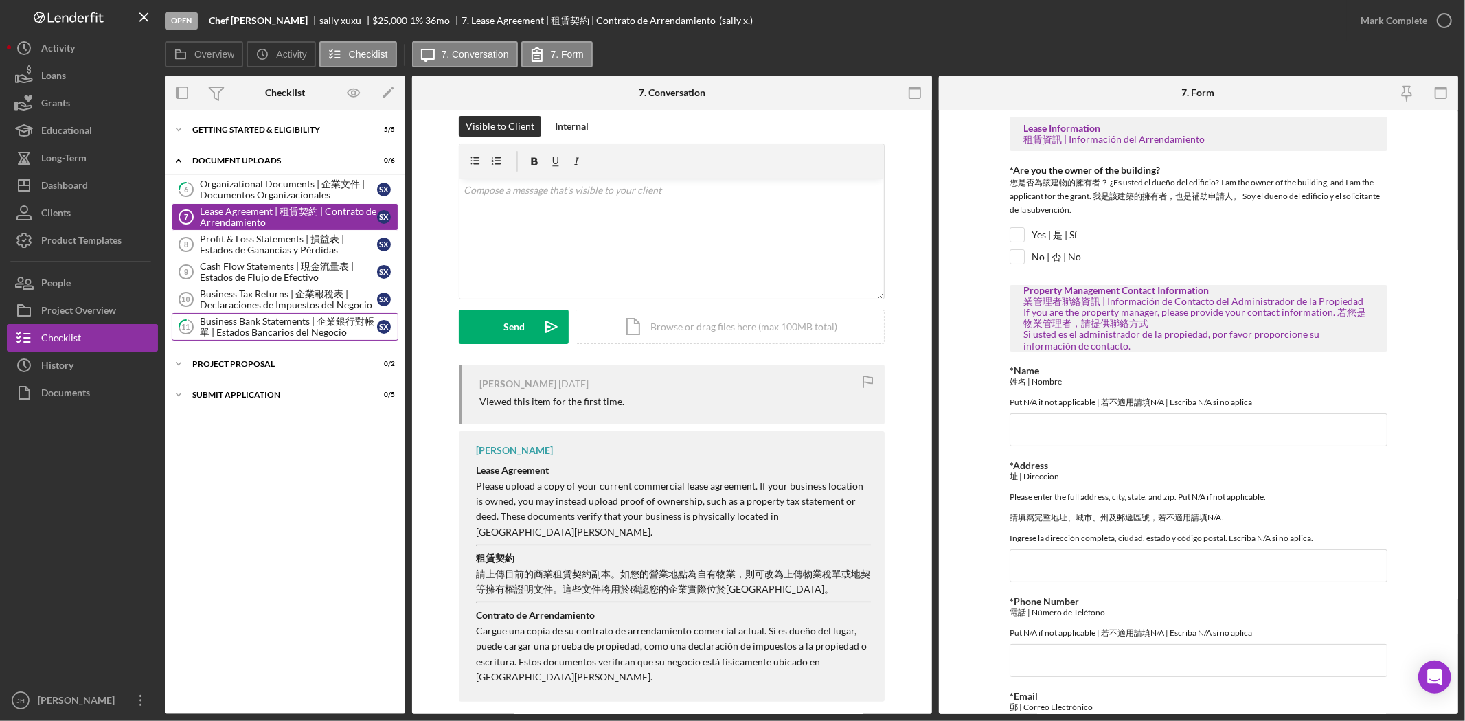
click at [257, 316] on link "11 Business Bank Statements | 企業銀行對帳單 | Estados Bancarios del Negocio s x" at bounding box center [285, 326] width 227 height 27
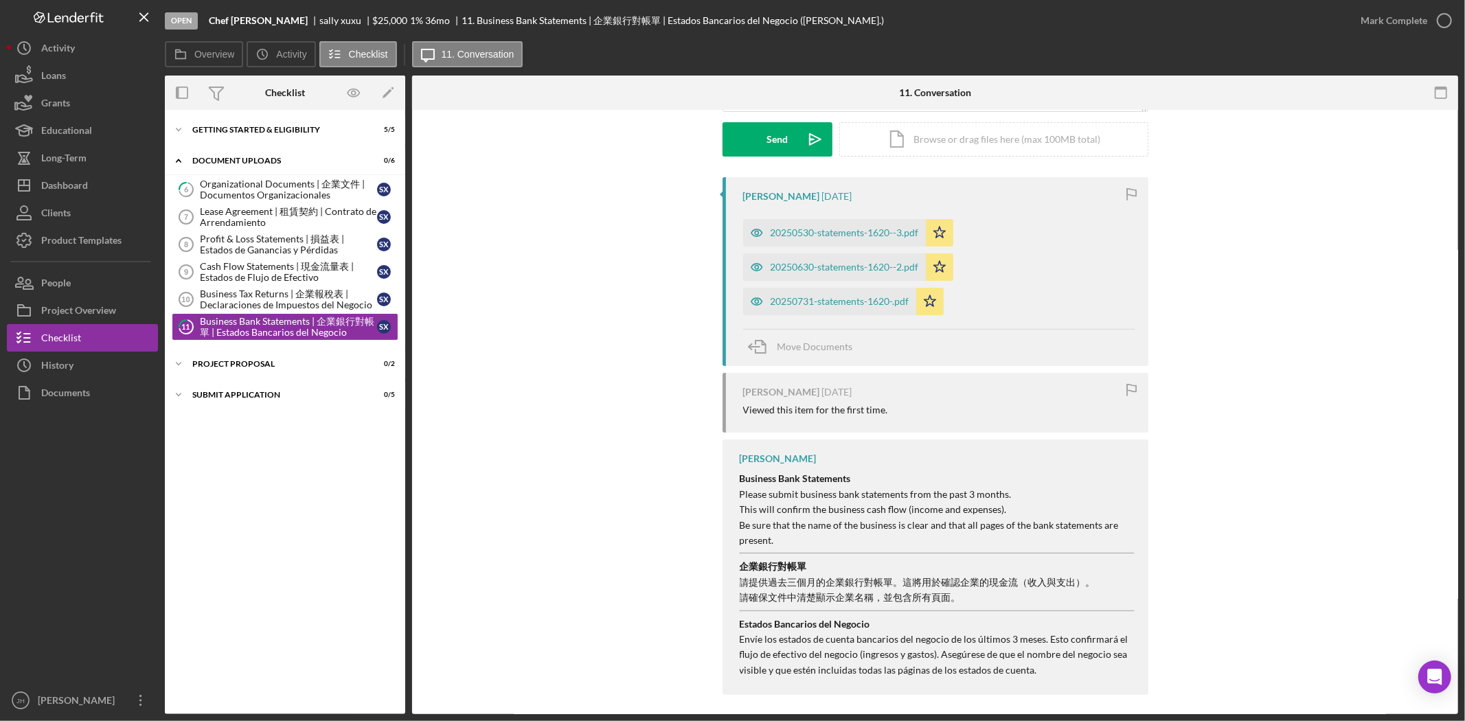
scroll to position [211, 0]
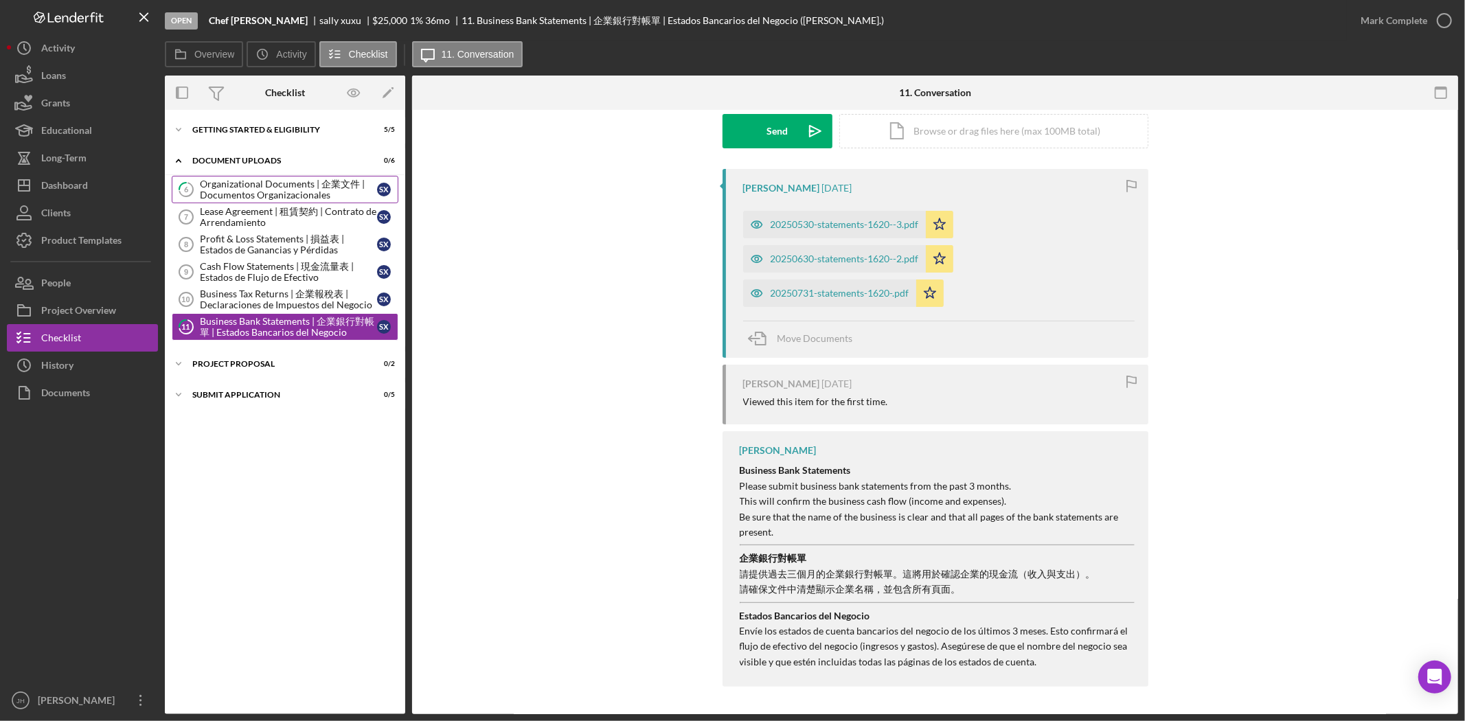
click at [240, 195] on div "Organizational Documents | 企業文件 | Documentos Organizacionales" at bounding box center [288, 190] width 177 height 22
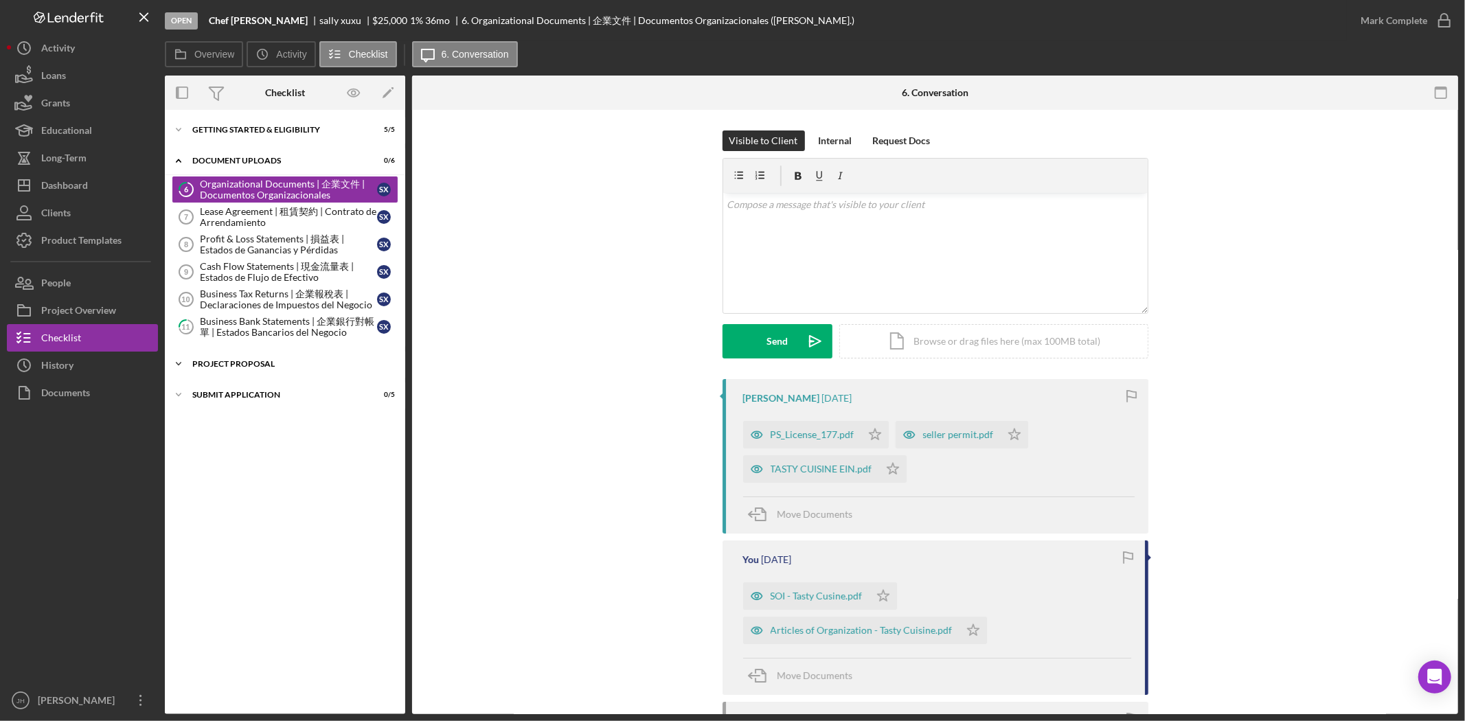
click at [300, 369] on div "Icon/Expander Project Proposal 0 / 2" at bounding box center [285, 363] width 240 height 27
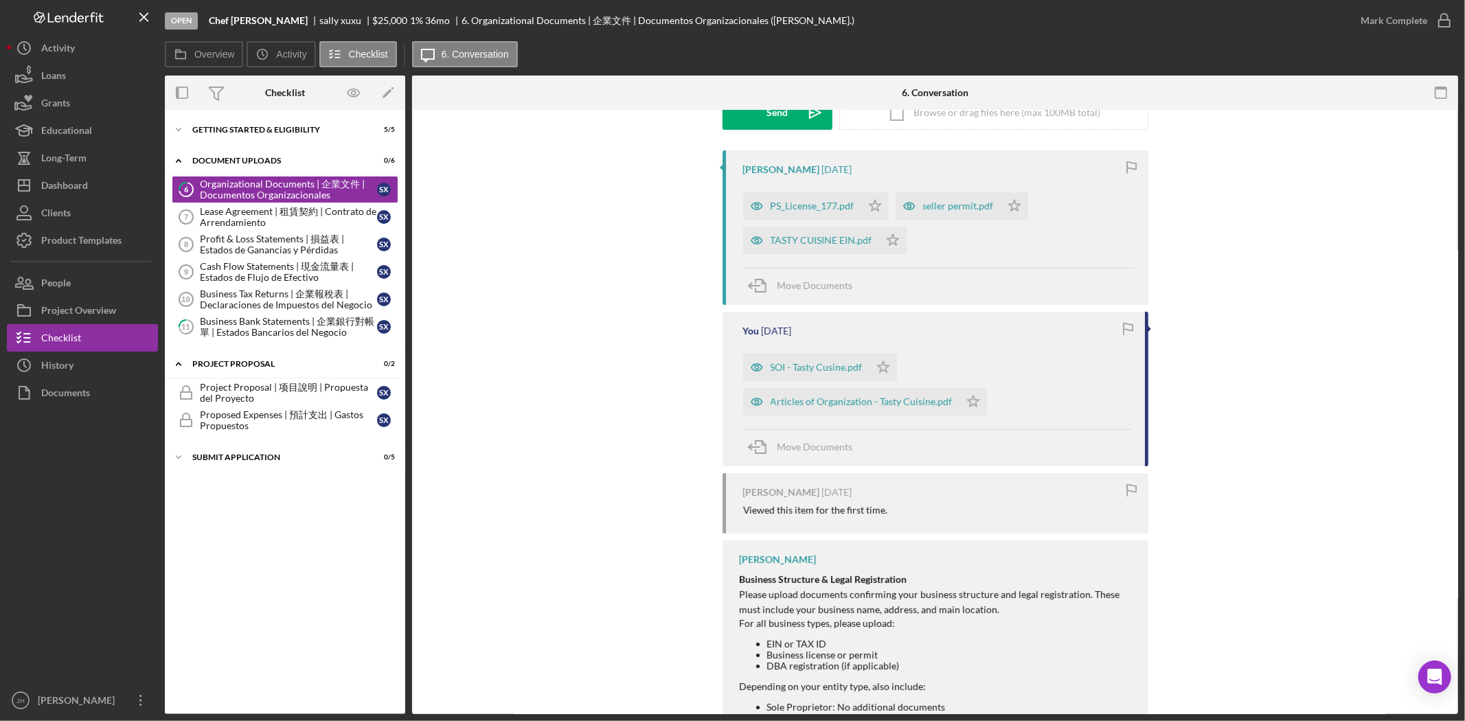
scroll to position [457, 0]
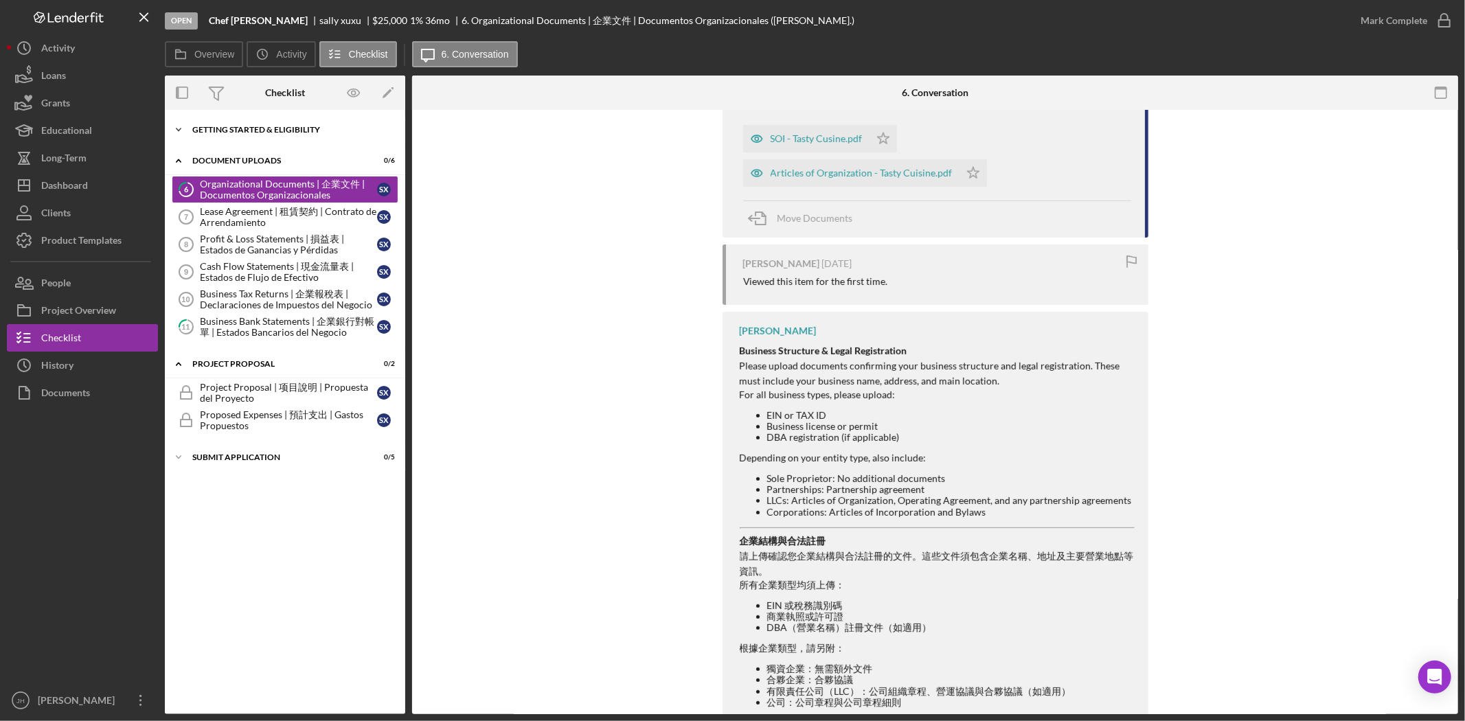
click at [284, 136] on div "Icon/Expander Getting Started & Eligibility 5 / 5" at bounding box center [285, 129] width 240 height 27
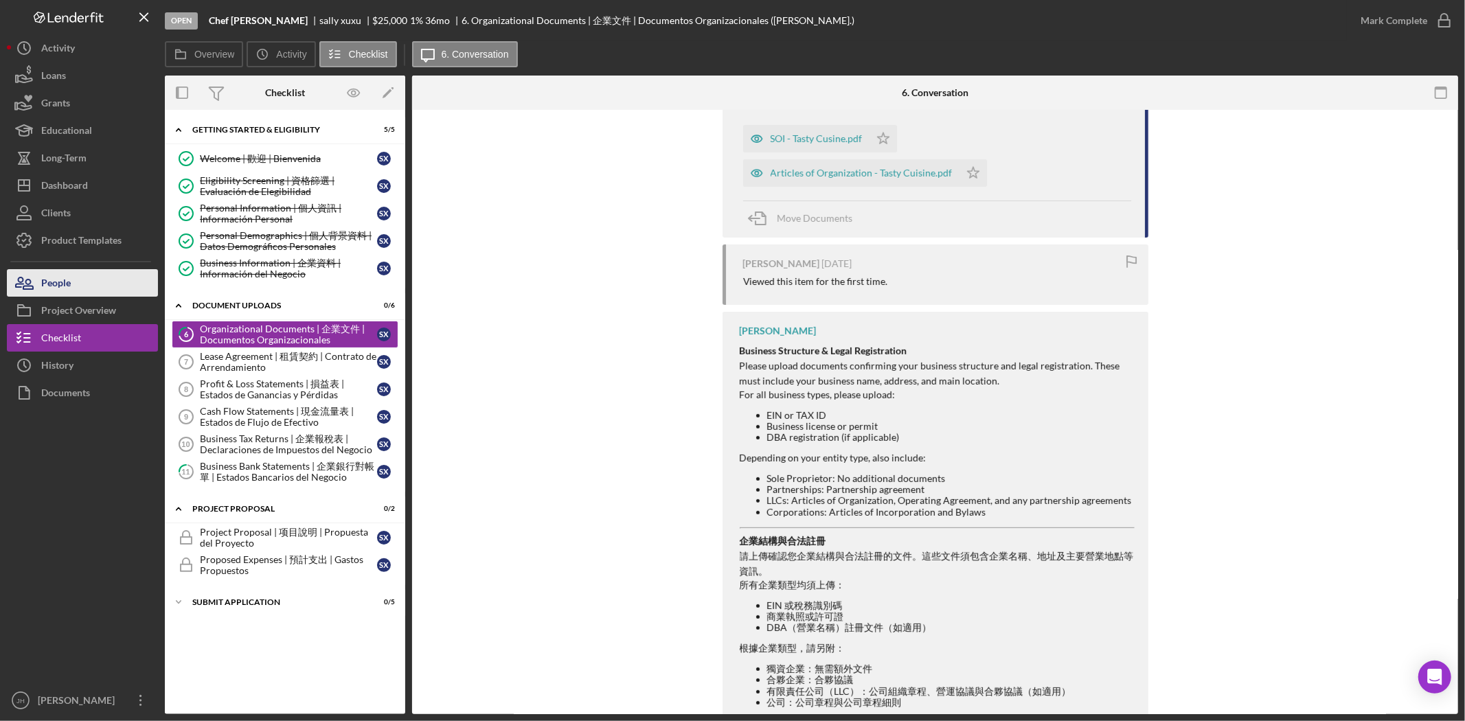
click at [91, 284] on button "People" at bounding box center [82, 282] width 151 height 27
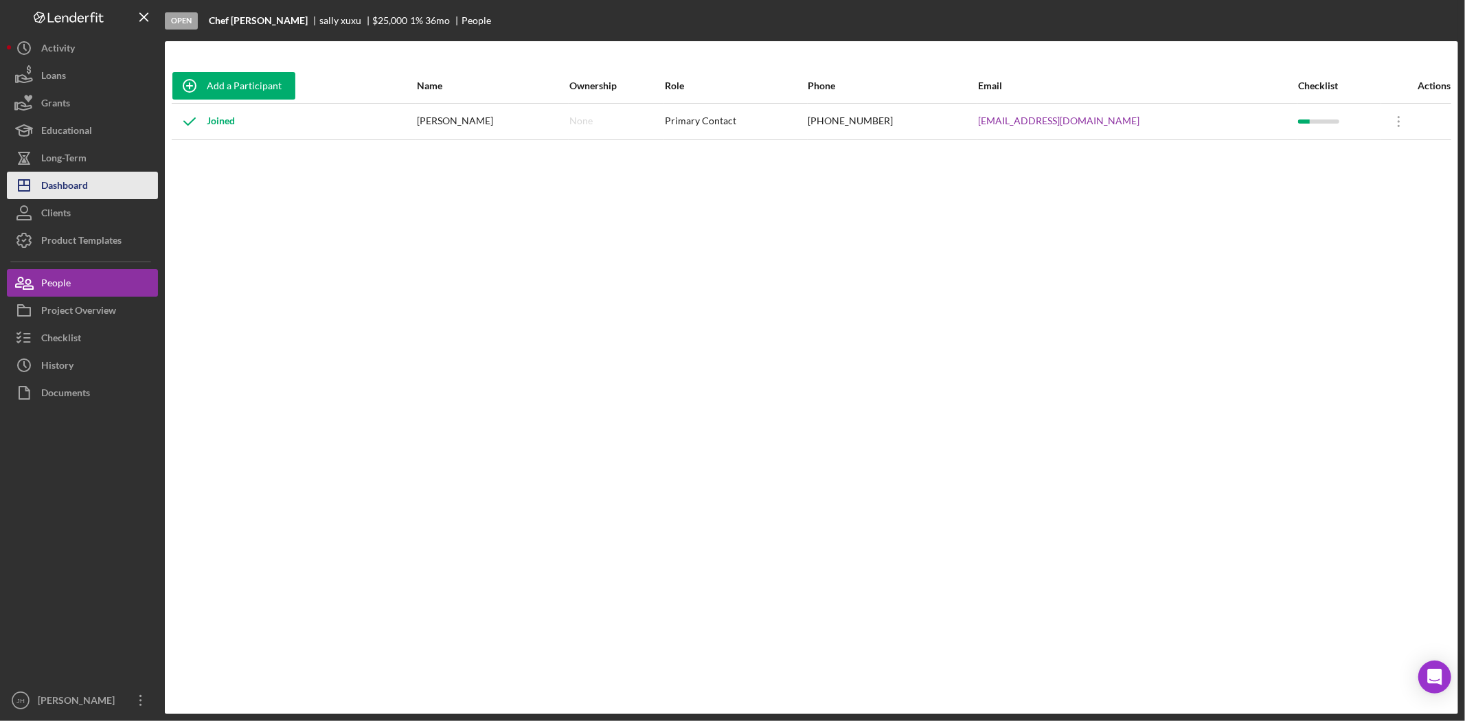
click at [106, 176] on button "Icon/Dashboard Dashboard" at bounding box center [82, 185] width 151 height 27
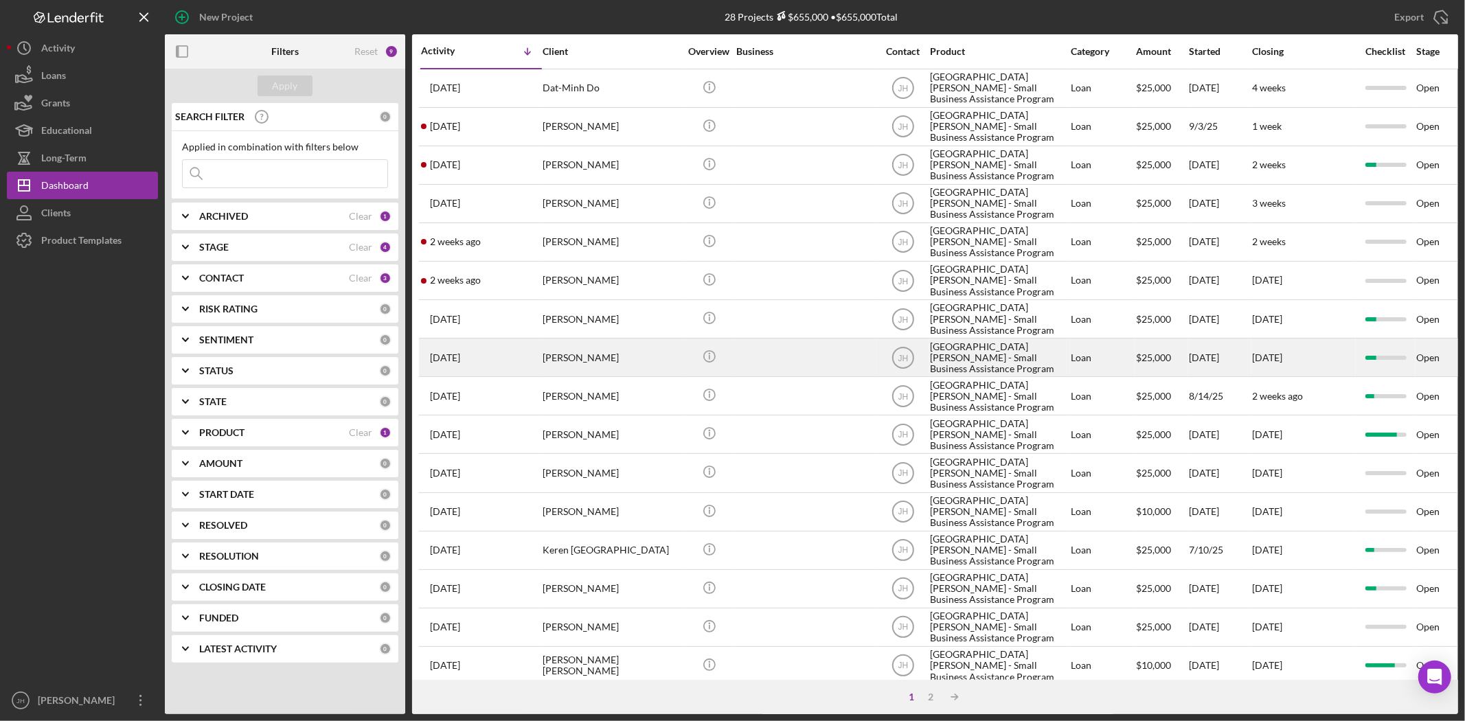
click at [661, 352] on div "Sotaro Masuda" at bounding box center [610, 357] width 137 height 36
